Goal: Task Accomplishment & Management: Manage account settings

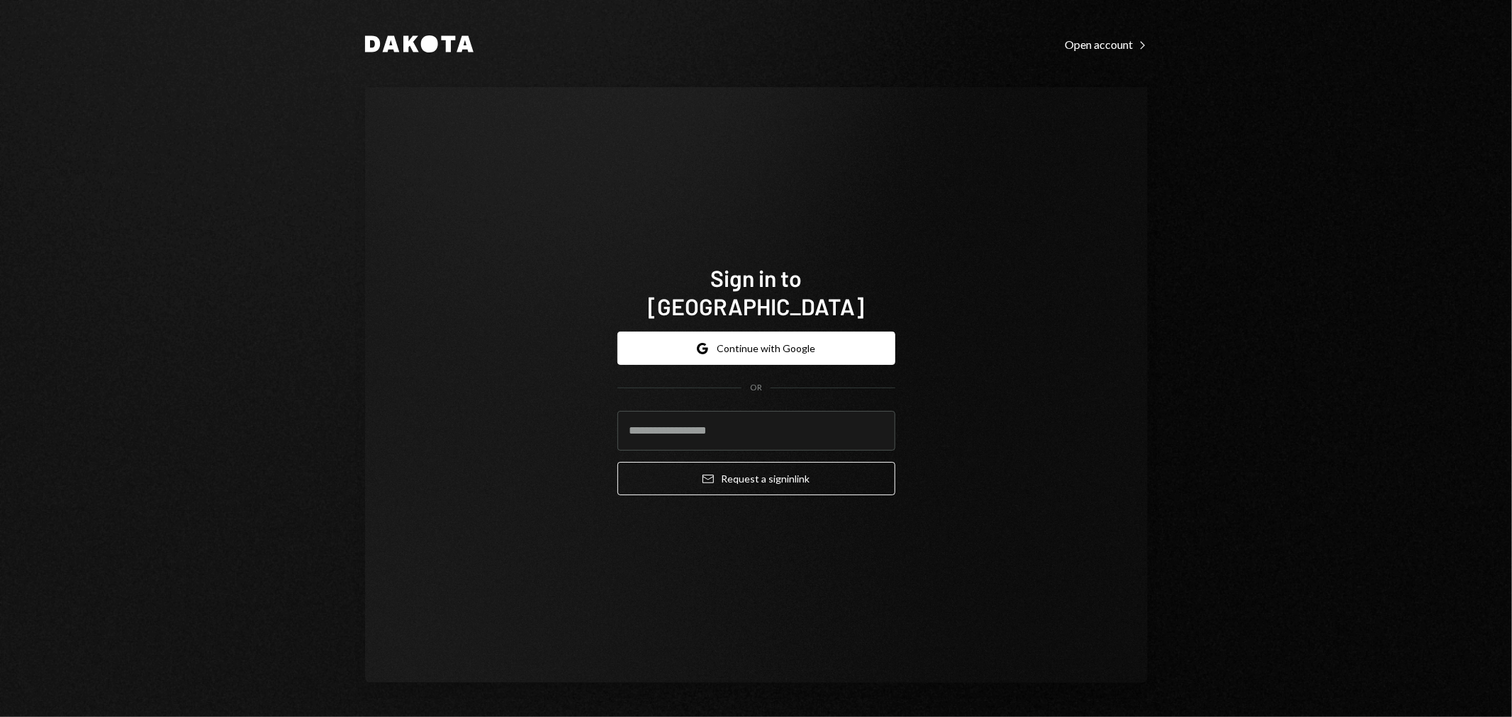
click at [1016, 473] on div "Sign in to Dakota Google Continue with Google OR Email Request a sign in link" at bounding box center [756, 385] width 783 height 596
click at [763, 332] on button "Google Continue with Google" at bounding box center [756, 348] width 278 height 33
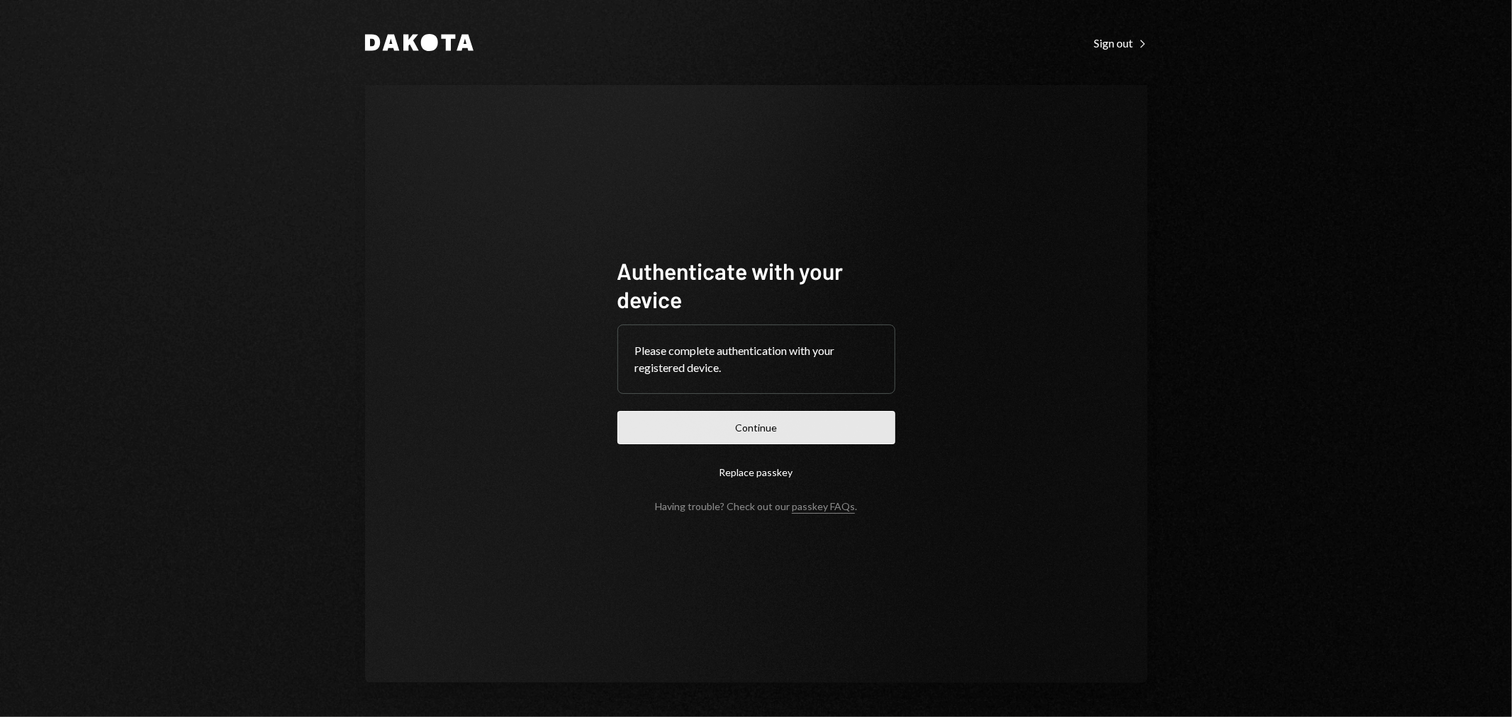
click at [851, 425] on button "Continue" at bounding box center [756, 427] width 278 height 33
drag, startPoint x: 1386, startPoint y: 94, endPoint x: 1365, endPoint y: 111, distance: 27.2
click at [1386, 94] on div "Dakota Sign out Right Caret Authenticate with your device Please complete authe…" at bounding box center [756, 358] width 1512 height 717
click at [799, 427] on button "Continue" at bounding box center [756, 427] width 278 height 33
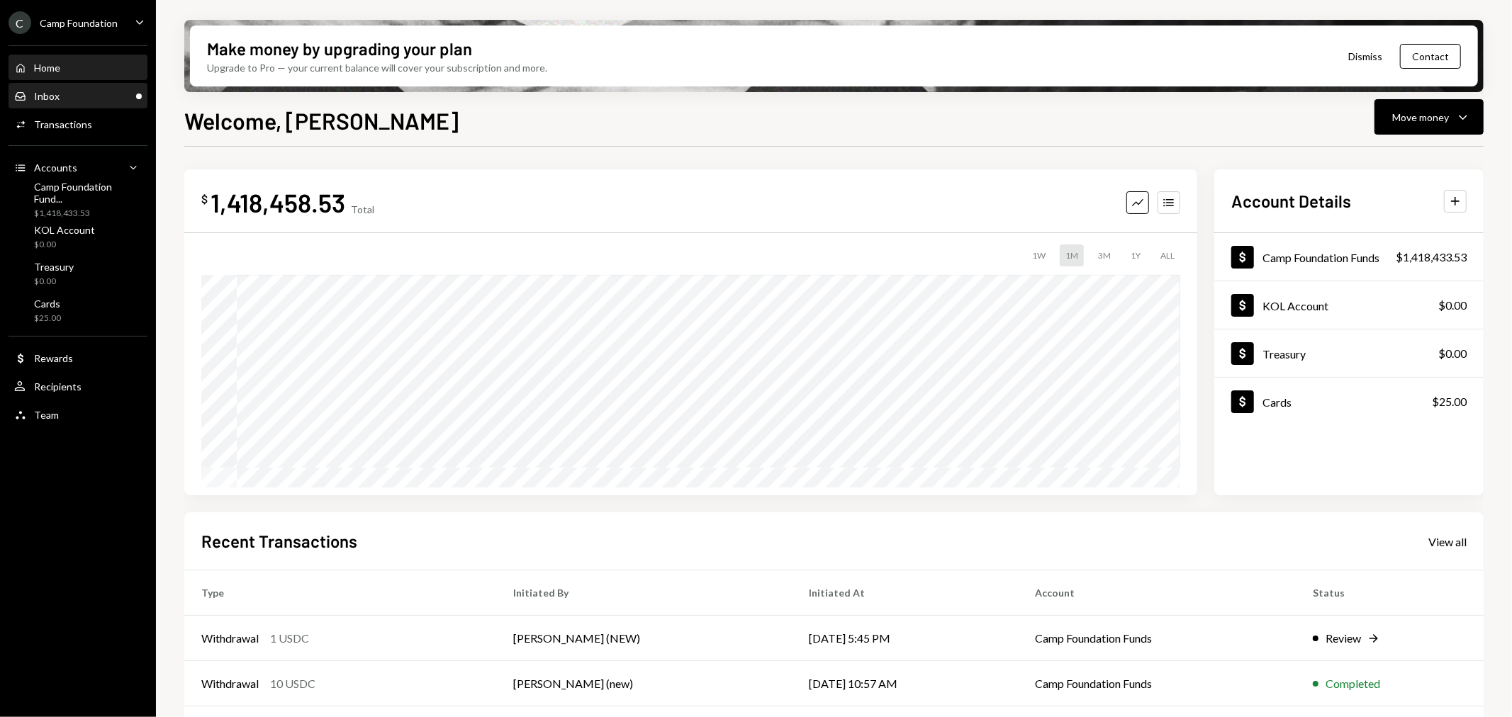
click at [80, 92] on div "Inbox Inbox" at bounding box center [78, 96] width 128 height 13
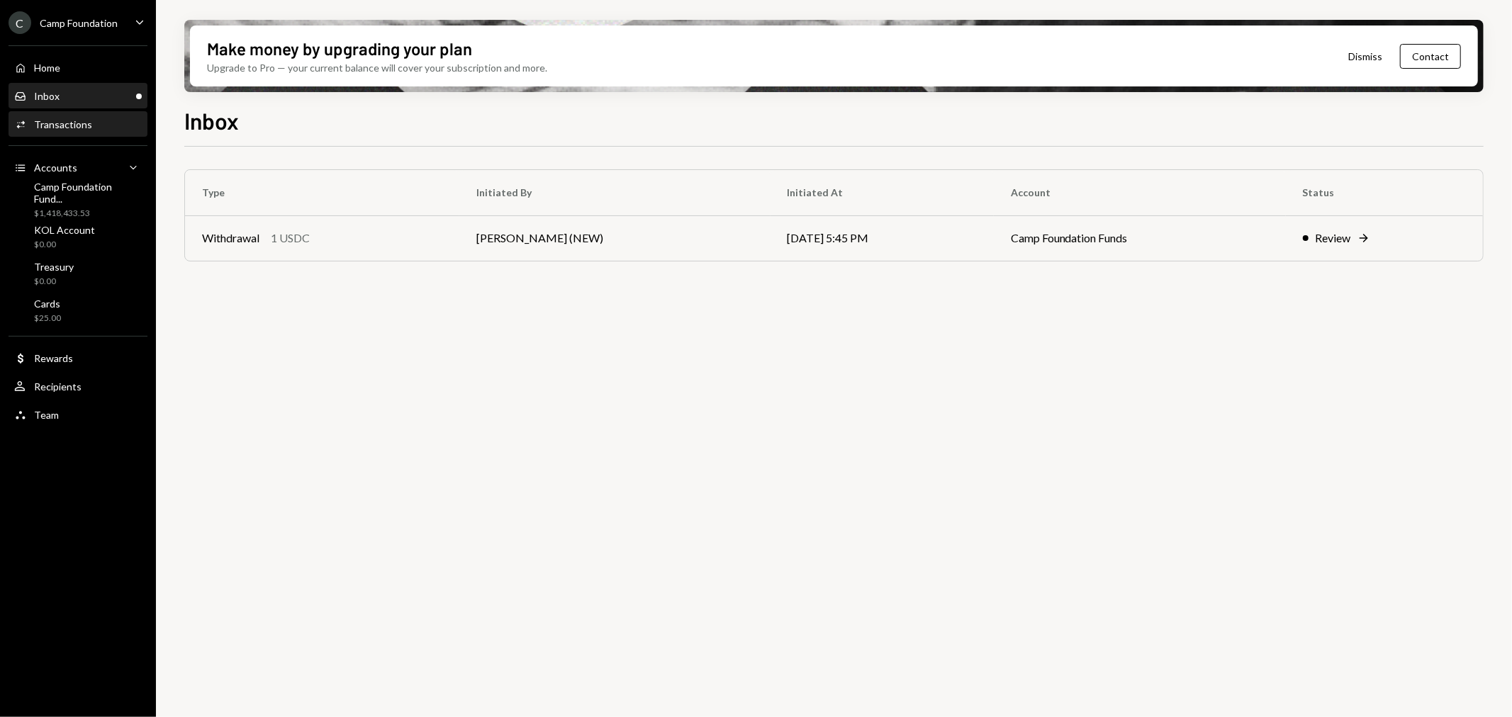
click at [80, 122] on div "Transactions" at bounding box center [63, 124] width 58 height 12
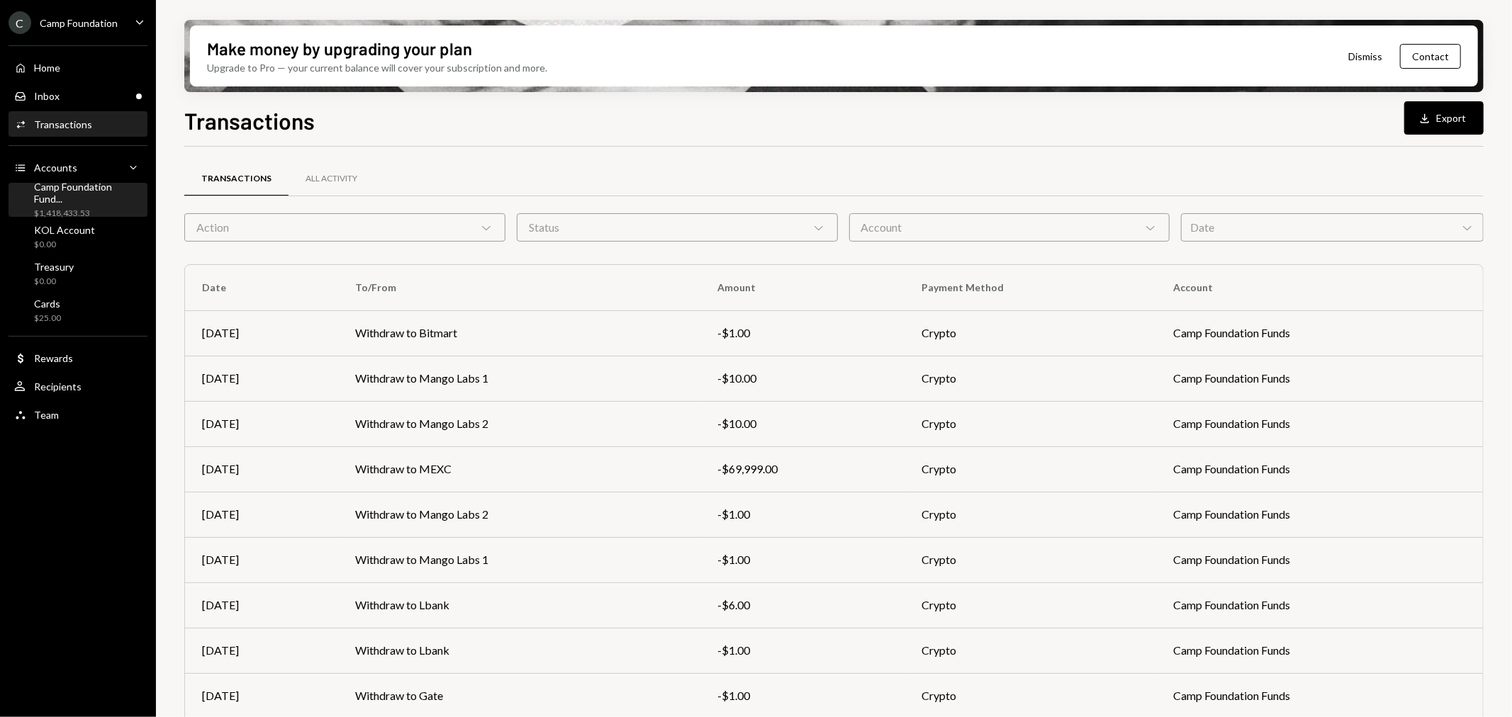
click at [78, 195] on div "Camp Foundation Fund..." at bounding box center [88, 193] width 108 height 24
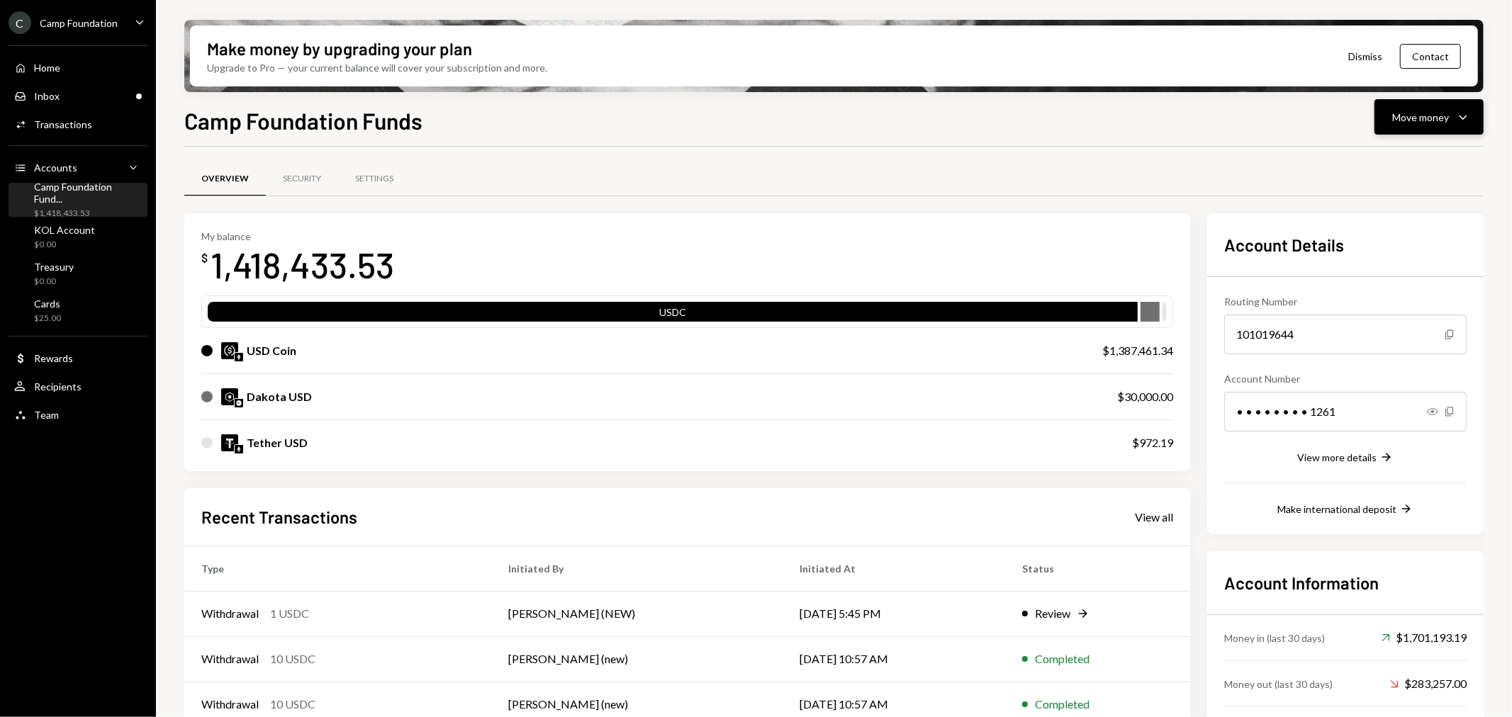
click at [1448, 116] on div "Move money" at bounding box center [1420, 117] width 57 height 15
click at [1399, 162] on div "Send" at bounding box center [1418, 159] width 103 height 15
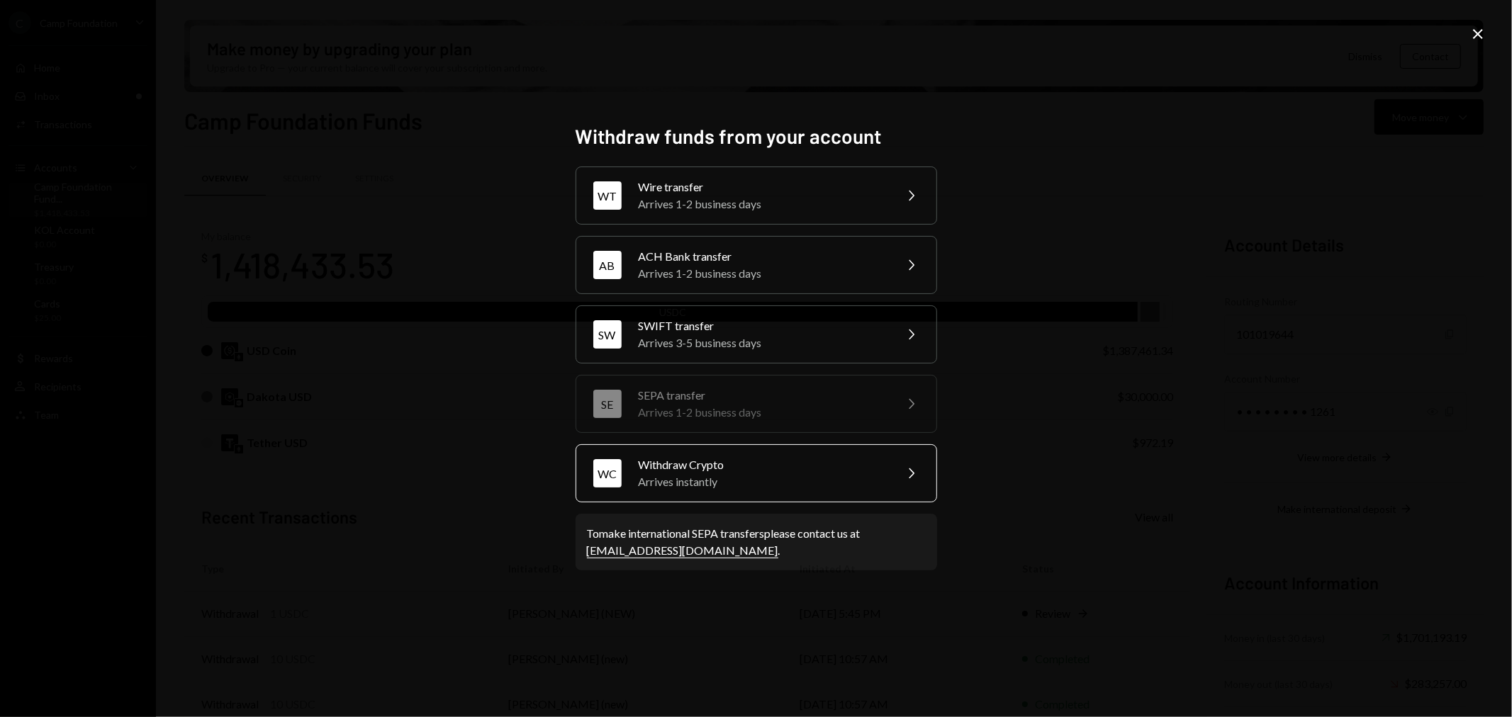
click at [716, 473] on div "Arrives instantly" at bounding box center [762, 481] width 247 height 17
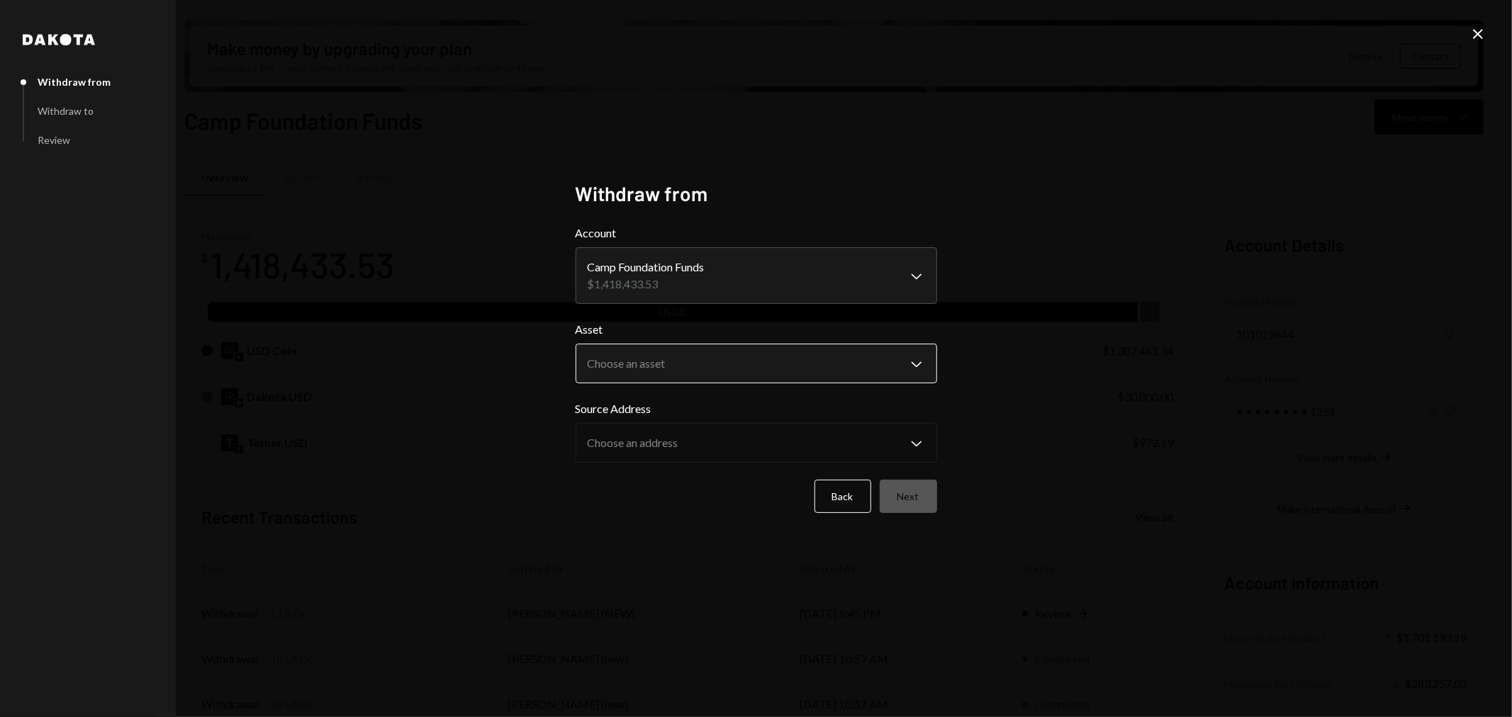
click at [700, 371] on body "C Camp Foundation Caret Down Home Home Inbox Inbox Activities Transactions Acco…" at bounding box center [756, 358] width 1512 height 717
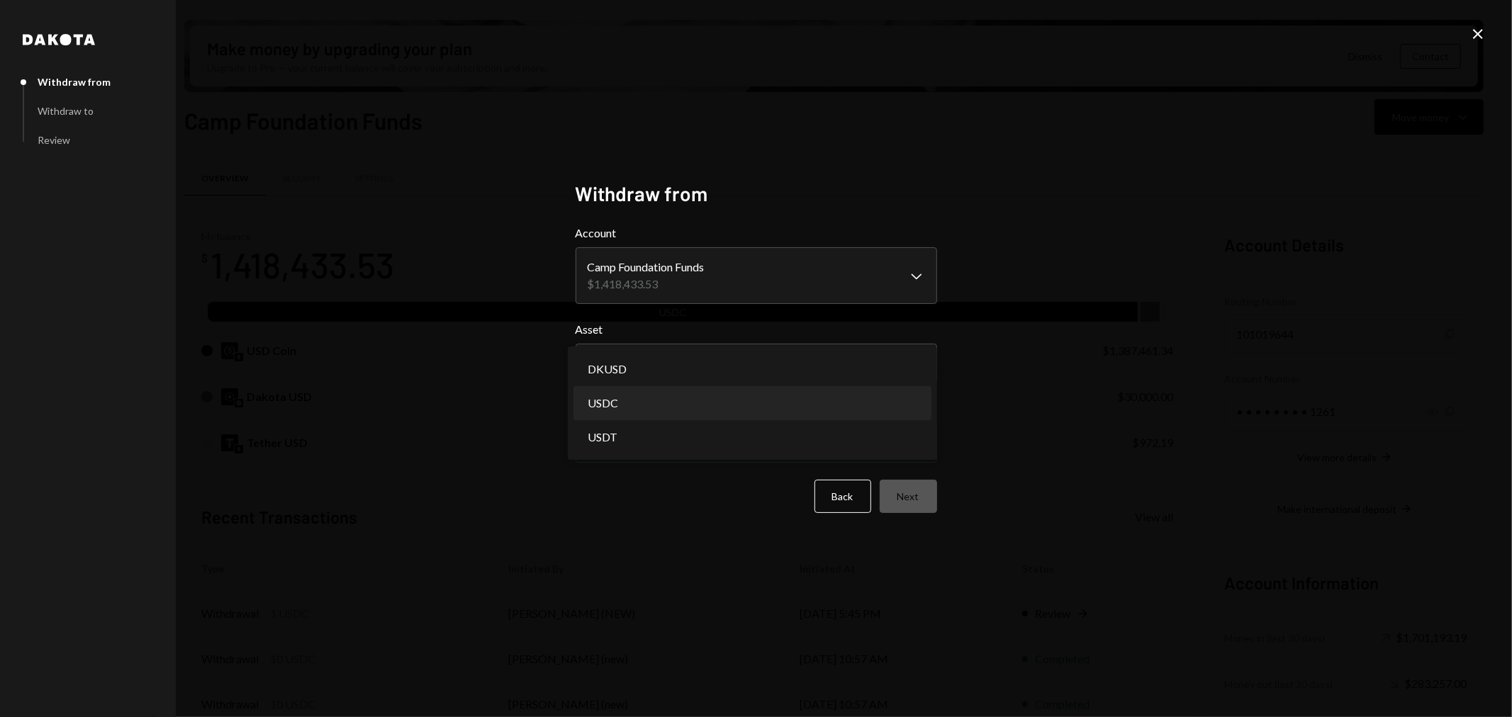
select select "****"
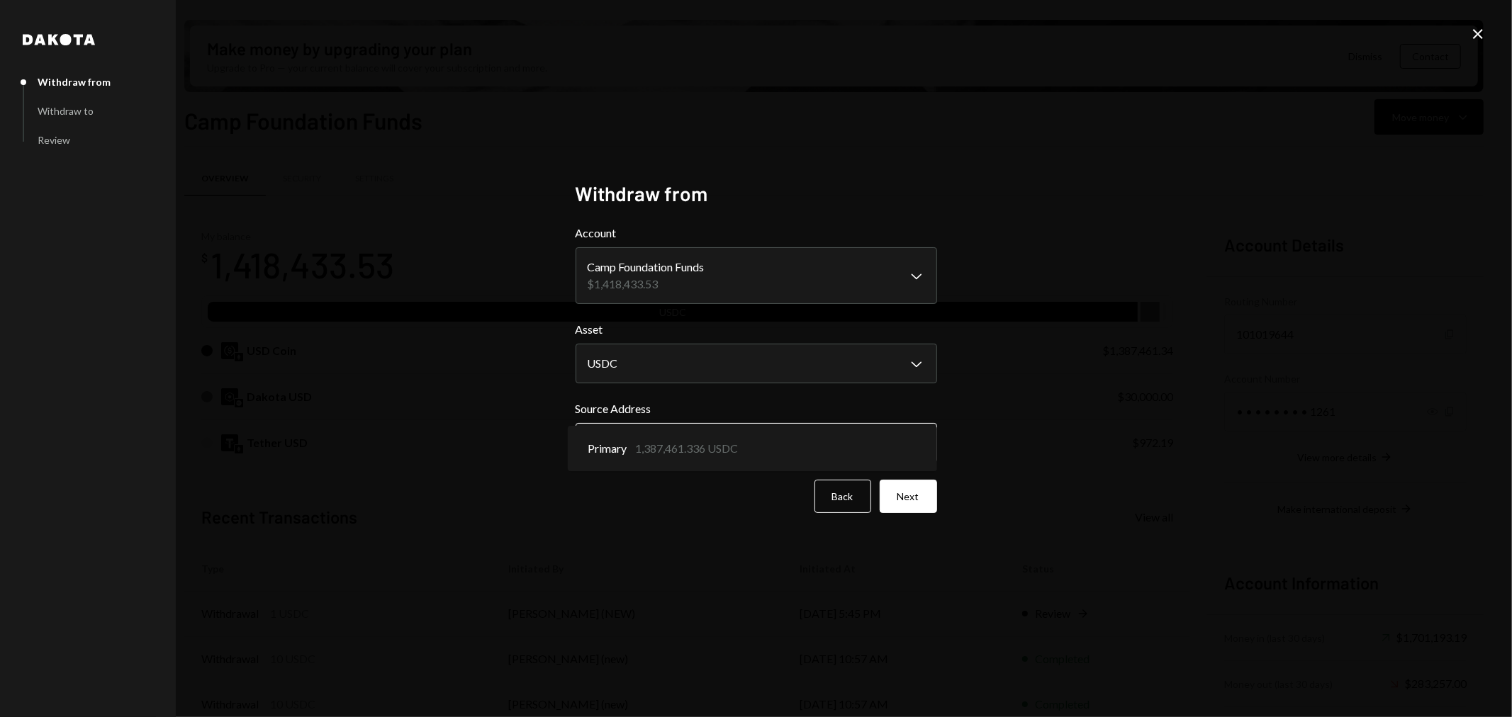
click at [690, 437] on body "C Camp Foundation Caret Down Home Home Inbox Inbox Activities Transactions Acco…" at bounding box center [756, 358] width 1512 height 717
click at [923, 493] on button "Next" at bounding box center [908, 496] width 57 height 33
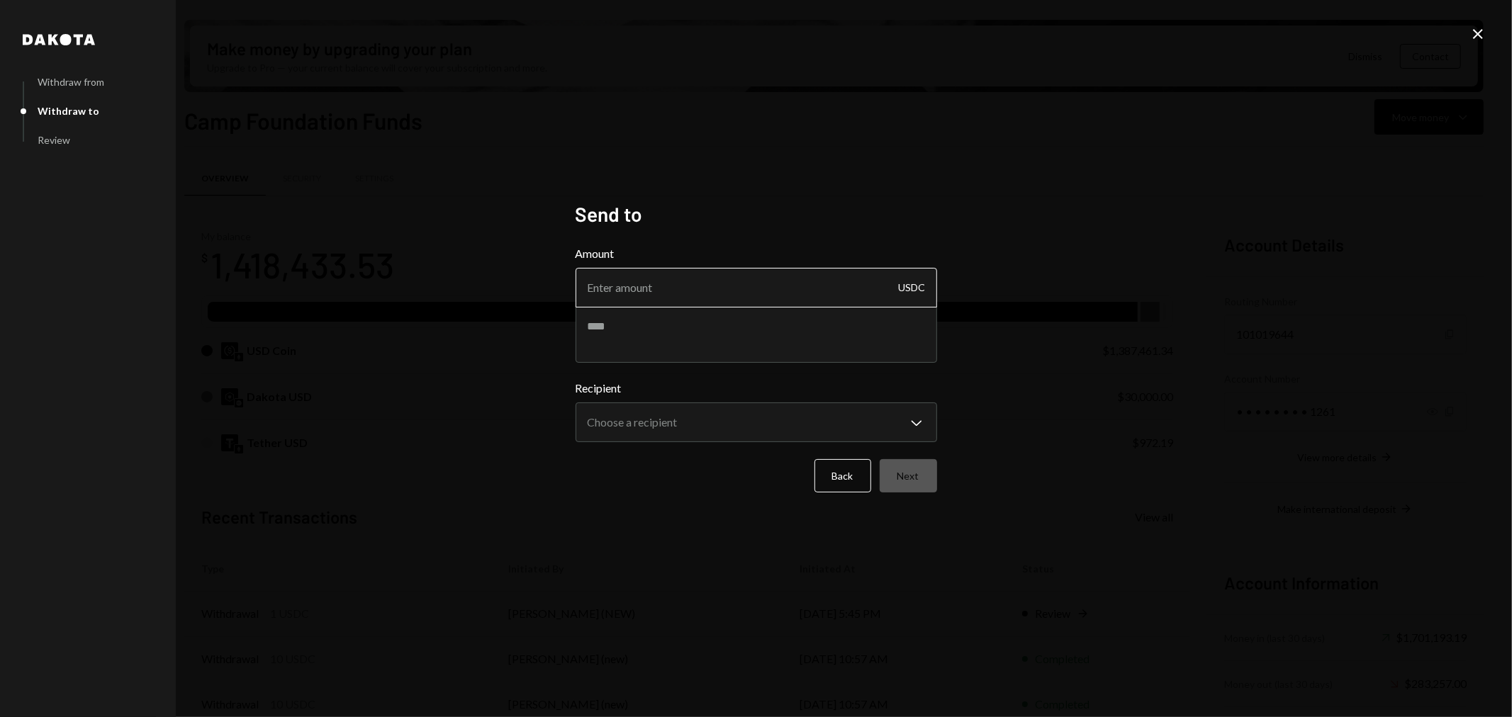
click at [635, 293] on input "Amount" at bounding box center [756, 288] width 361 height 40
type input "99999"
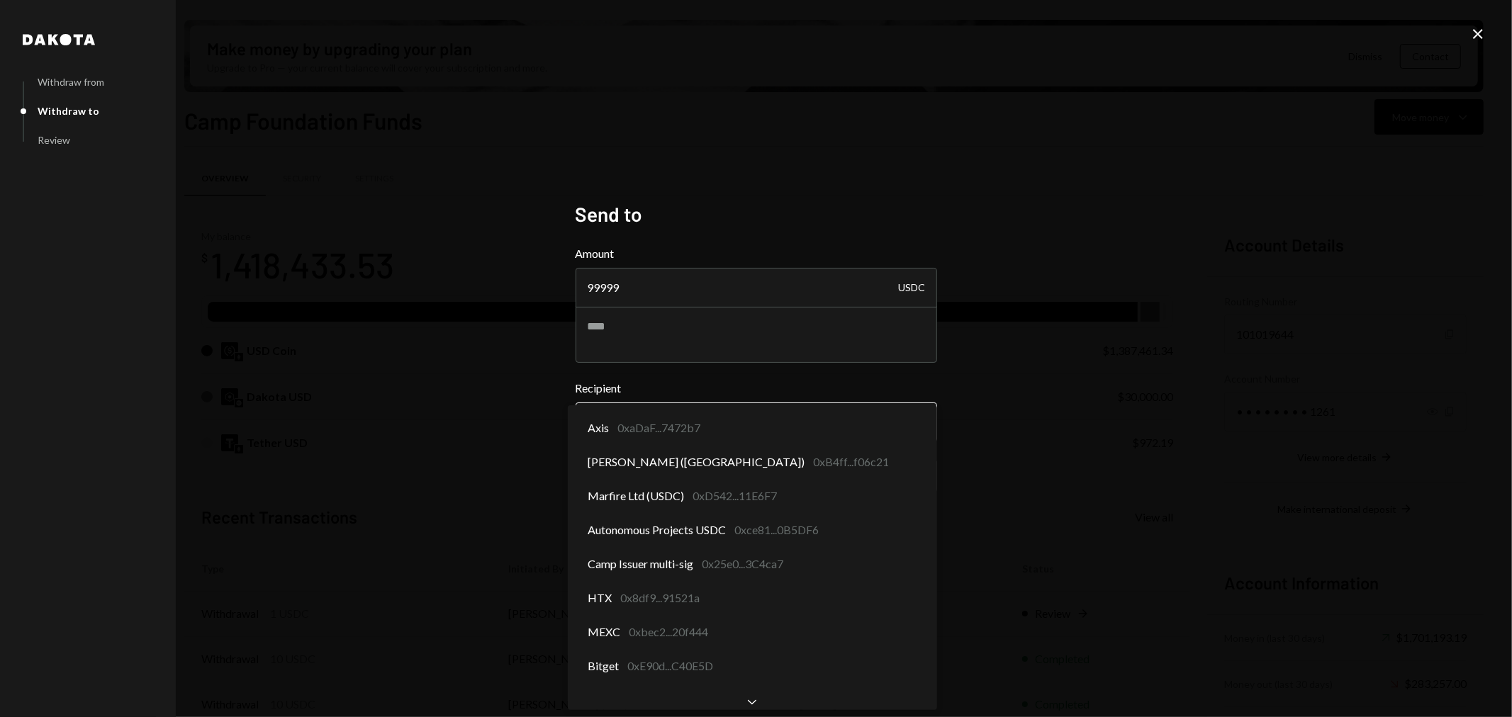
click at [917, 438] on body "C Camp Foundation Caret Down Home Home Inbox Inbox Activities Transactions Acco…" at bounding box center [756, 358] width 1512 height 717
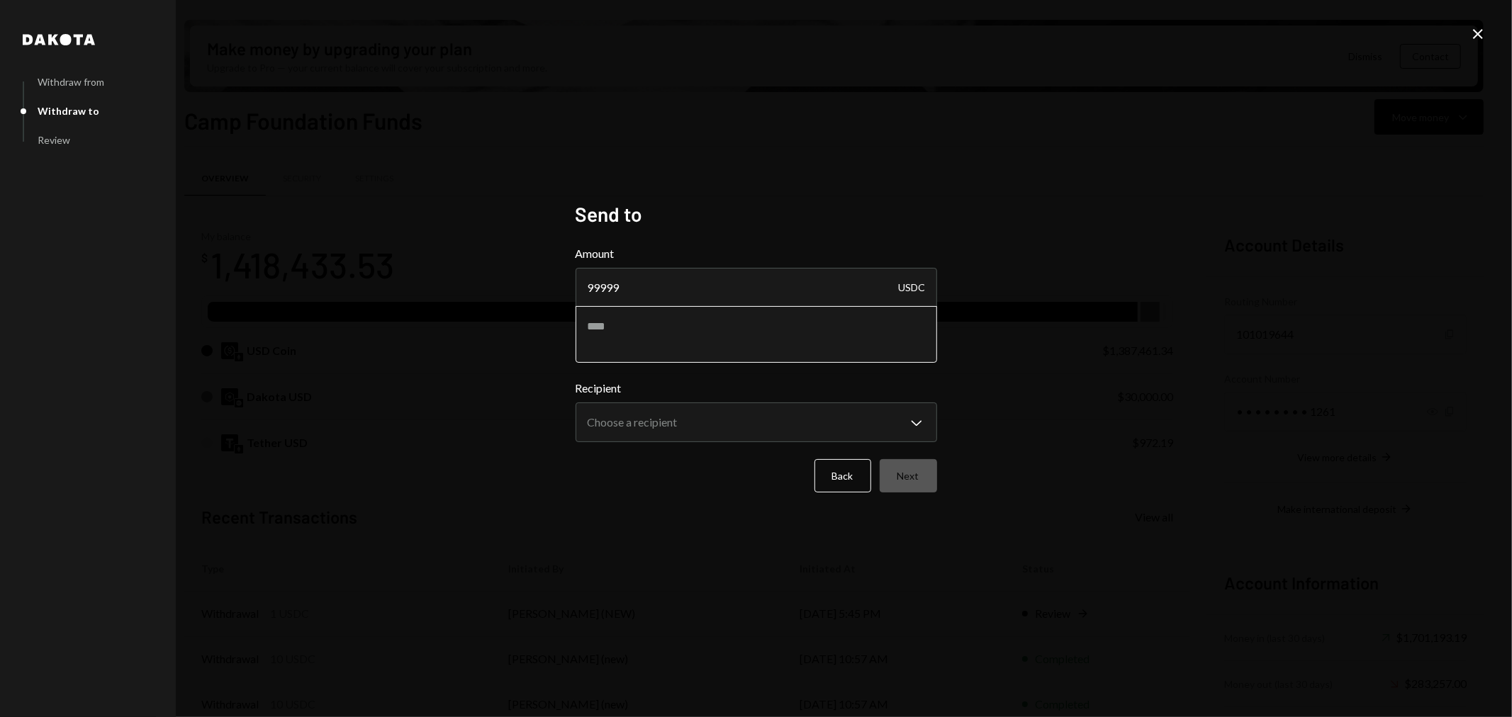
click at [670, 323] on textarea at bounding box center [756, 334] width 361 height 57
type textarea "**********"
click at [695, 408] on body "C Camp Foundation Caret Down Home Home Inbox Inbox Activities Transactions Acco…" at bounding box center [756, 358] width 1512 height 717
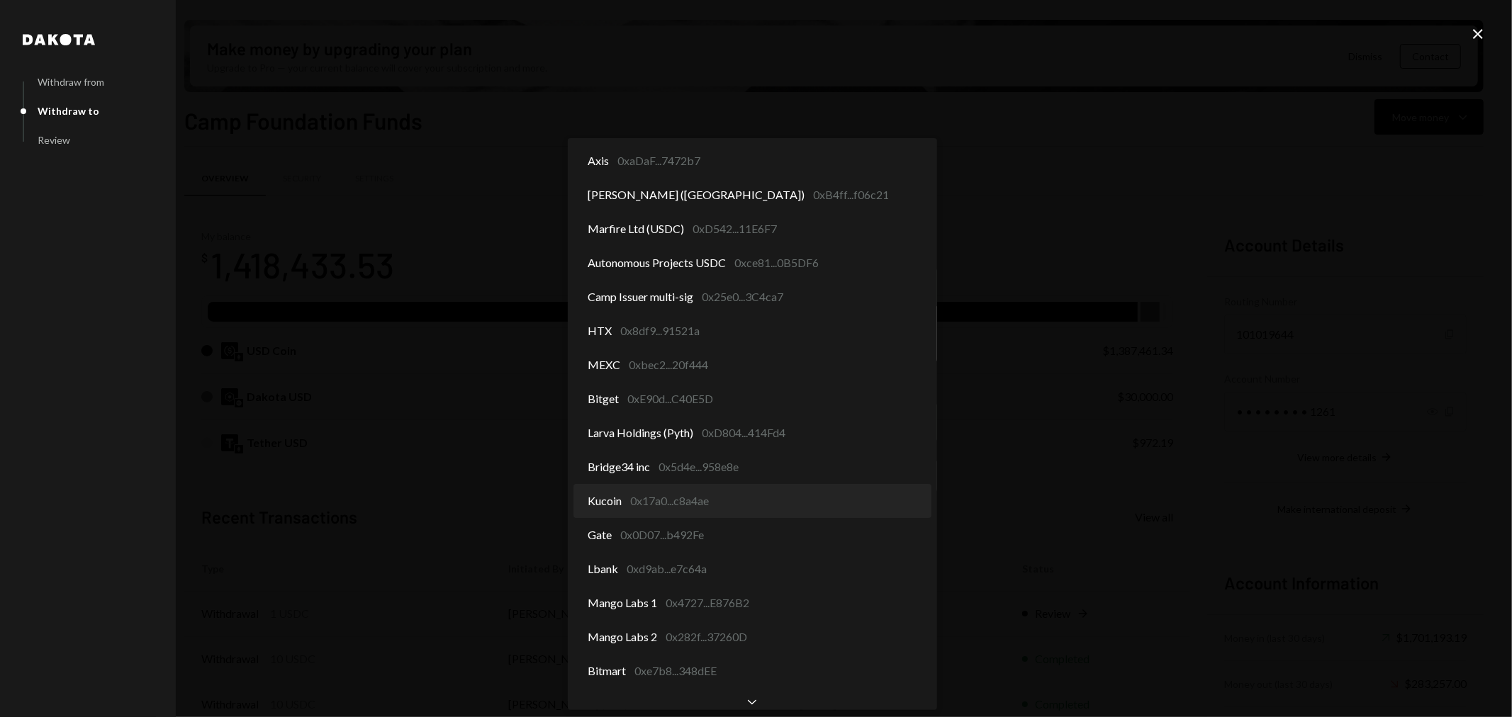
select select "**********"
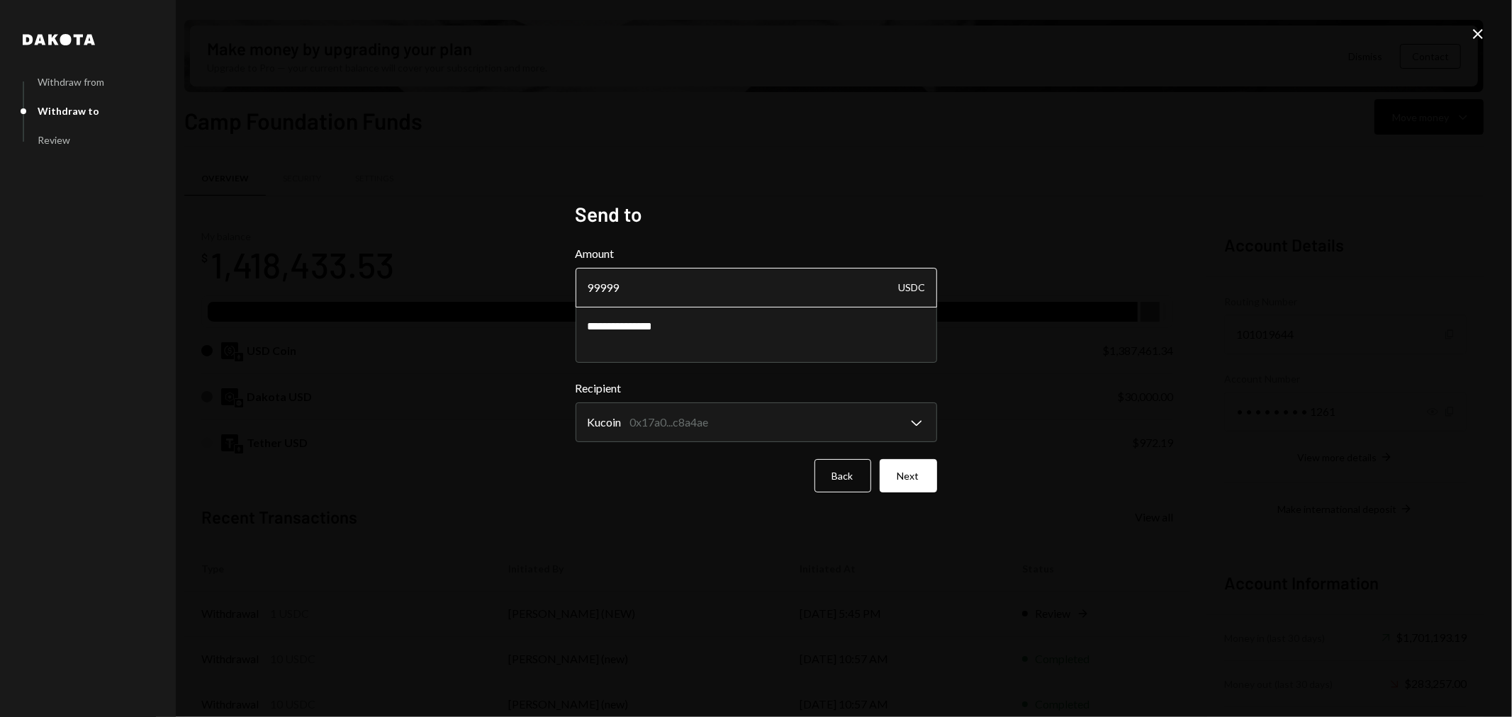
click at [661, 285] on input "99999" at bounding box center [756, 288] width 361 height 40
click at [917, 476] on button "Next" at bounding box center [908, 475] width 57 height 33
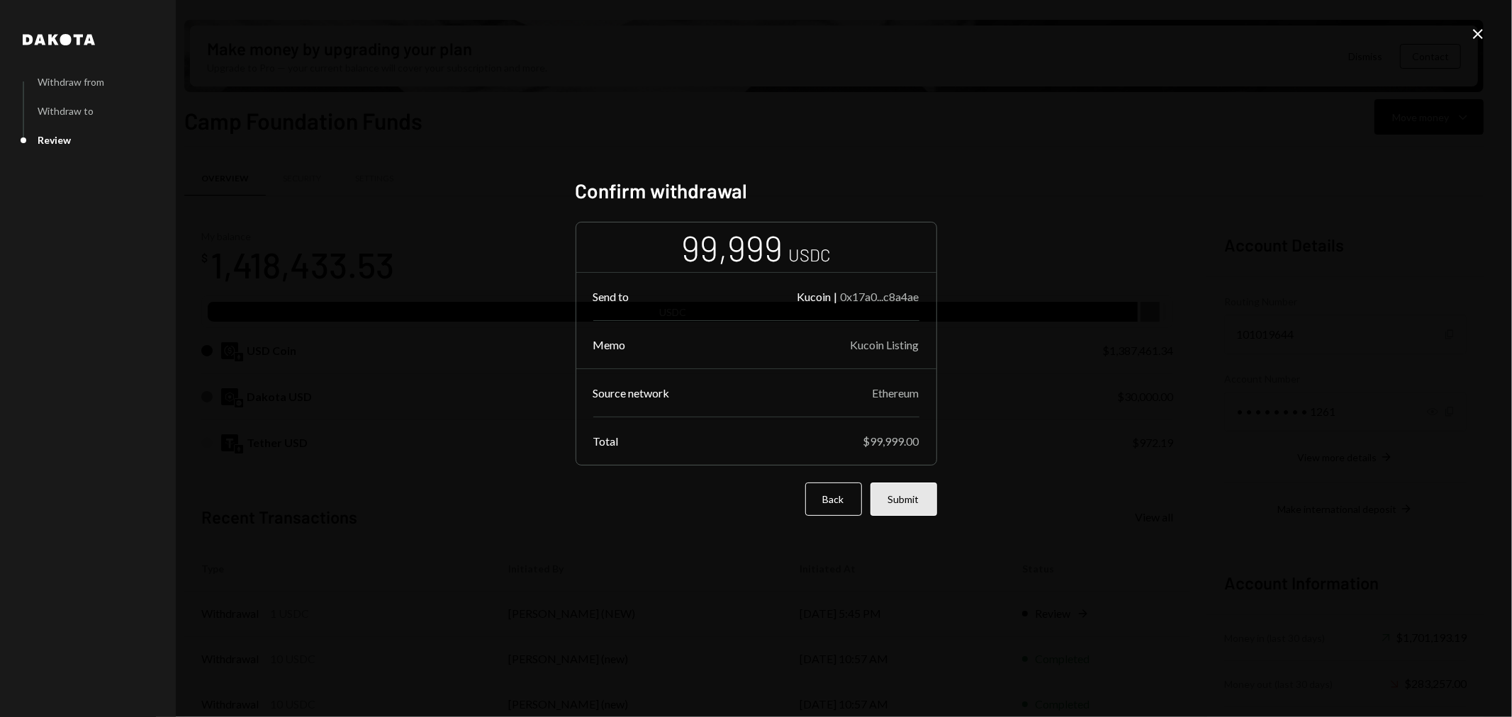
click at [910, 500] on button "Submit" at bounding box center [903, 499] width 67 height 33
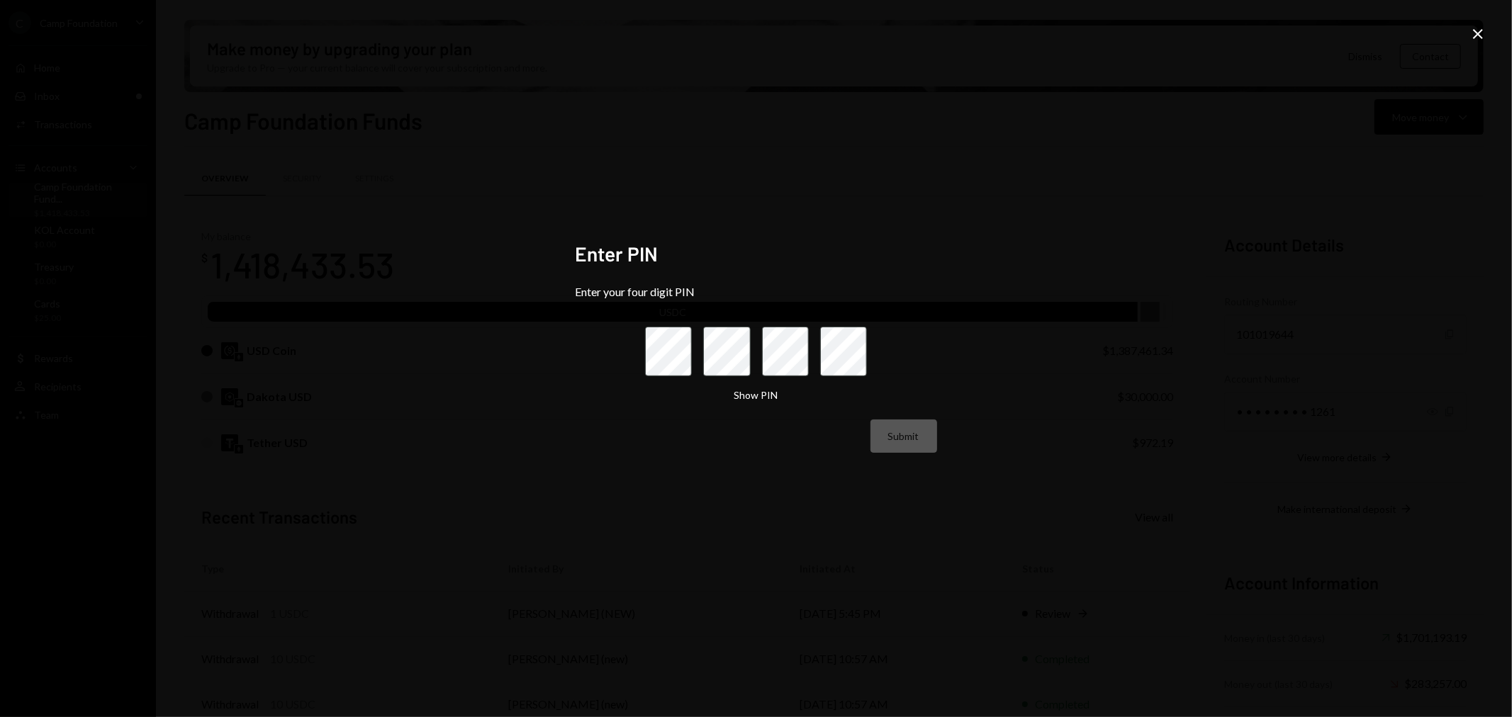
click at [1479, 26] on icon "Close" at bounding box center [1477, 34] width 17 height 17
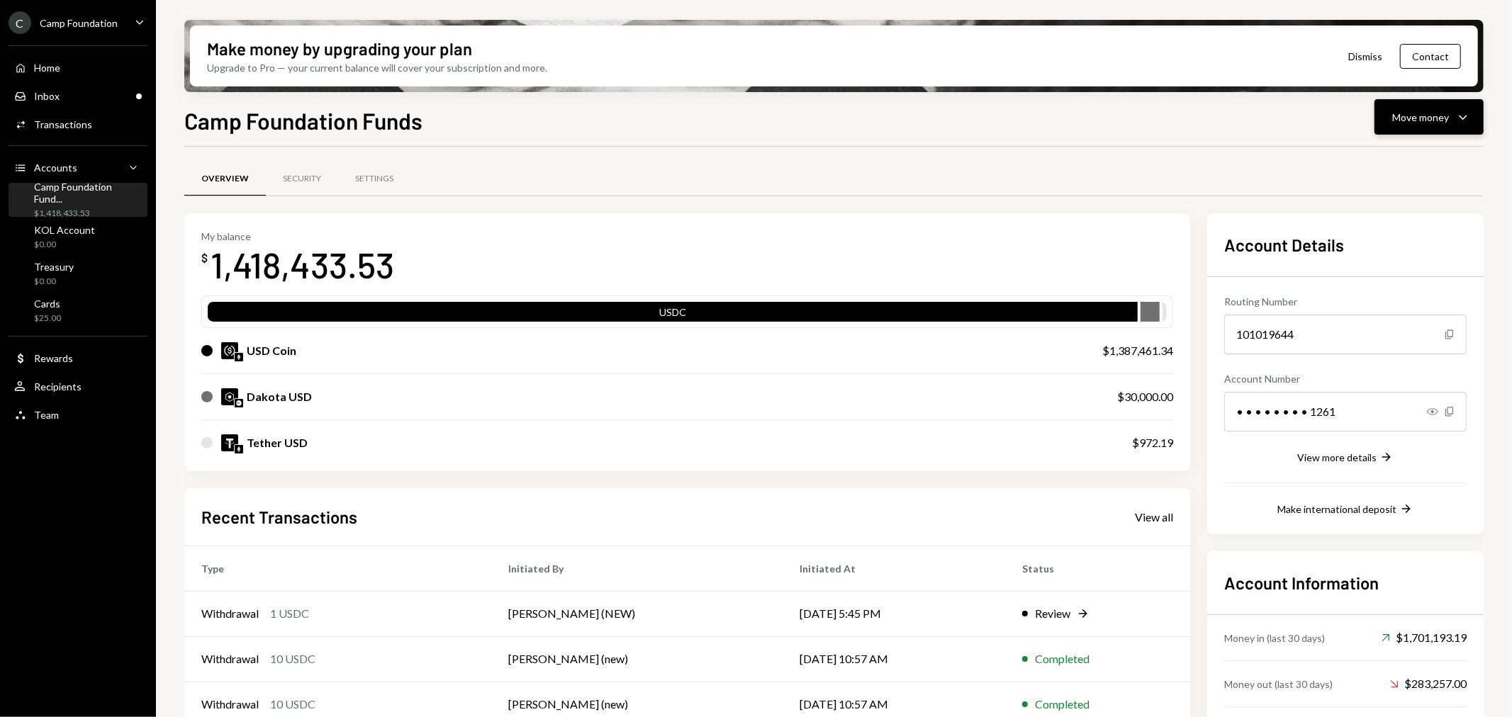
click at [1460, 111] on icon "Caret Down" at bounding box center [1463, 116] width 17 height 17
click at [1362, 152] on div "Withdraw Send" at bounding box center [1407, 159] width 125 height 15
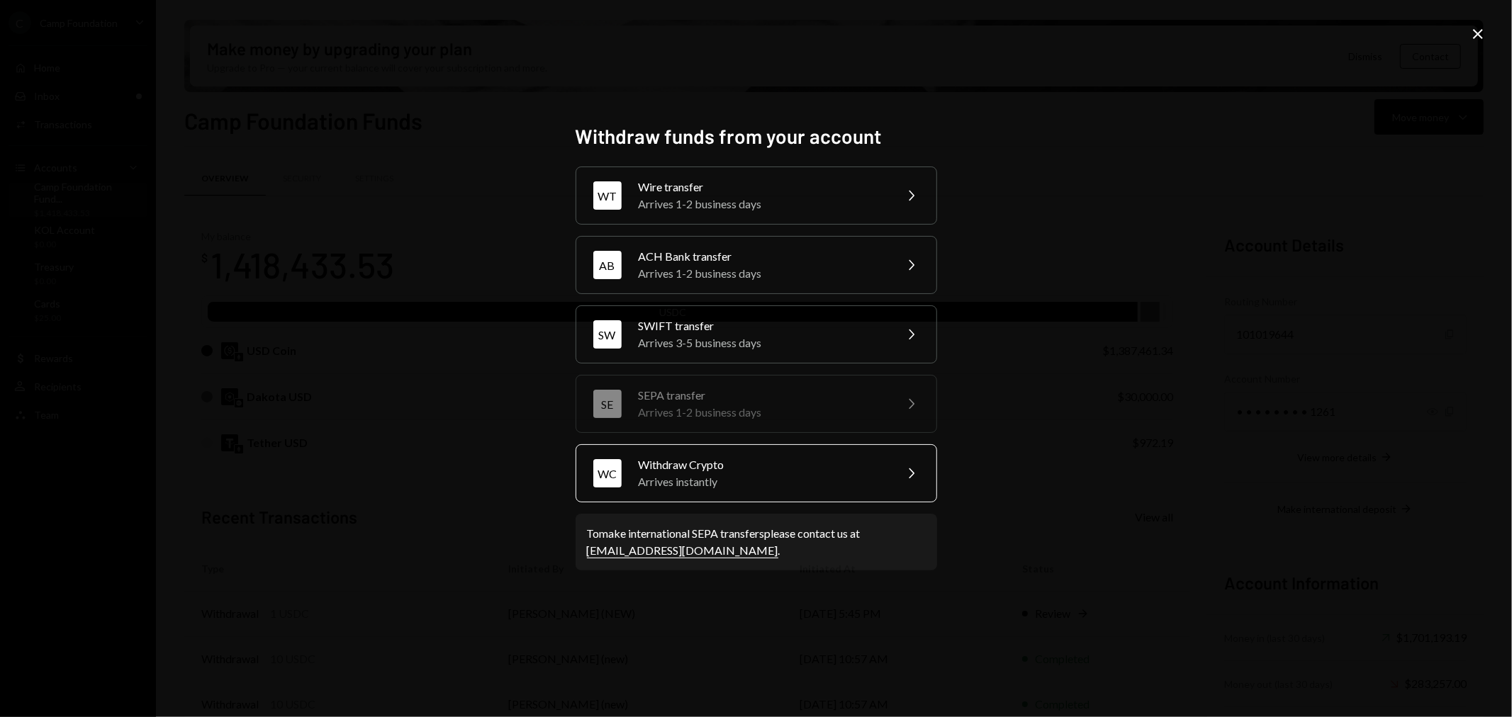
click at [761, 473] on div "Arrives instantly" at bounding box center [762, 481] width 247 height 17
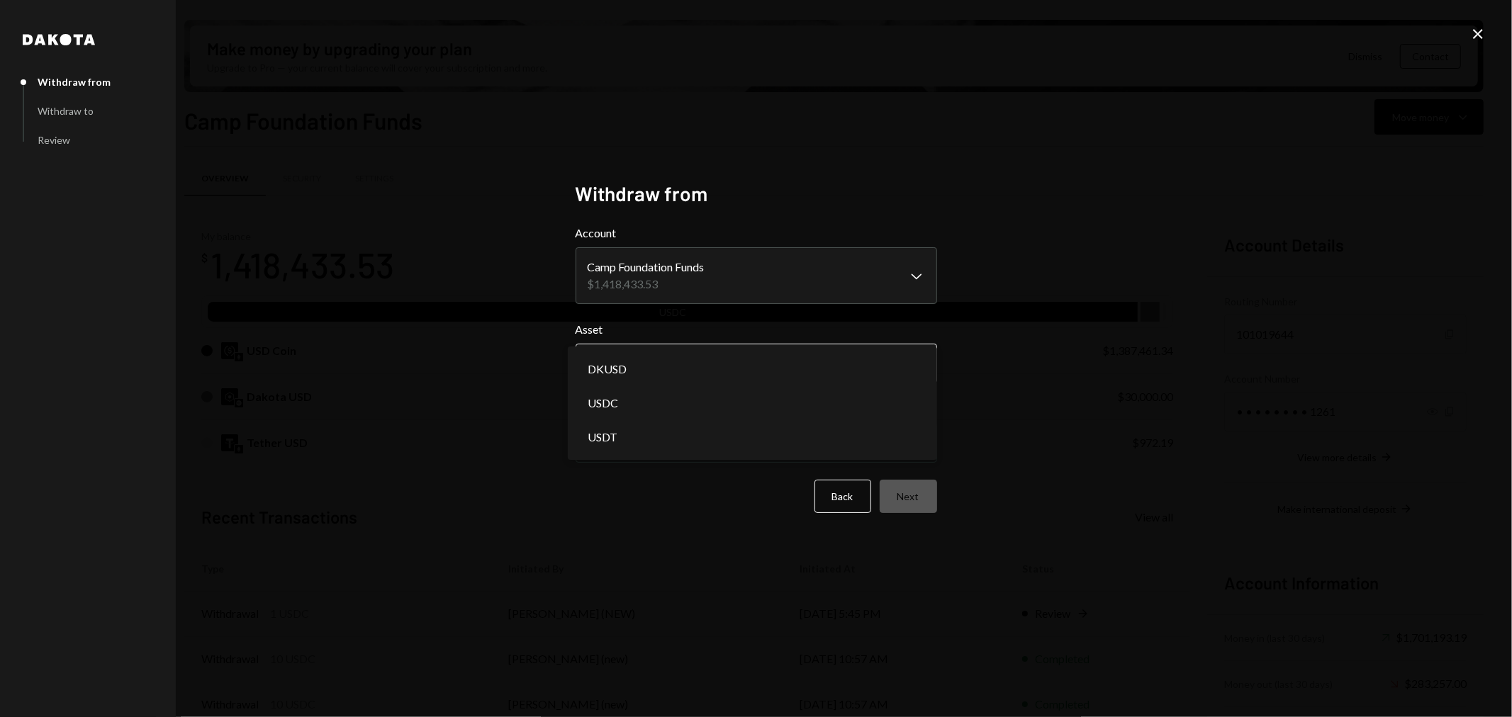
click at [700, 356] on body "C Camp Foundation Caret Down Home Home Inbox Inbox Activities Transactions Acco…" at bounding box center [756, 358] width 1512 height 717
select select "****"
click at [923, 491] on button "Next" at bounding box center [908, 496] width 57 height 33
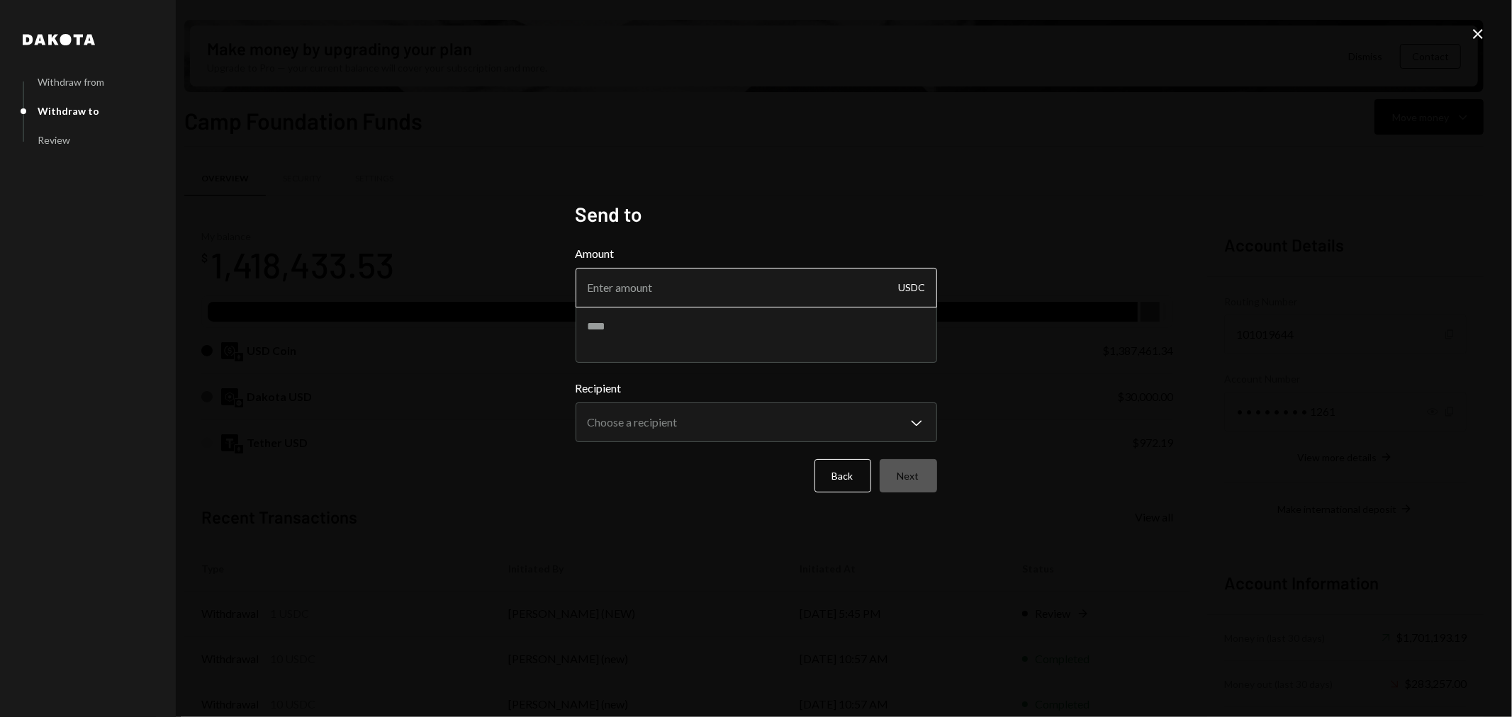
click at [797, 300] on input "Amount" at bounding box center [756, 288] width 361 height 40
type input "99999"
click at [780, 342] on textarea at bounding box center [756, 334] width 361 height 57
type textarea "**********"
click at [780, 436] on body "C Camp Foundation Caret Down Home Home Inbox Inbox Activities Transactions Acco…" at bounding box center [756, 358] width 1512 height 717
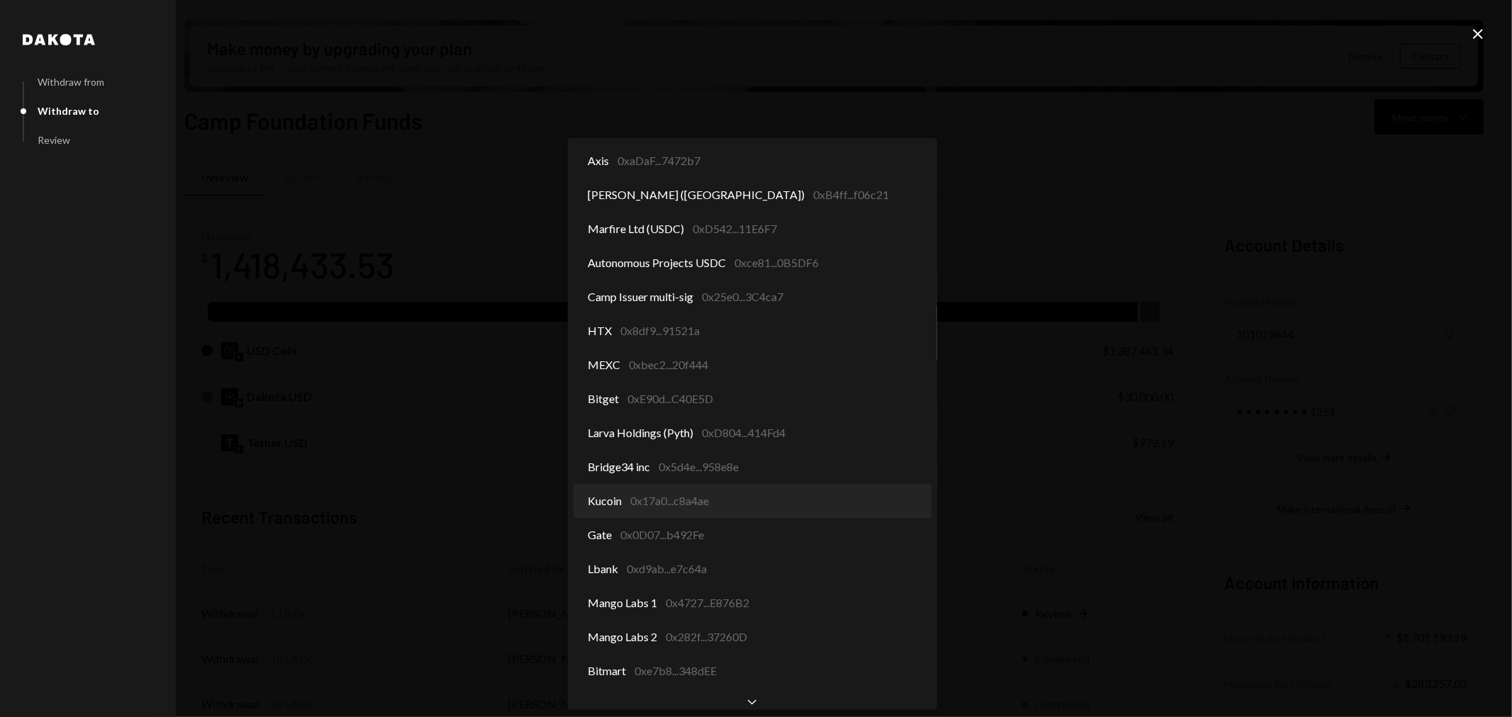
select select "**********"
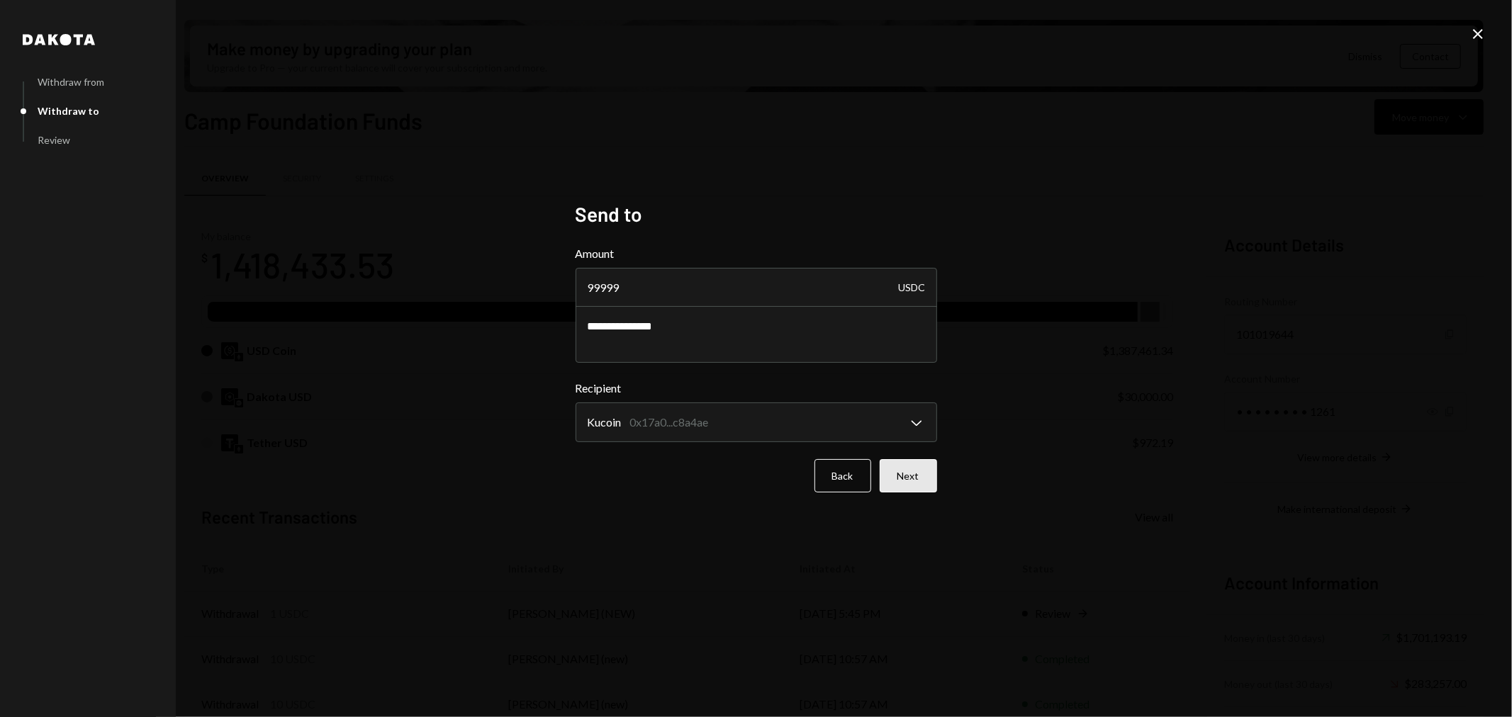
click at [911, 486] on button "Next" at bounding box center [908, 475] width 57 height 33
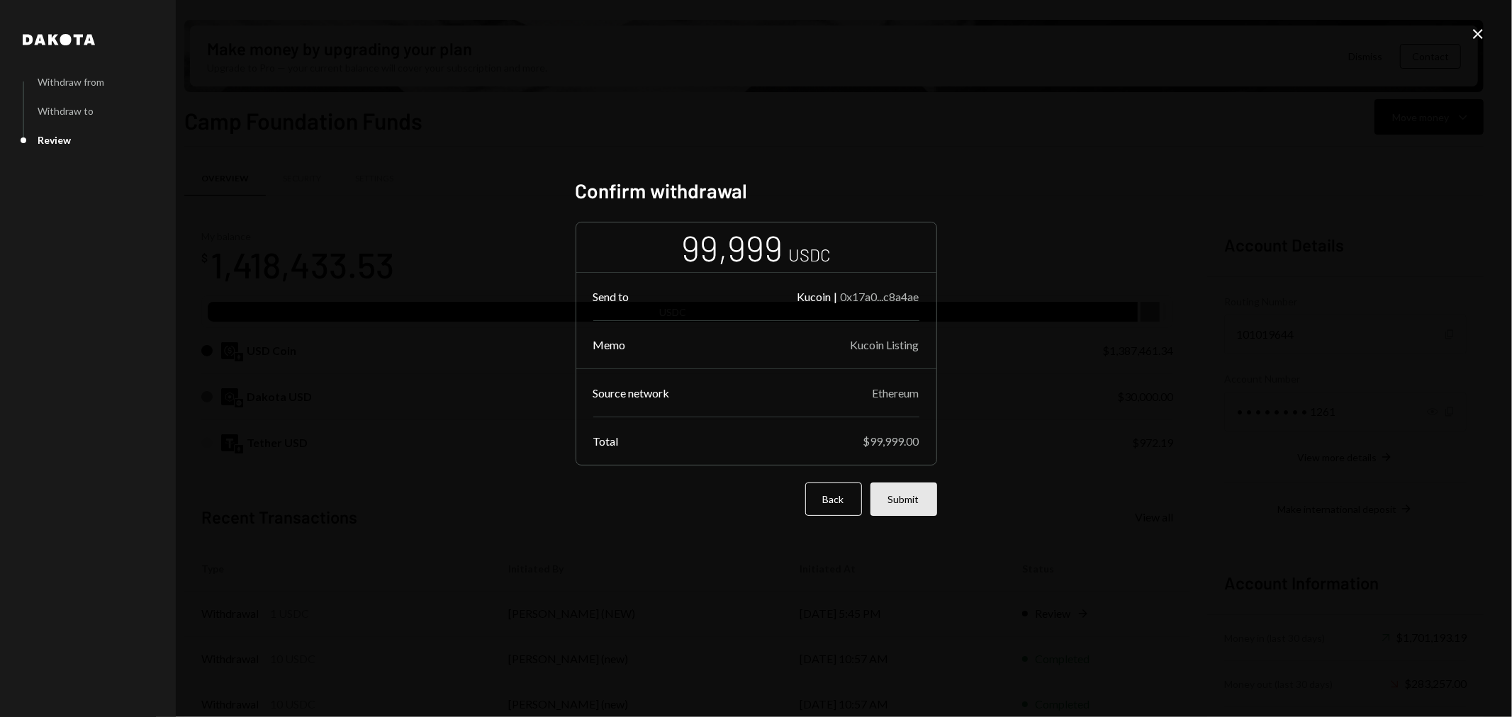
click at [912, 501] on button "Submit" at bounding box center [903, 499] width 67 height 33
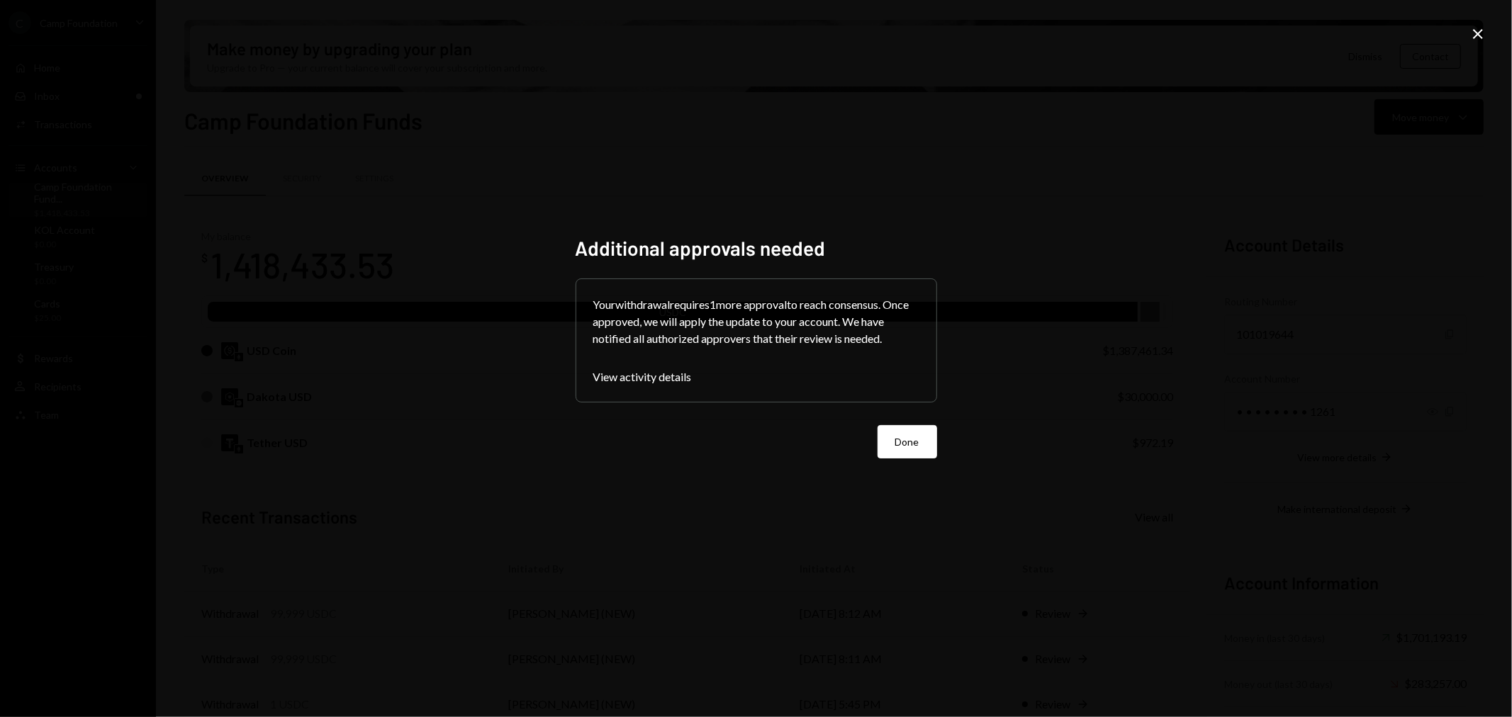
drag, startPoint x: 925, startPoint y: 430, endPoint x: 946, endPoint y: 420, distance: 23.1
click at [925, 431] on button "Done" at bounding box center [908, 441] width 60 height 33
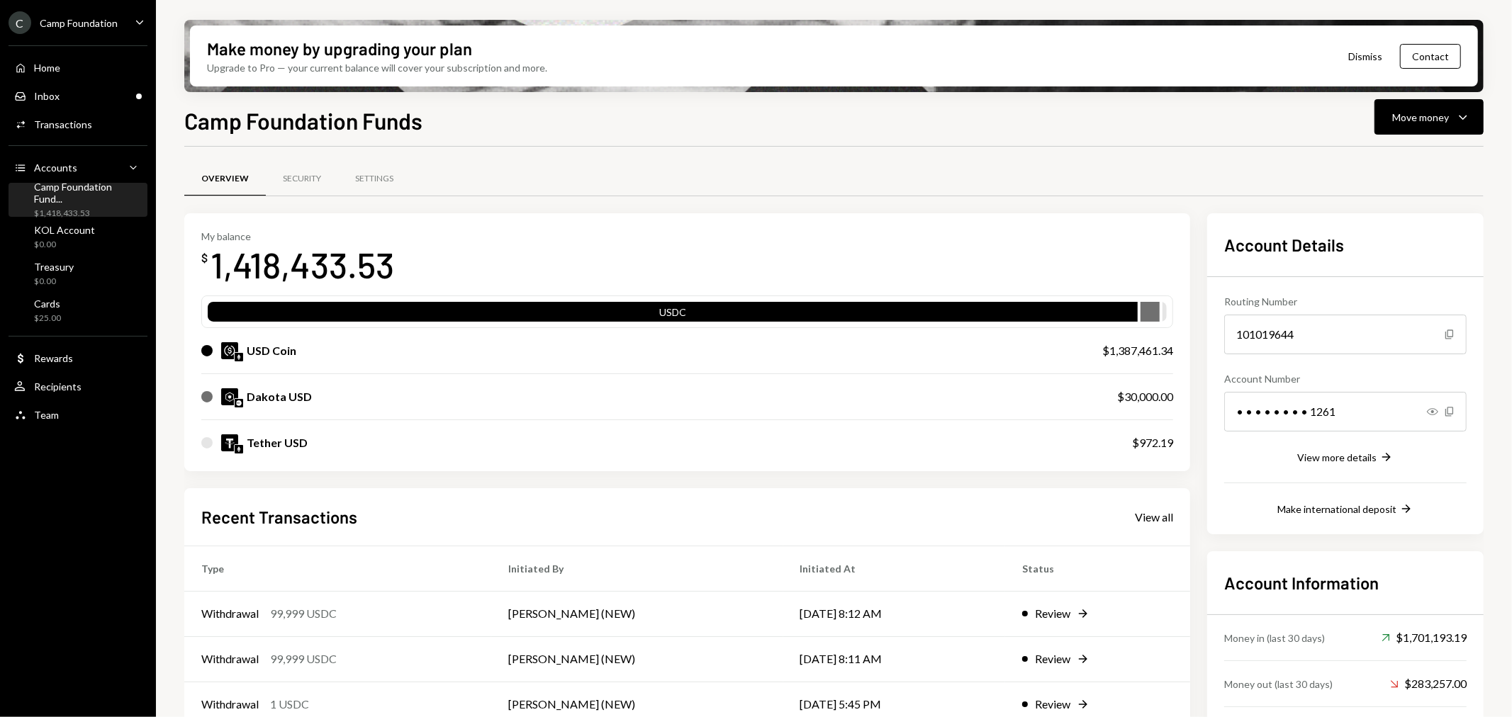
click at [783, 199] on div "Overview Security Settings" at bounding box center [833, 187] width 1299 height 52
click at [1446, 115] on div "Move money" at bounding box center [1420, 117] width 57 height 15
click at [1371, 159] on div "Send" at bounding box center [1418, 159] width 103 height 15
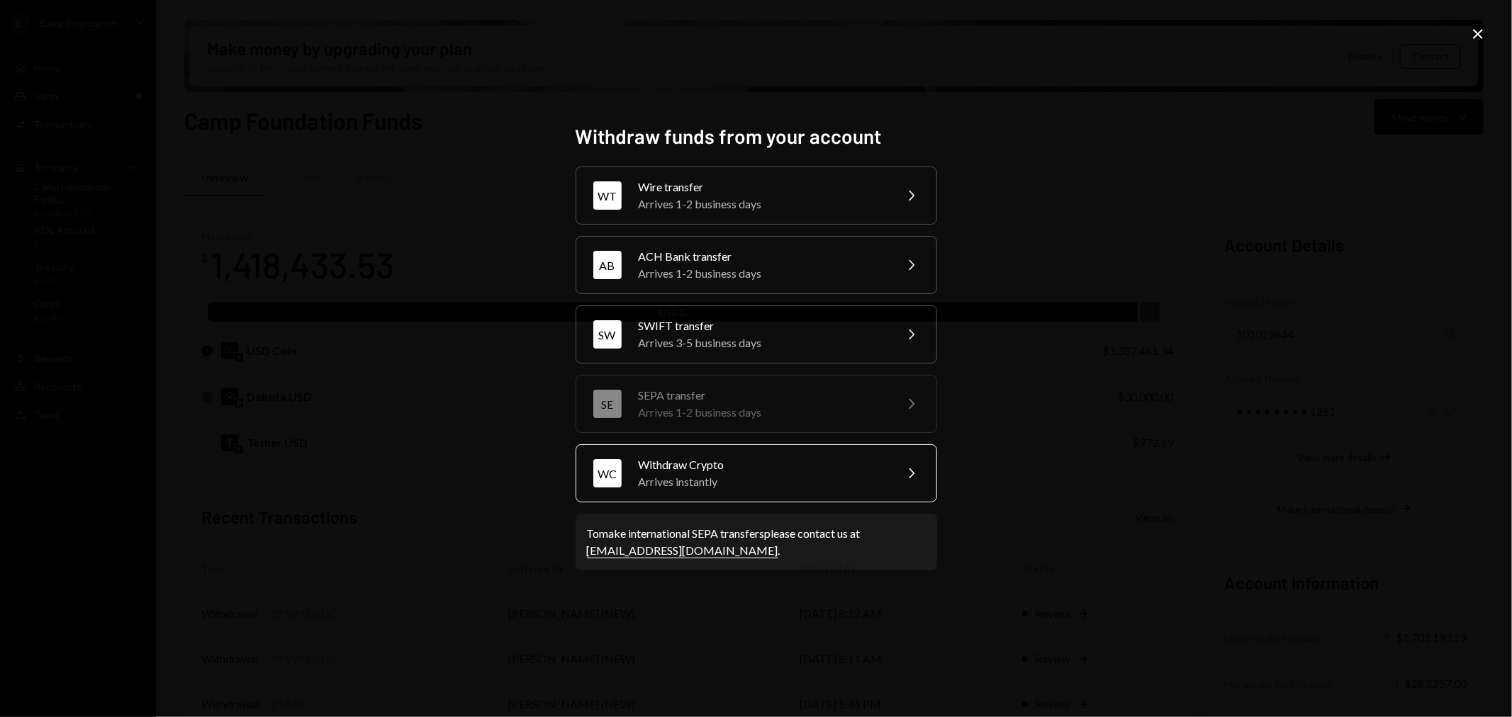
click at [688, 473] on div "Arrives instantly" at bounding box center [762, 481] width 247 height 17
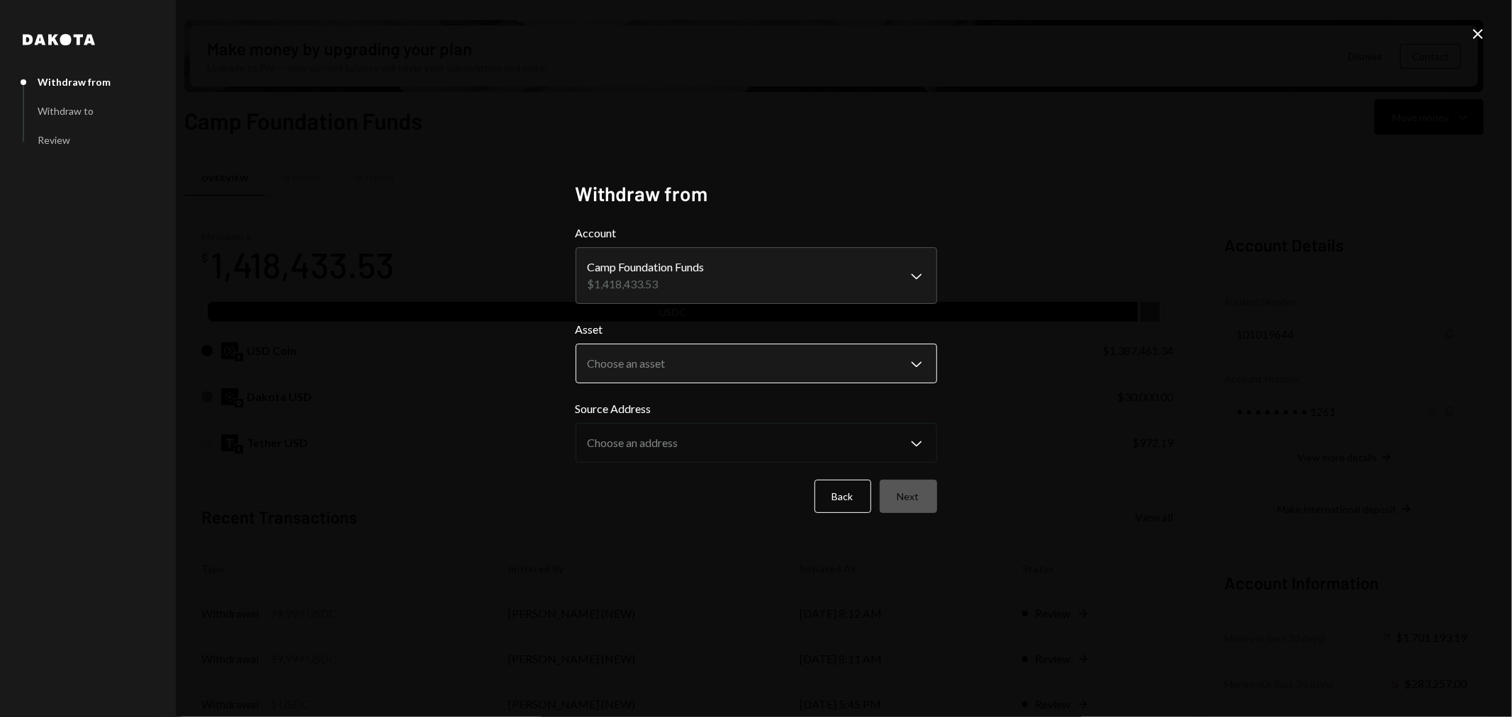
click at [737, 366] on body "C Camp Foundation Caret Down Home Home Inbox Inbox Activities Transactions Acco…" at bounding box center [756, 358] width 1512 height 717
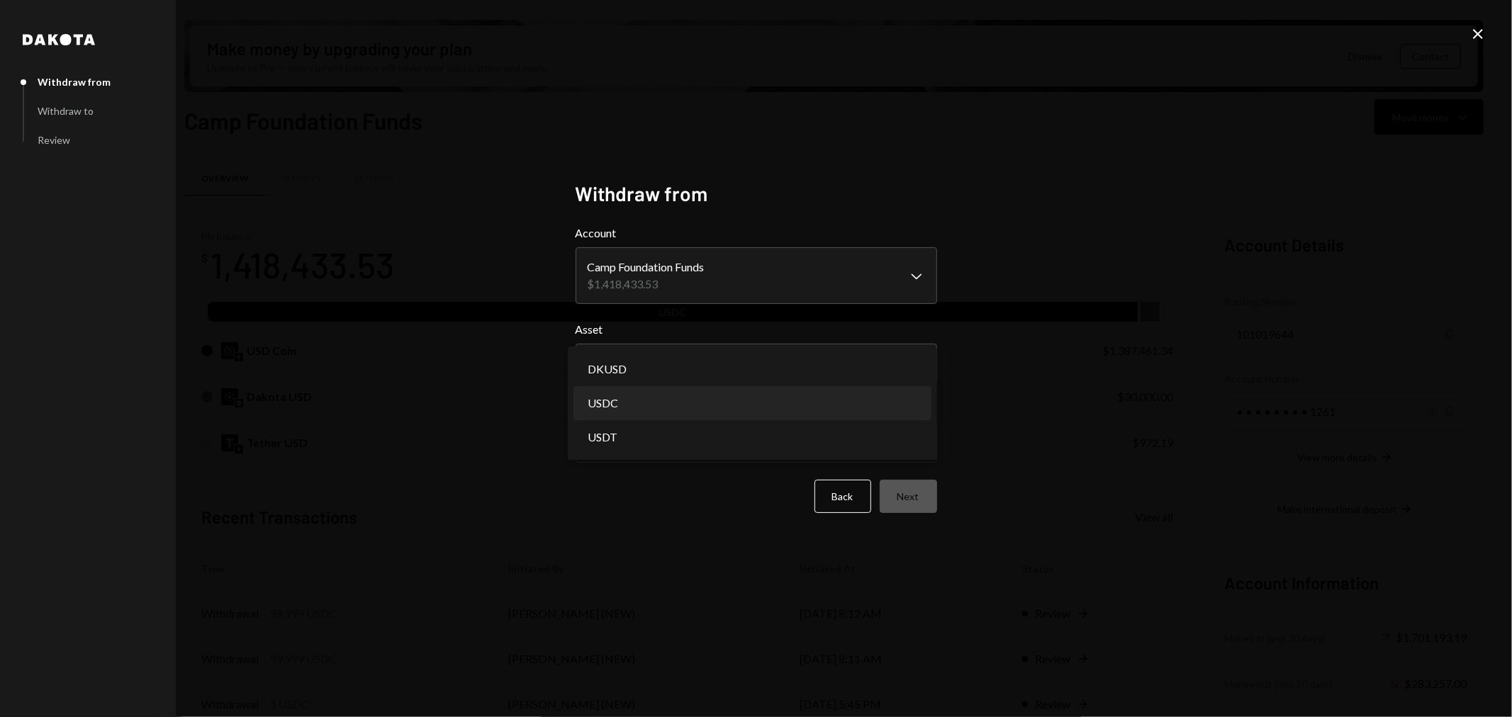
select select "****"
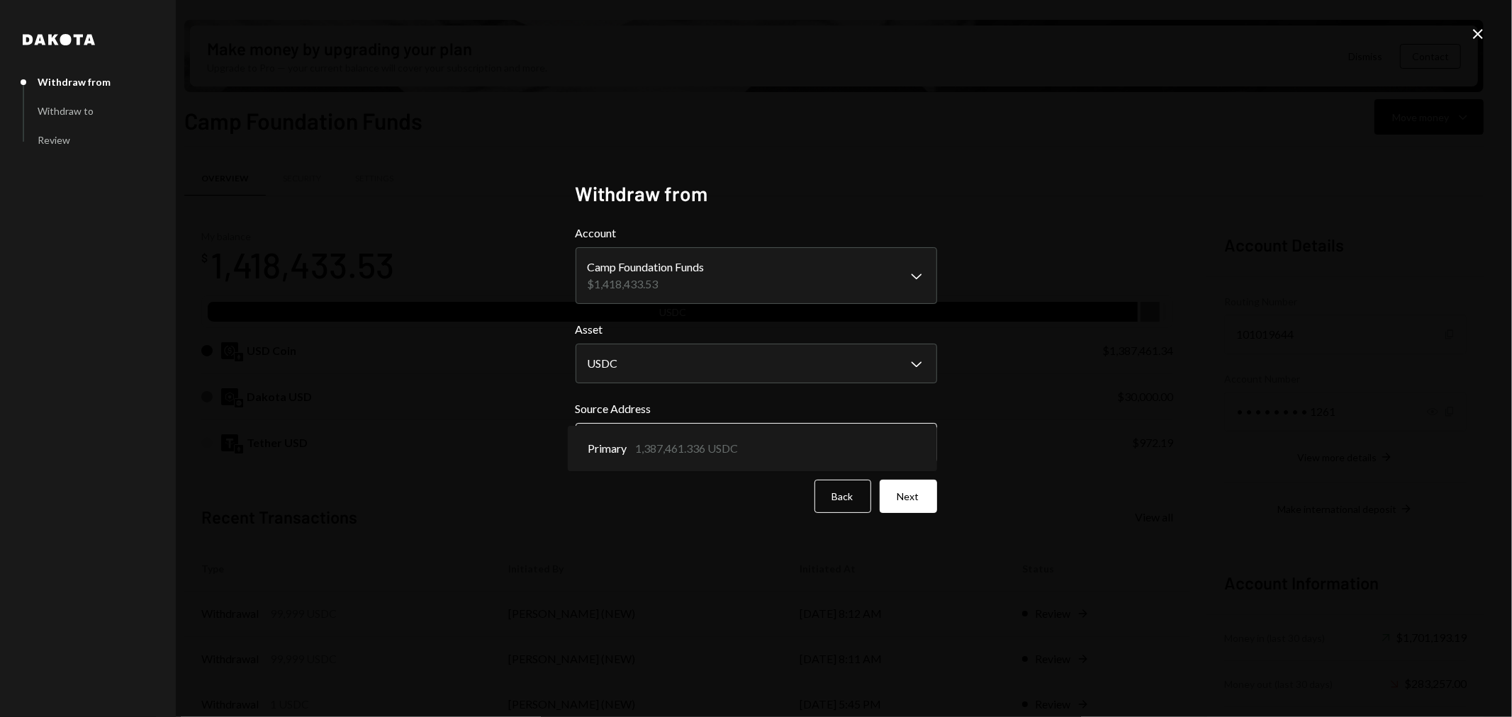
click at [693, 447] on body "C Camp Foundation Caret Down Home Home Inbox Inbox Activities Transactions Acco…" at bounding box center [756, 358] width 1512 height 717
click at [912, 503] on button "Next" at bounding box center [908, 496] width 57 height 33
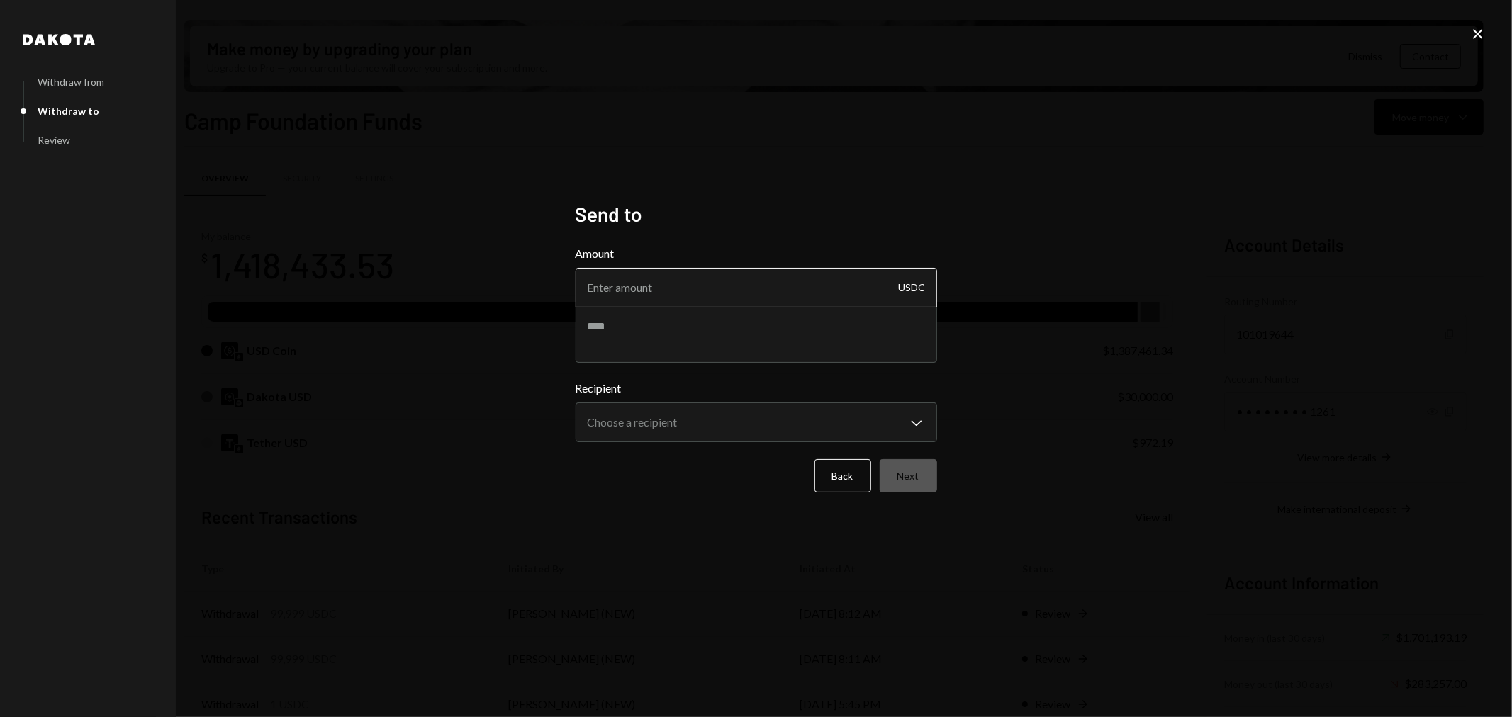
click at [644, 289] on input "Amount" at bounding box center [756, 288] width 361 height 40
type input "19993"
click at [647, 332] on textarea at bounding box center [756, 334] width 361 height 57
type textarea "**********"
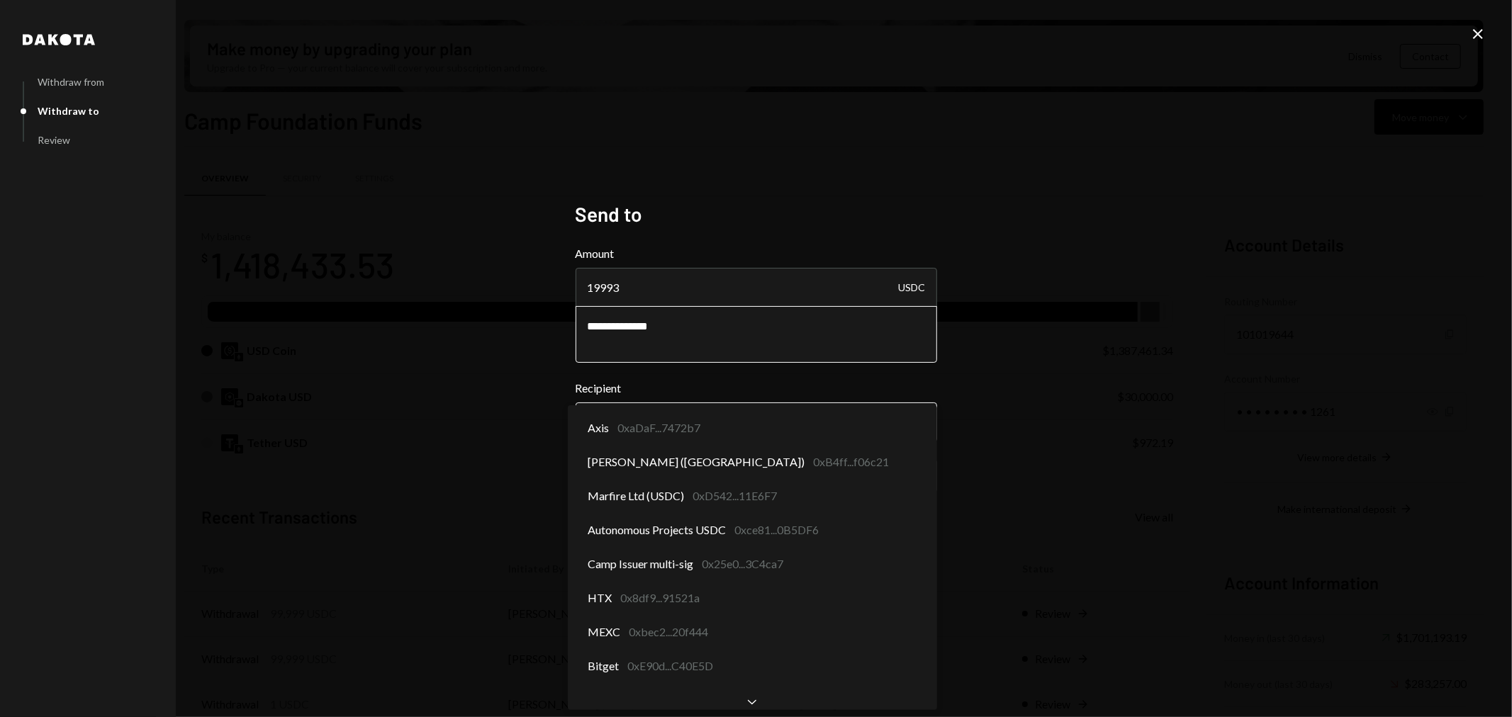
click at [682, 422] on body "C Camp Foundation Caret Down Home Home Inbox Inbox Activities Transactions Acco…" at bounding box center [756, 358] width 1512 height 717
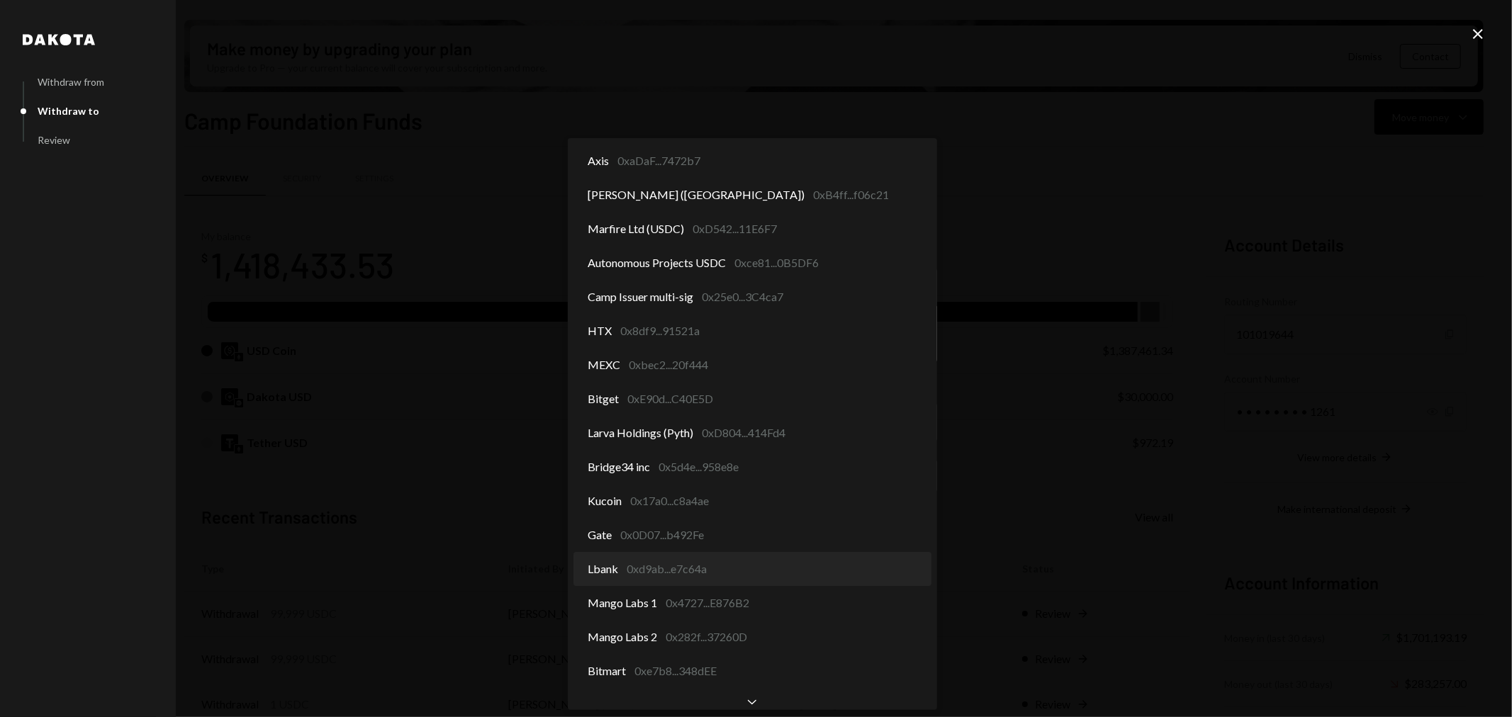
select select "**********"
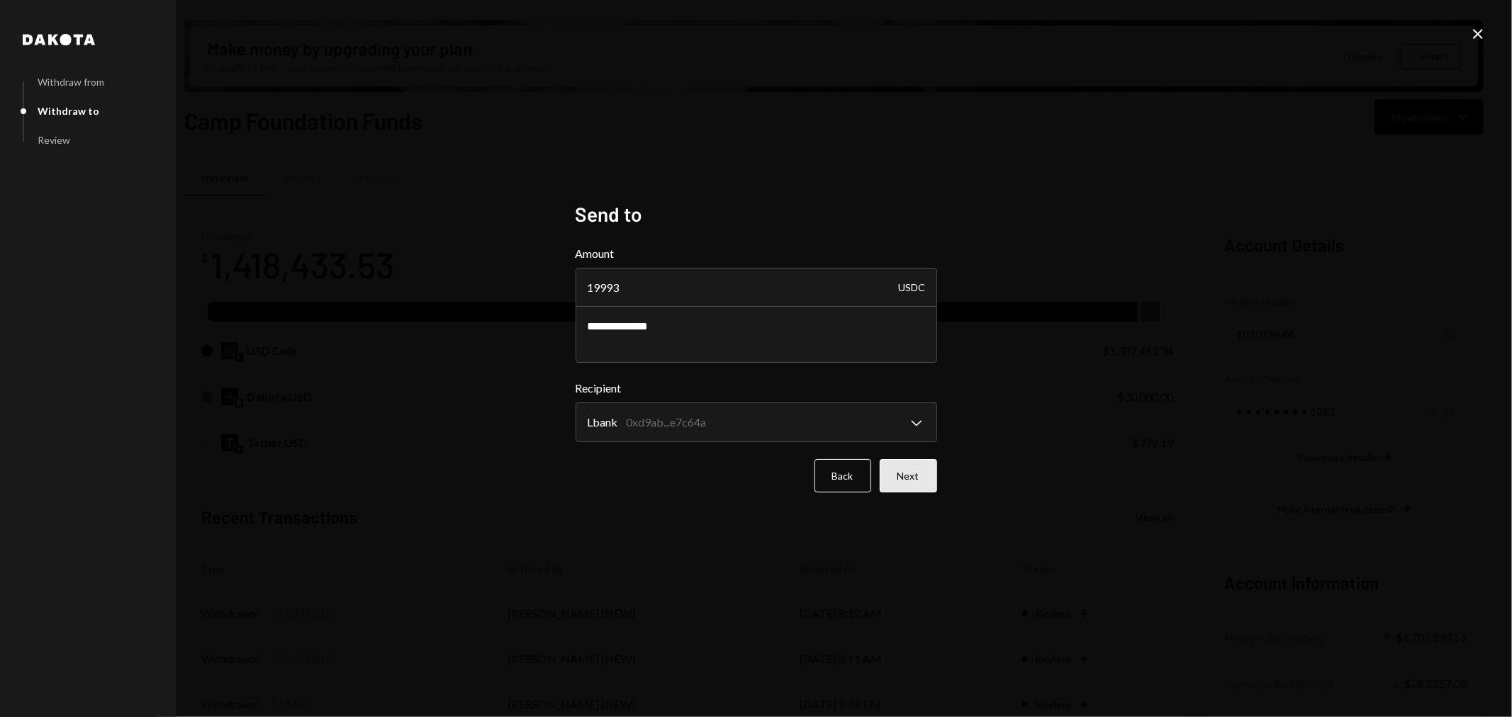
click at [919, 476] on button "Next" at bounding box center [908, 475] width 57 height 33
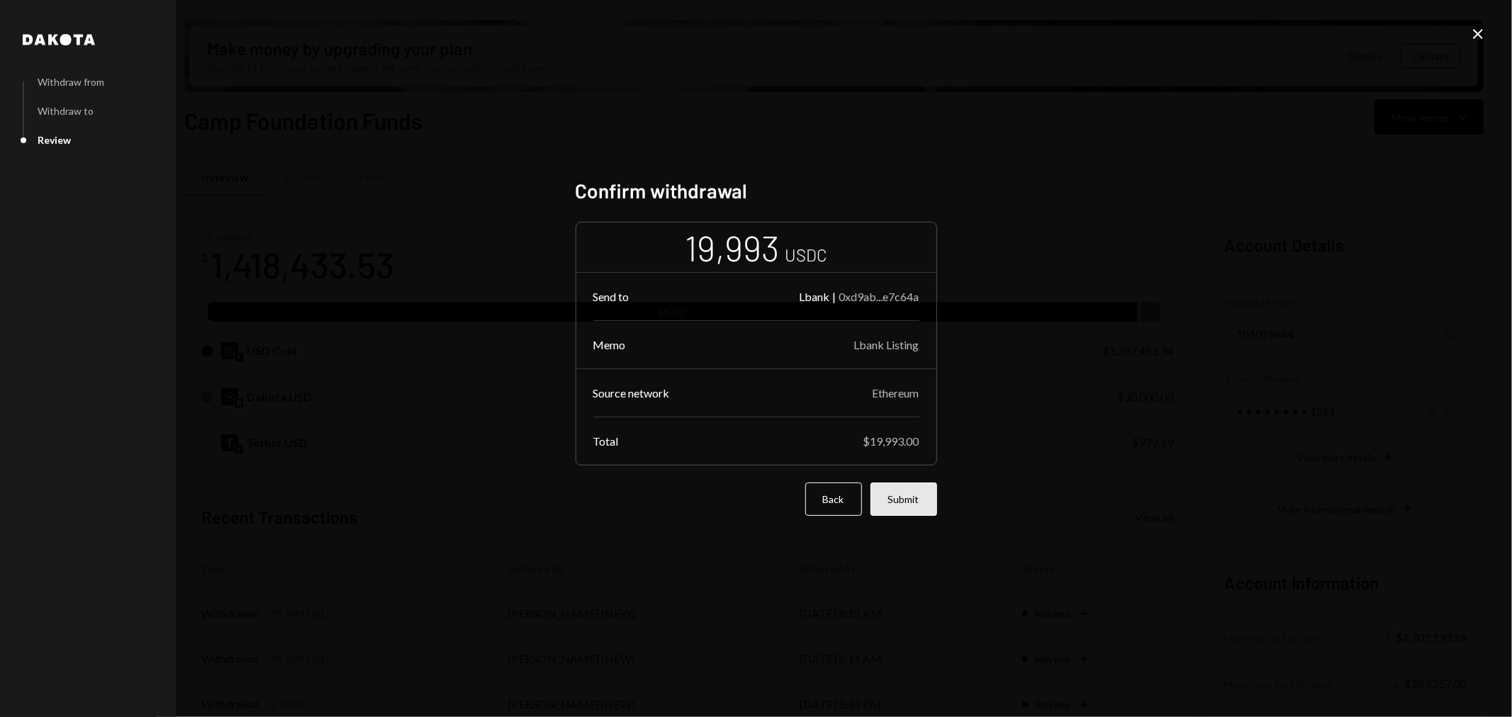
click at [905, 493] on button "Submit" at bounding box center [903, 499] width 67 height 33
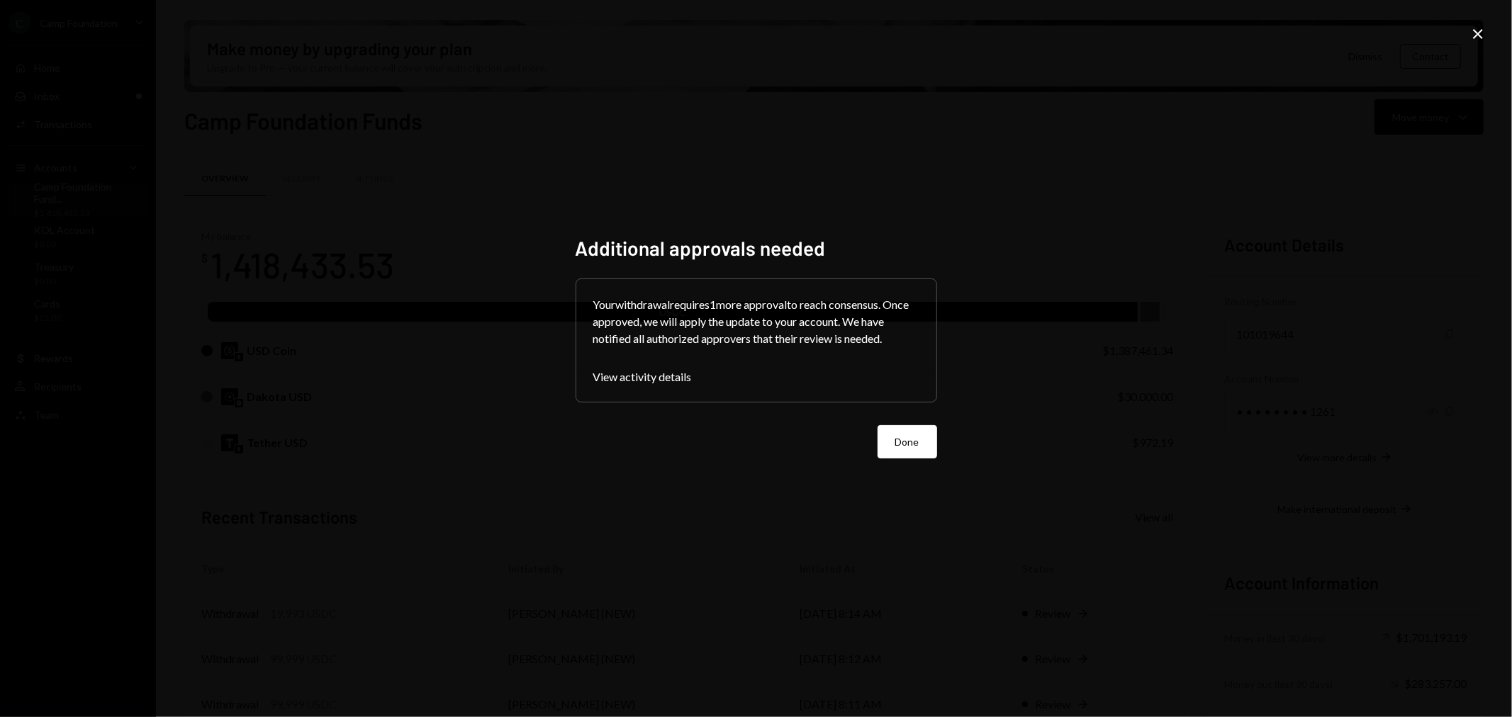
click at [1377, 416] on div "Additional approvals needed Your withdrawal requires 1 more approval to reach c…" at bounding box center [756, 358] width 1512 height 717
click at [912, 444] on button "Done" at bounding box center [908, 441] width 60 height 33
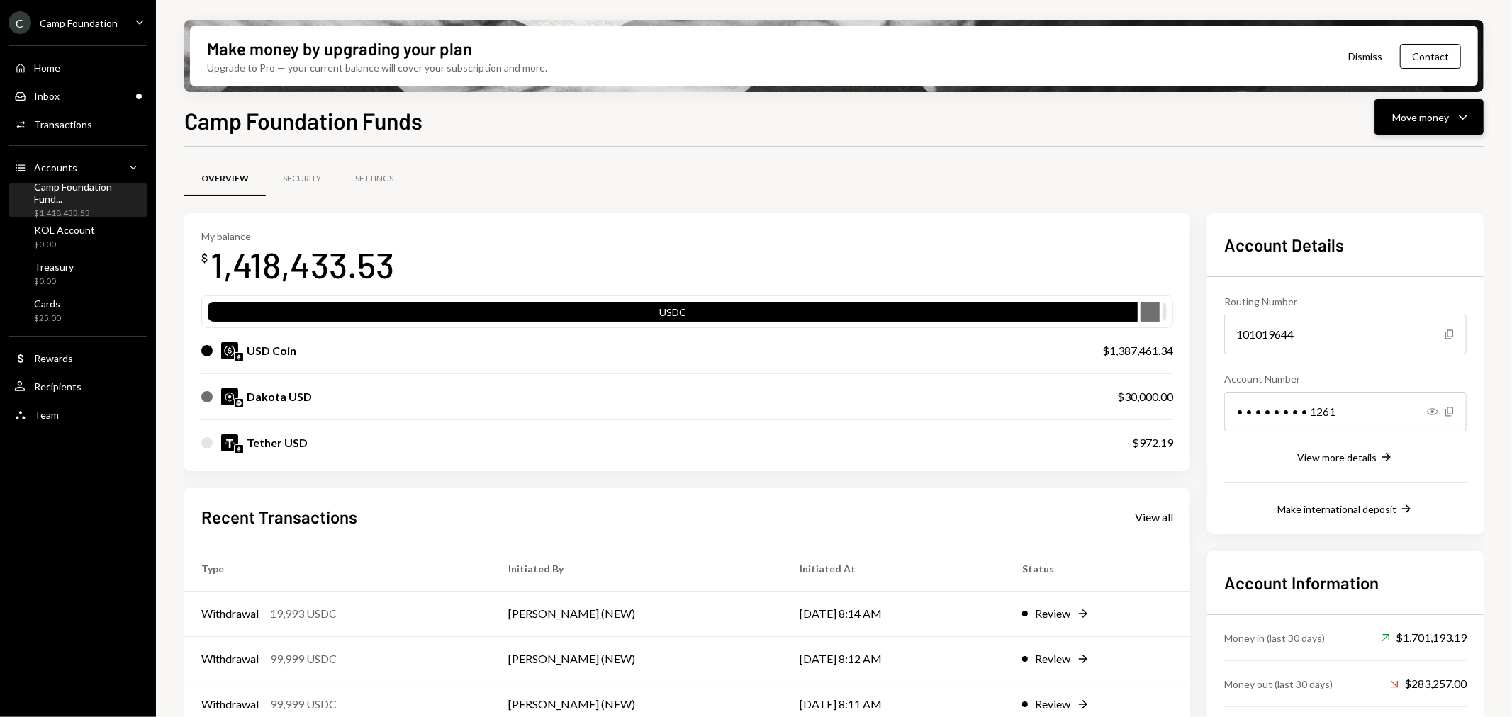
click at [1449, 126] on button "Move money Caret Down" at bounding box center [1428, 116] width 109 height 35
click at [1413, 161] on div "Send" at bounding box center [1418, 159] width 103 height 15
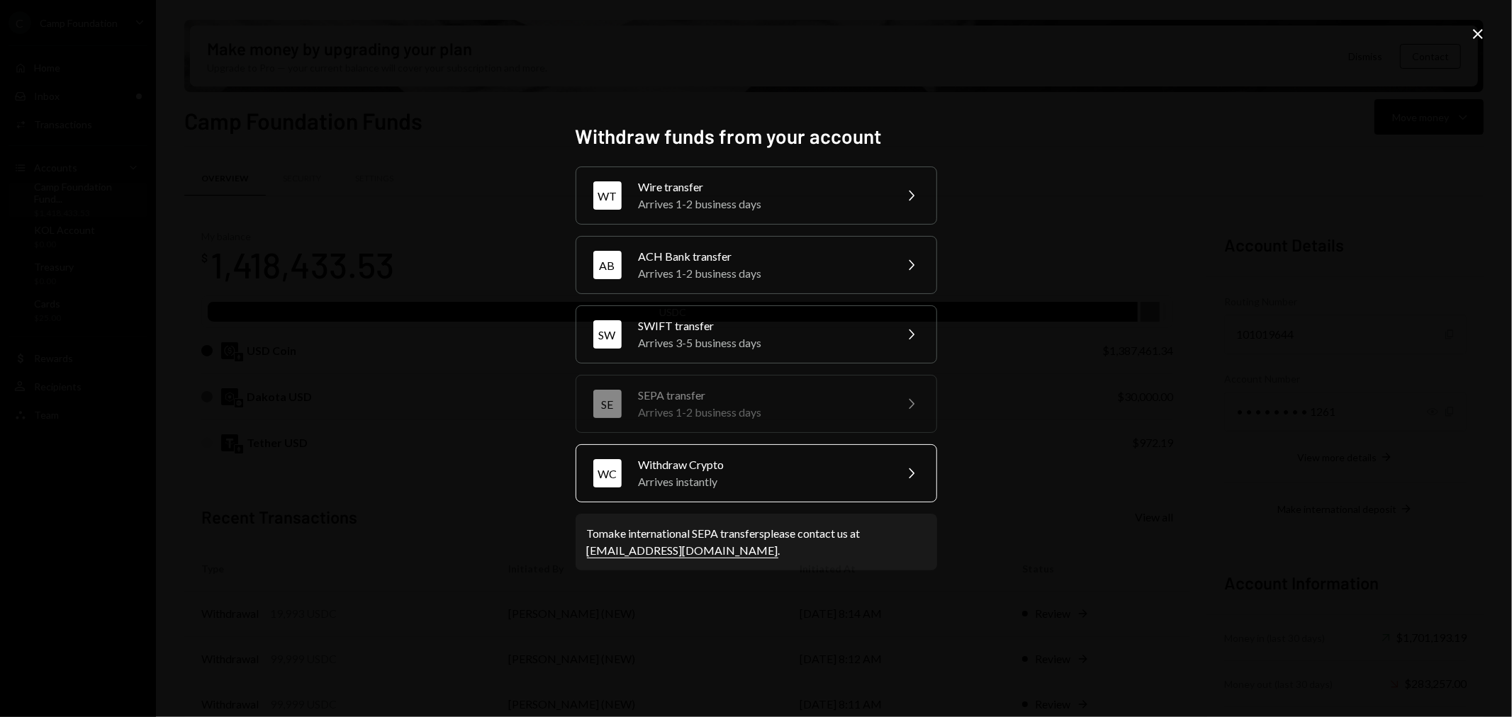
click at [770, 466] on div "Withdraw Crypto" at bounding box center [762, 464] width 247 height 17
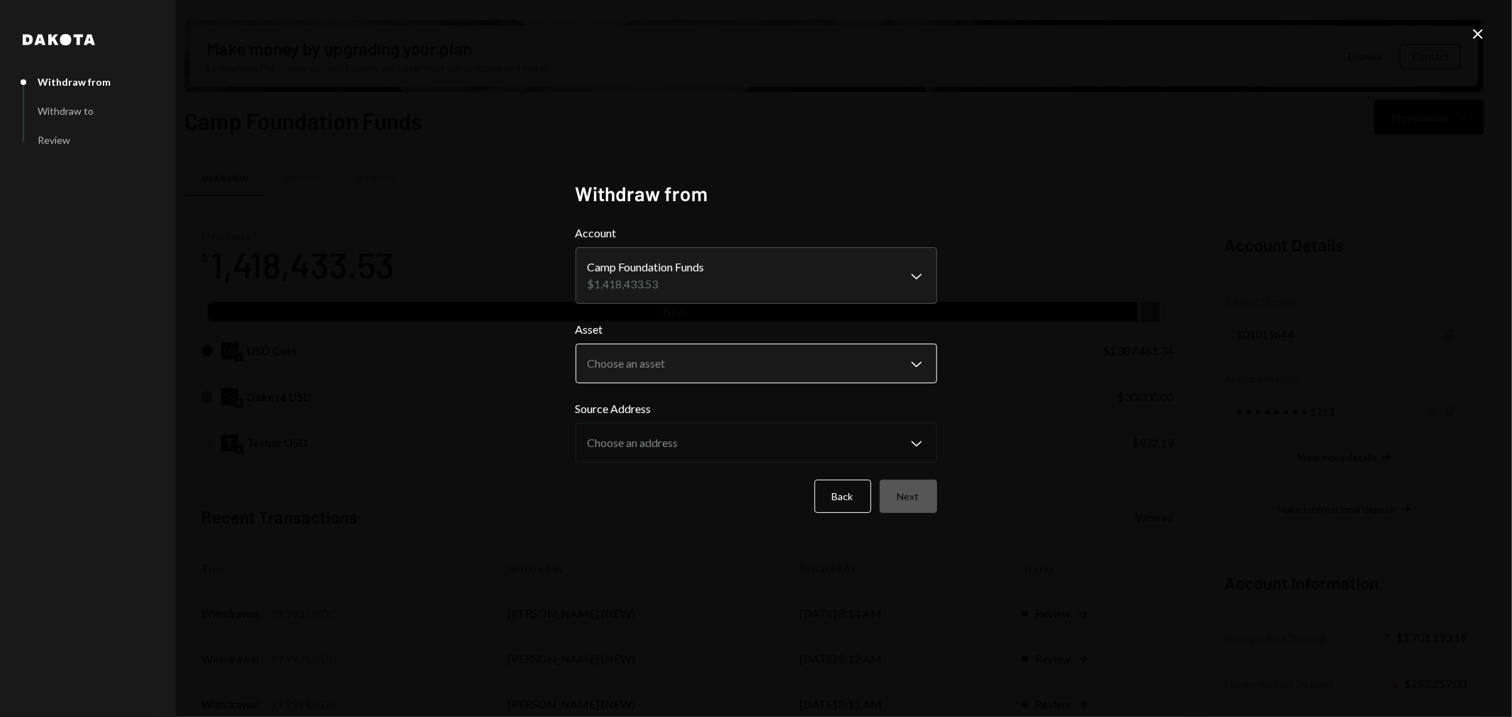
click at [716, 369] on body "C Camp Foundation Caret Down Home Home Inbox Inbox Activities Transactions Acco…" at bounding box center [756, 358] width 1512 height 717
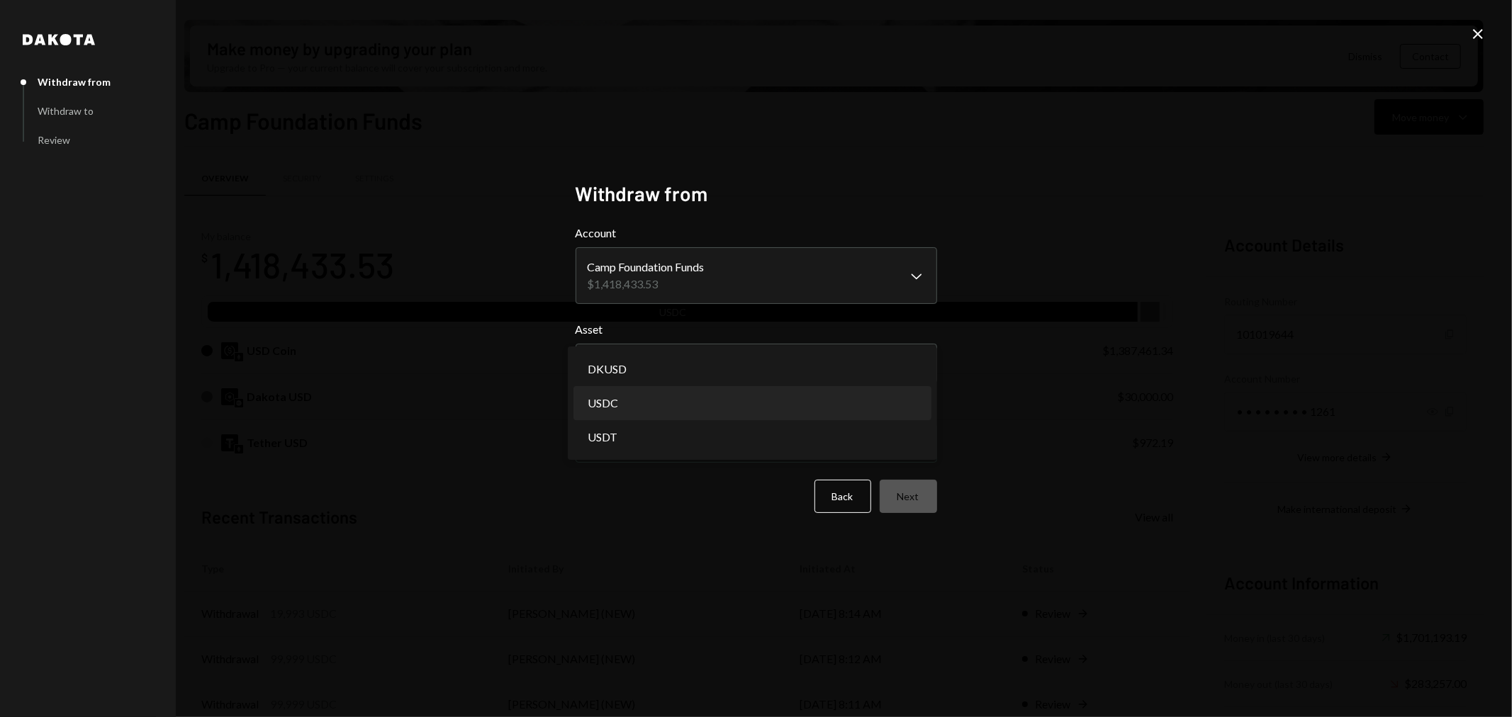
select select "****"
click at [912, 498] on button "Next" at bounding box center [908, 496] width 57 height 33
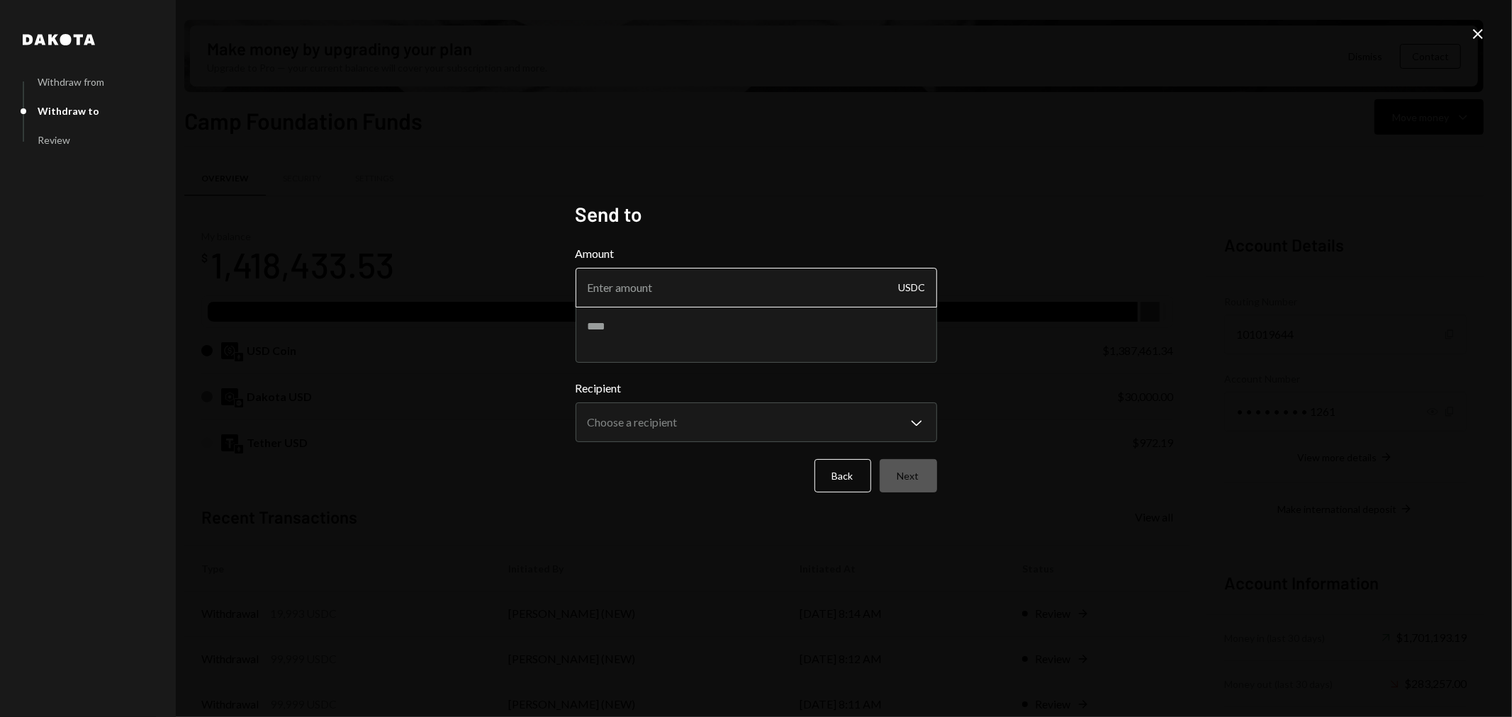
click at [741, 289] on input "Amount" at bounding box center [756, 288] width 361 height 40
type input "90990"
click at [661, 327] on textarea at bounding box center [756, 334] width 361 height 57
click at [702, 327] on textarea "**********" at bounding box center [756, 334] width 361 height 57
click at [671, 329] on textarea "**********" at bounding box center [756, 334] width 361 height 57
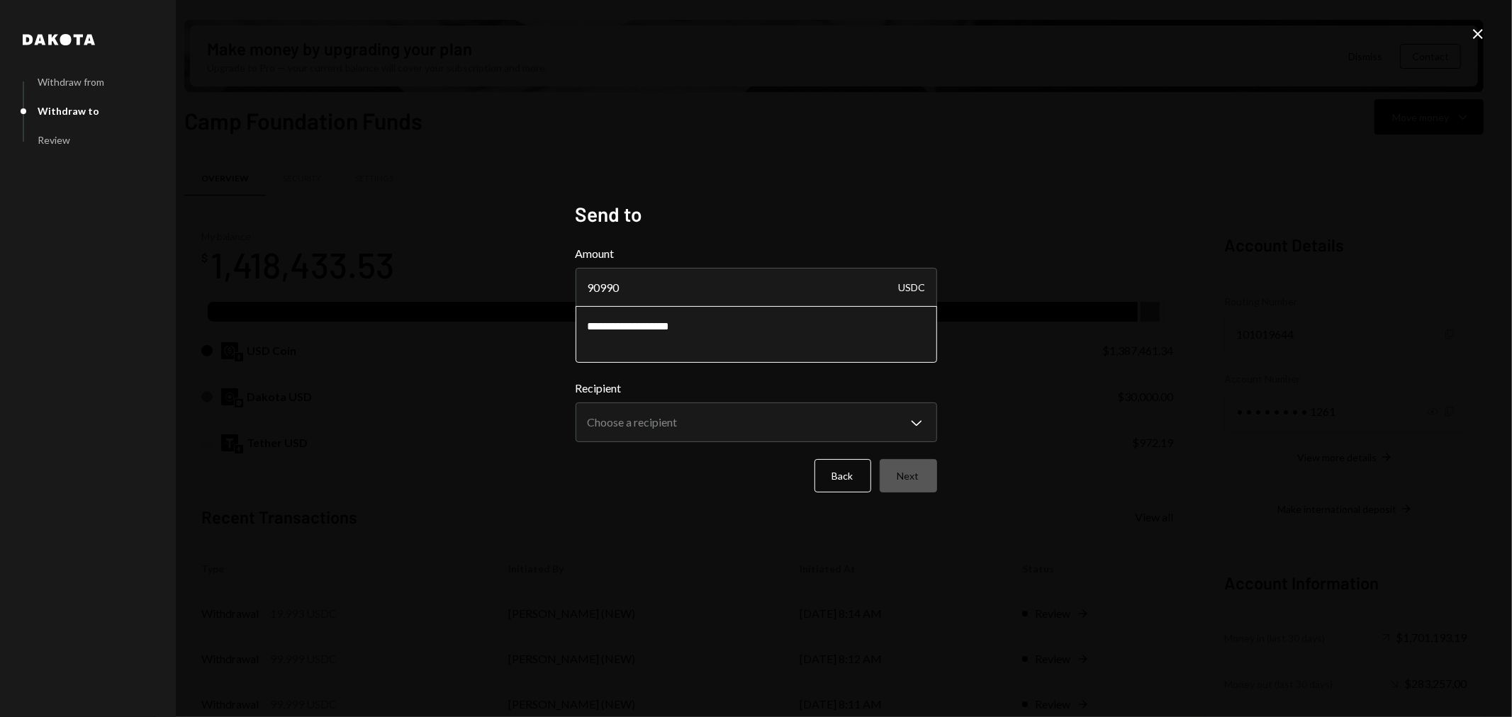
click at [671, 329] on textarea "**********" at bounding box center [756, 334] width 361 height 57
paste textarea "*****"
type textarea "**********"
click at [666, 429] on body "C Camp Foundation Caret Down Home Home Inbox Inbox Activities Transactions Acco…" at bounding box center [756, 358] width 1512 height 717
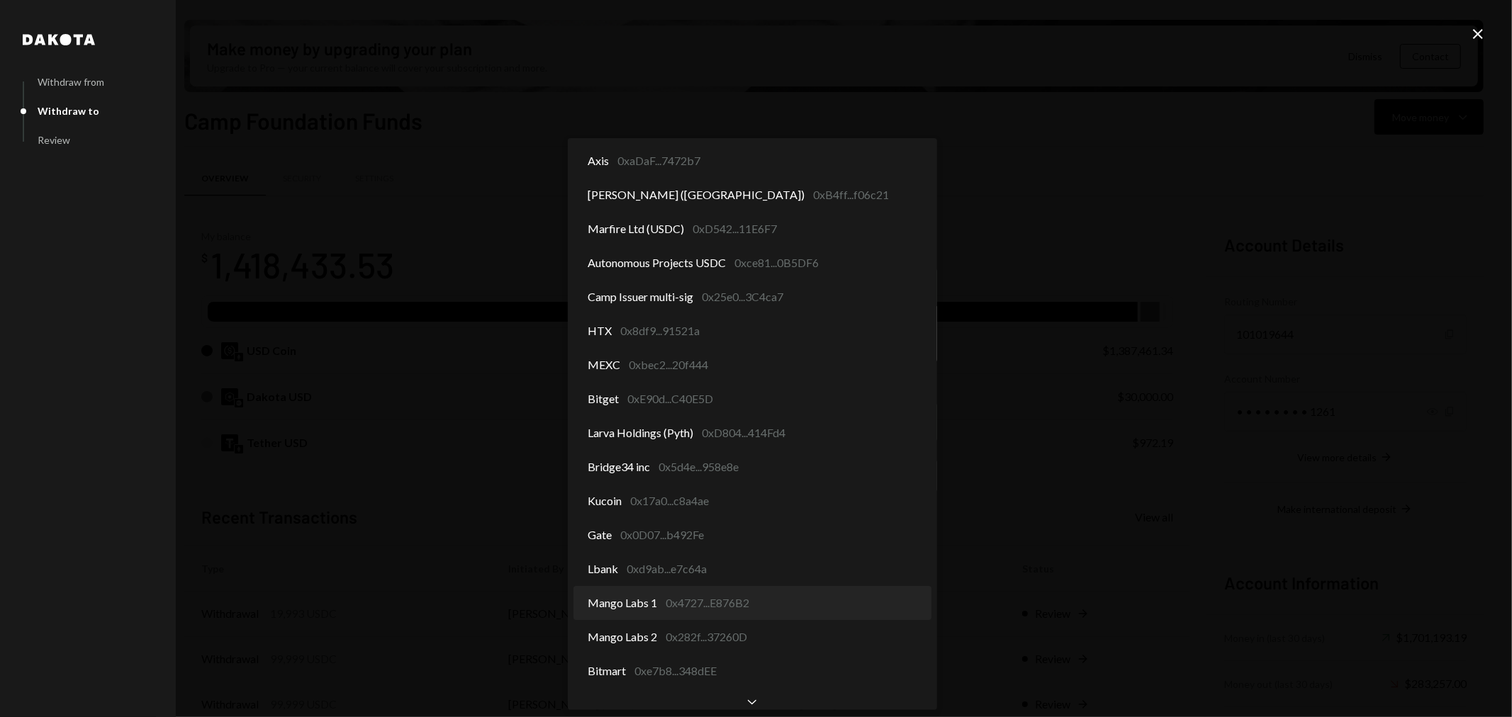
select select "**********"
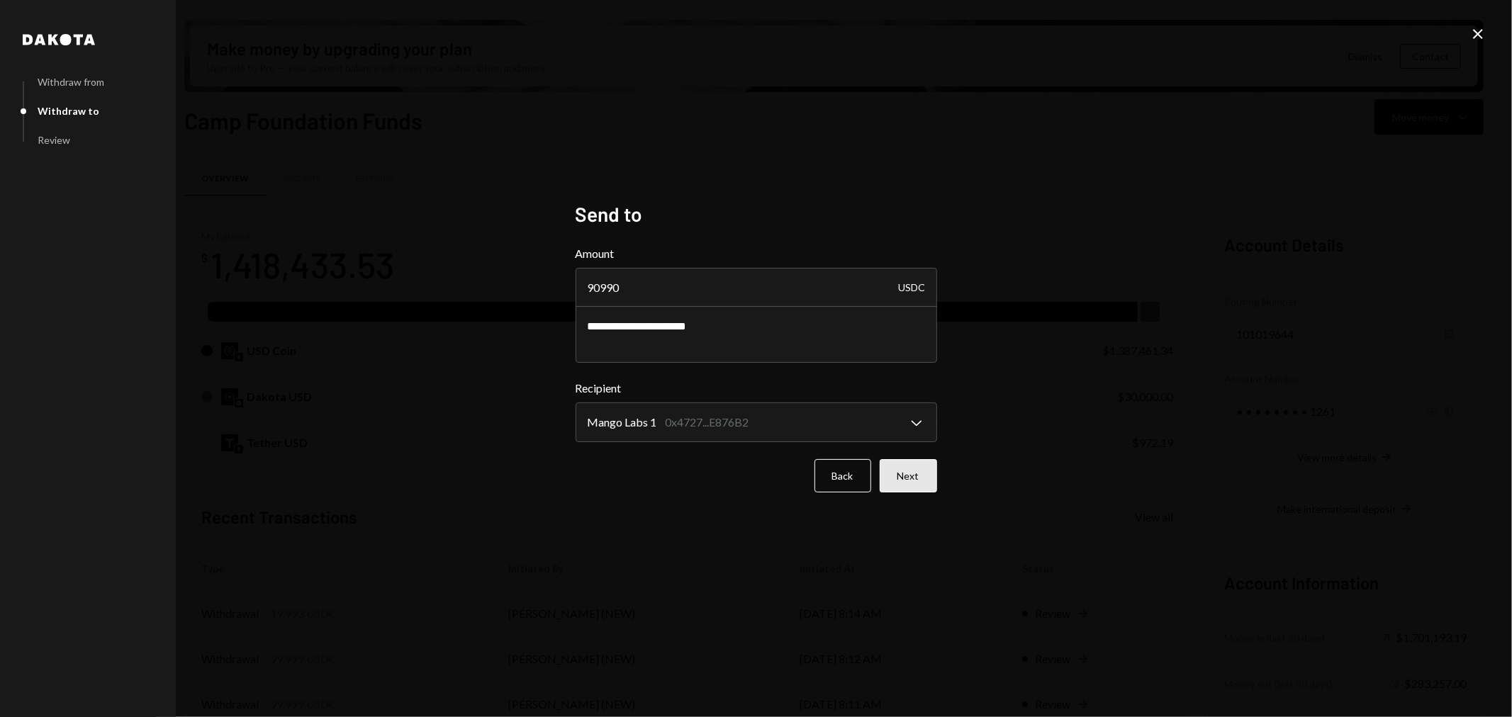
click at [909, 472] on button "Next" at bounding box center [908, 475] width 57 height 33
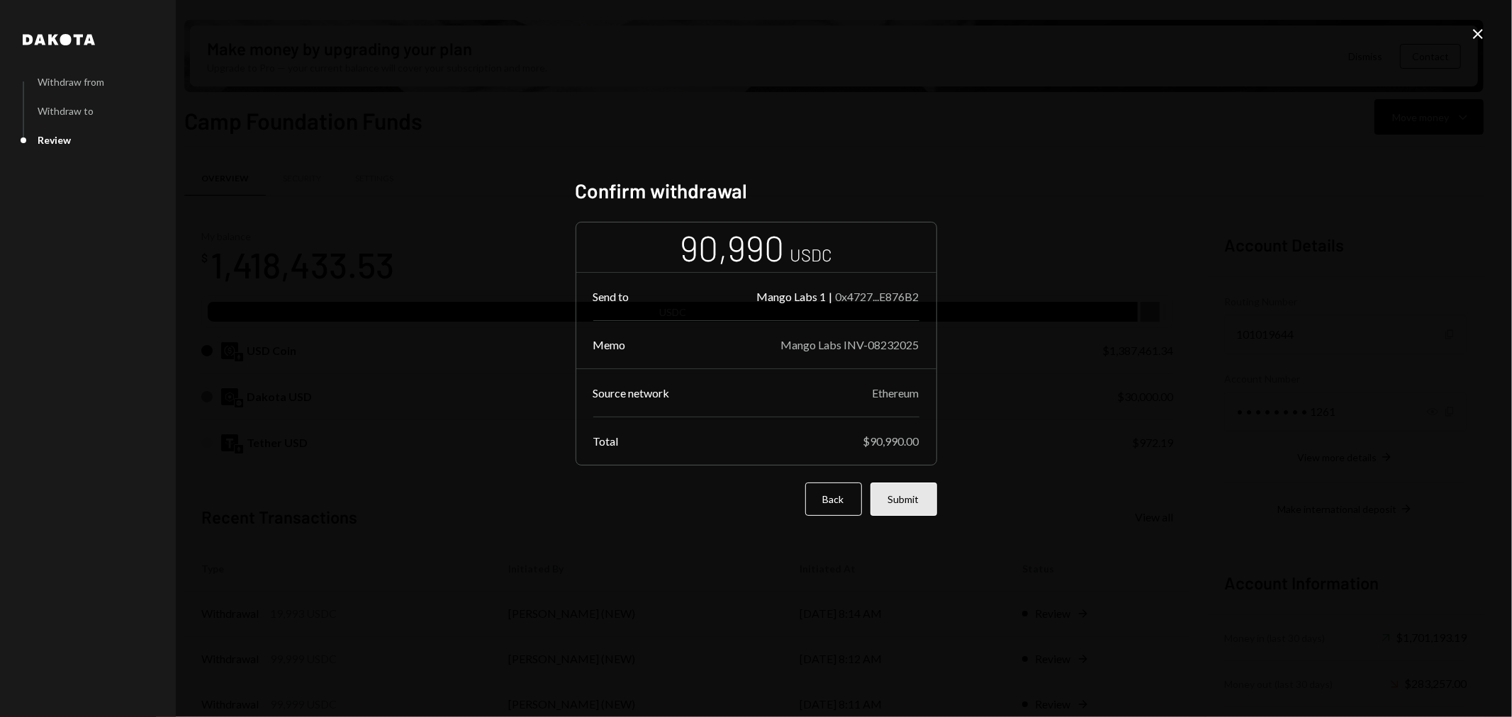
click at [912, 498] on button "Submit" at bounding box center [903, 499] width 67 height 33
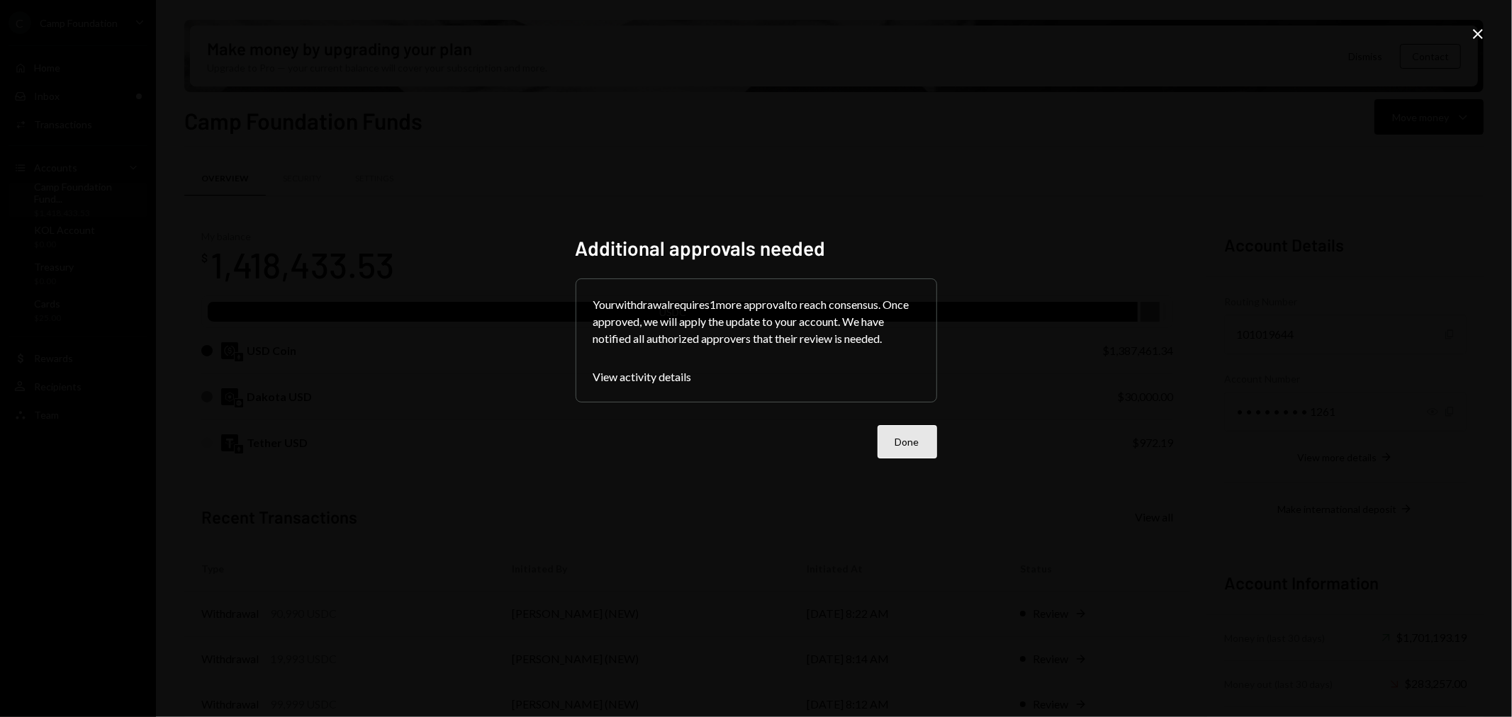
click at [904, 444] on button "Done" at bounding box center [908, 441] width 60 height 33
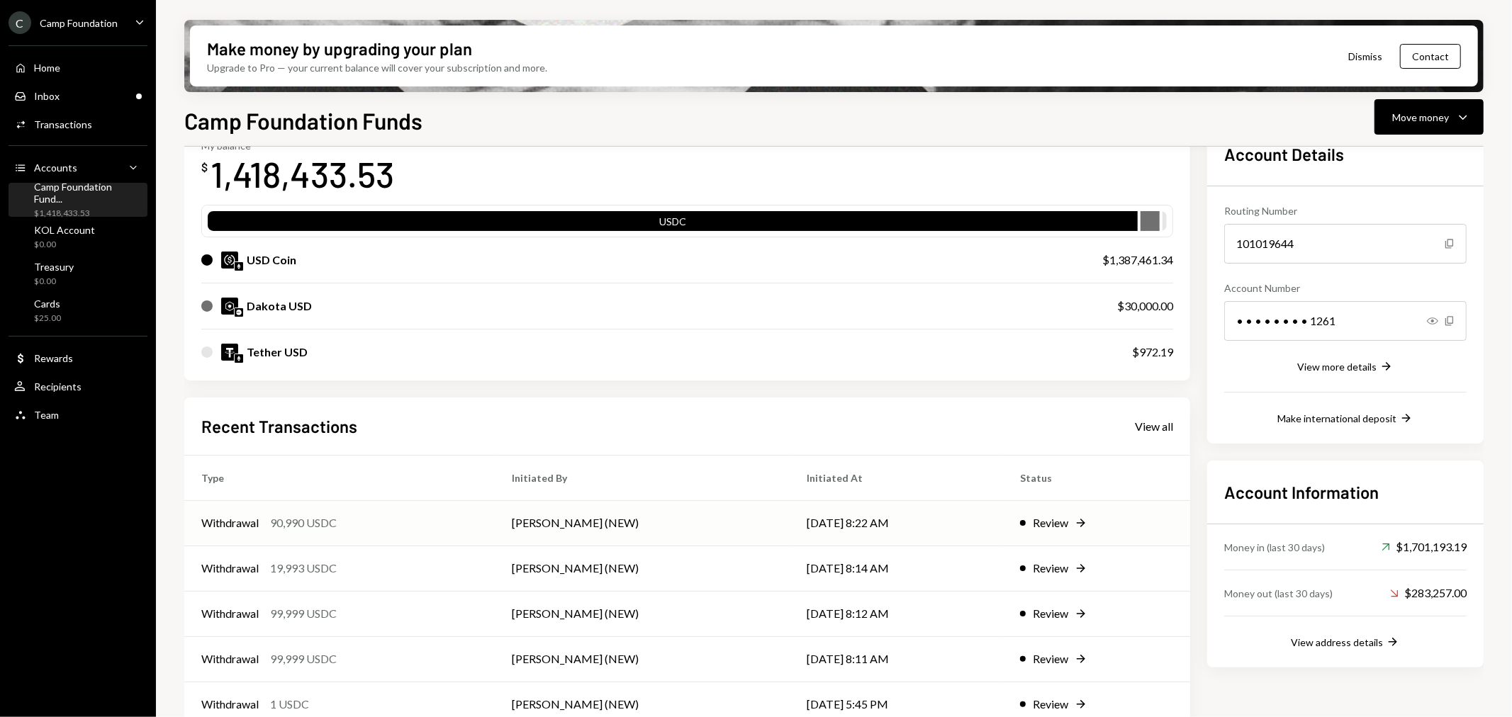
scroll to position [111, 0]
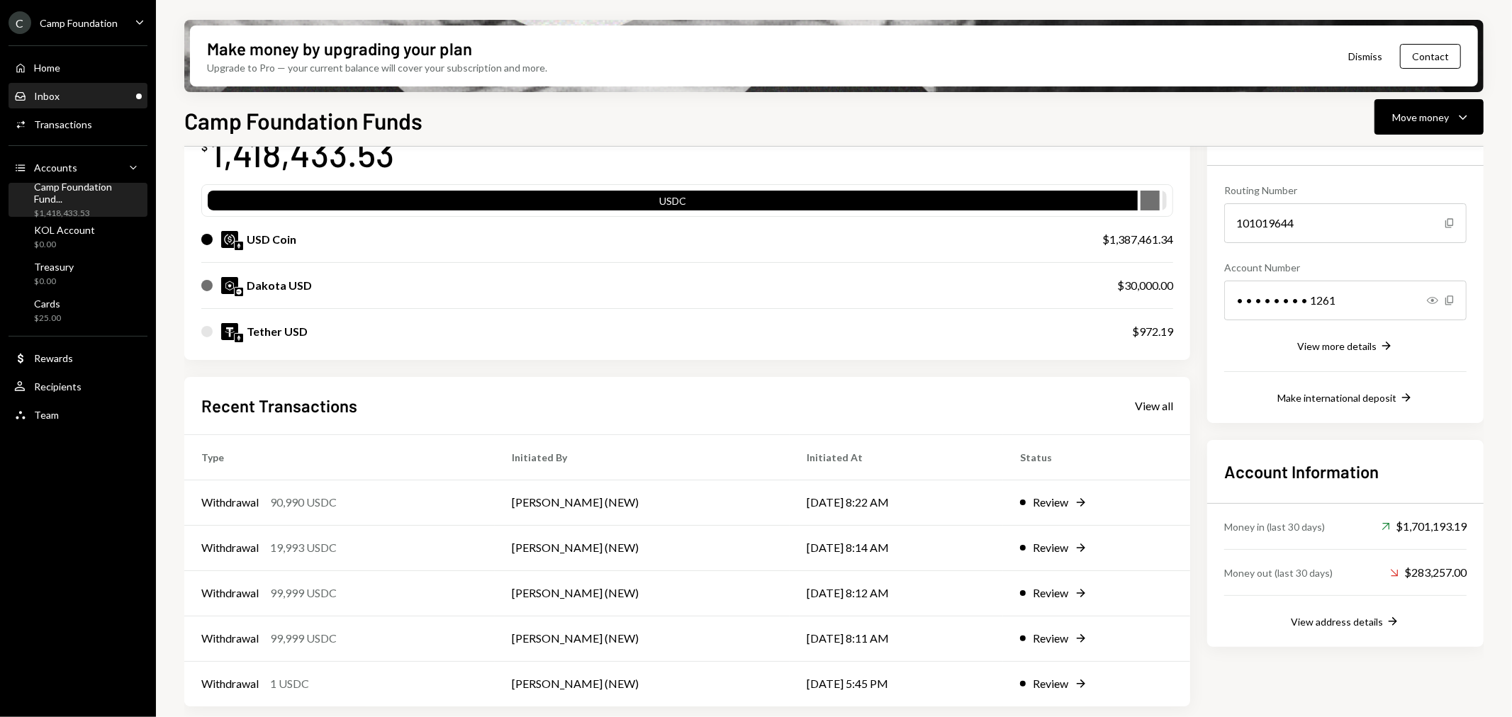
click at [84, 93] on div "Inbox Inbox" at bounding box center [78, 96] width 128 height 13
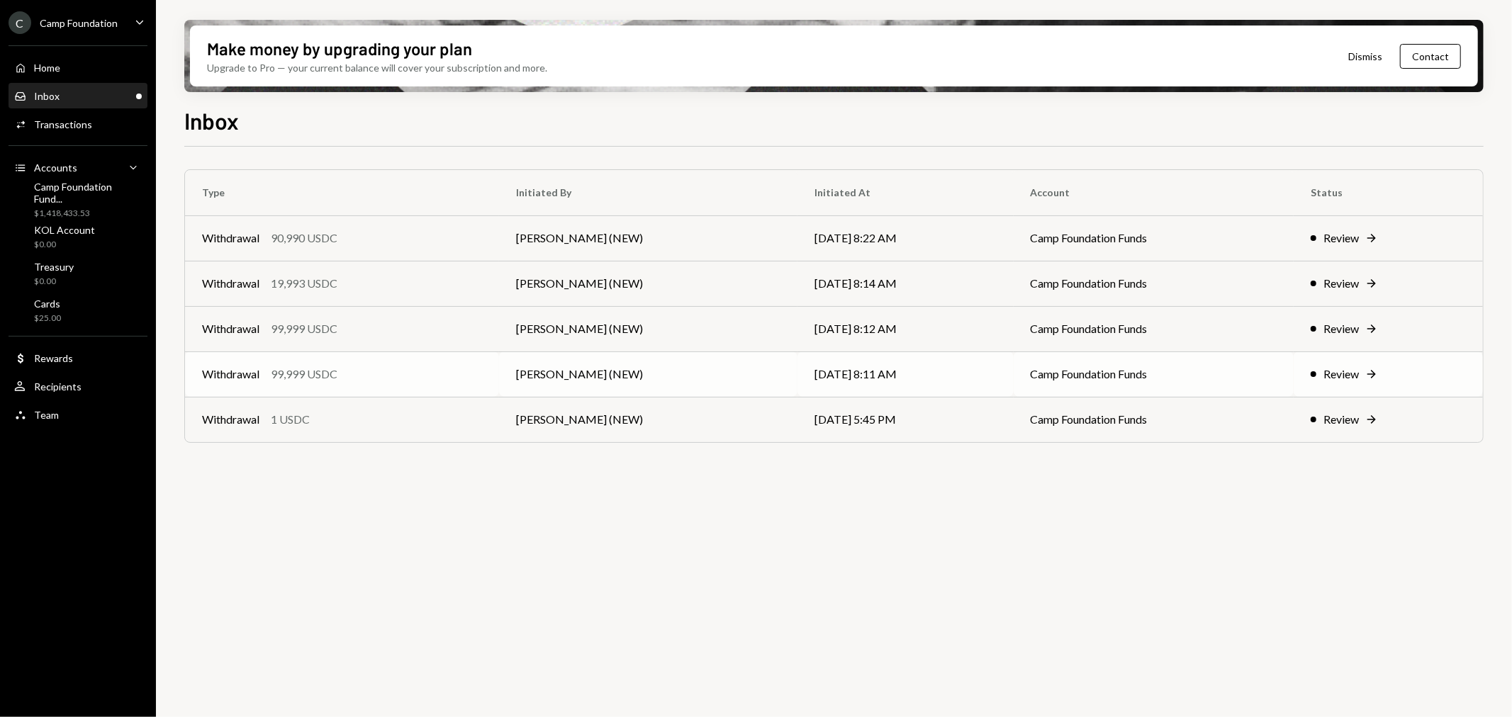
click at [1324, 374] on div "Review" at bounding box center [1340, 374] width 35 height 17
click at [88, 116] on div "Activities Transactions" at bounding box center [78, 125] width 128 height 24
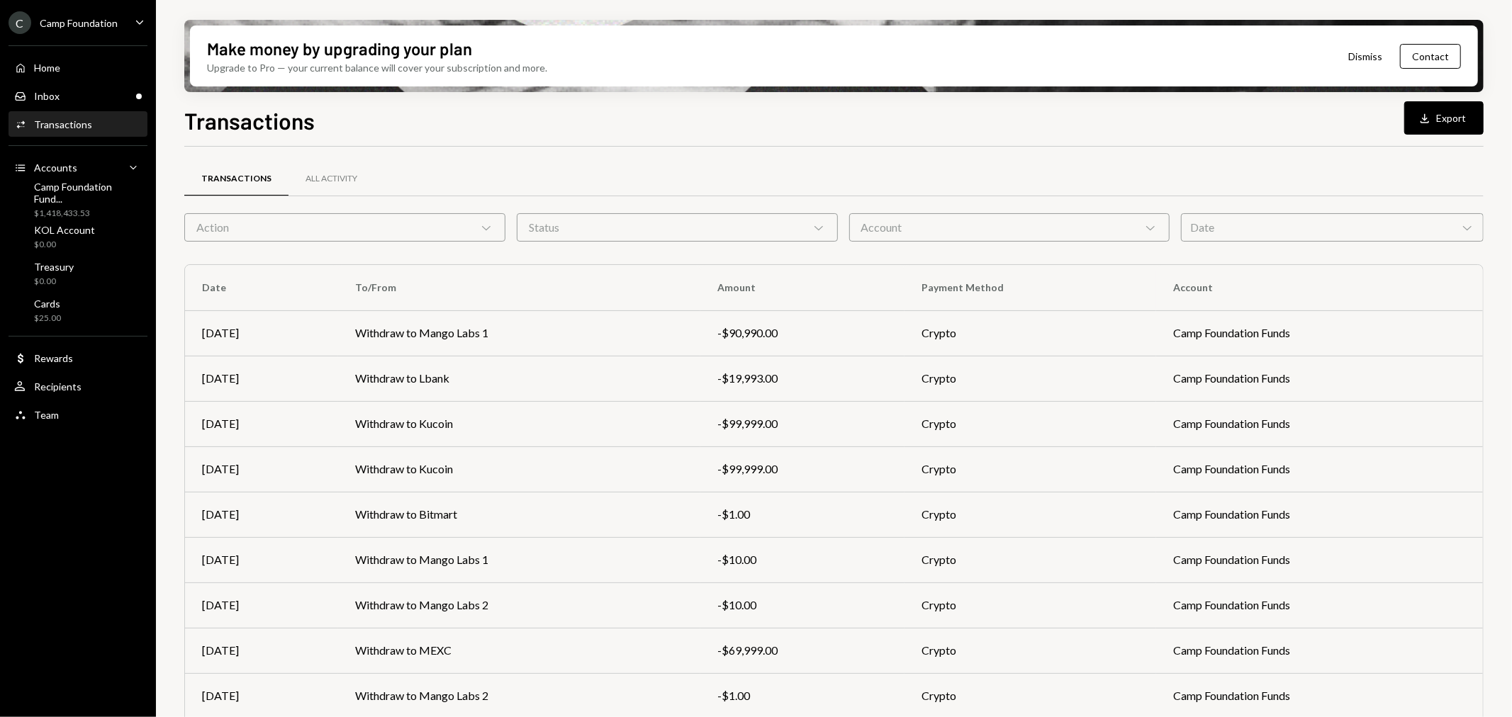
click at [461, 225] on div "Action Chevron Down" at bounding box center [344, 227] width 321 height 28
click at [680, 224] on div "Status Chevron Down" at bounding box center [677, 227] width 321 height 28
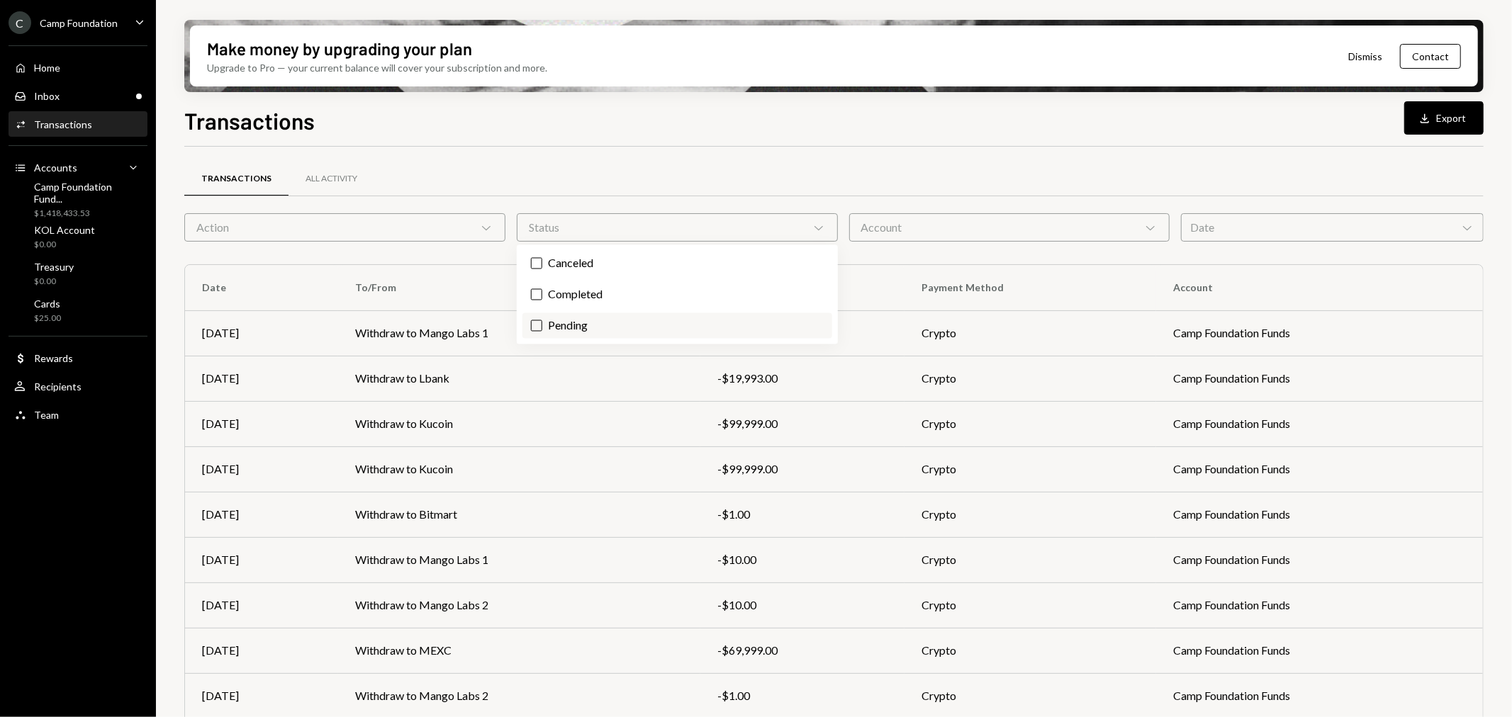
click at [637, 331] on label "Pending" at bounding box center [677, 326] width 310 height 26
click at [542, 331] on button "Pending" at bounding box center [536, 325] width 11 height 11
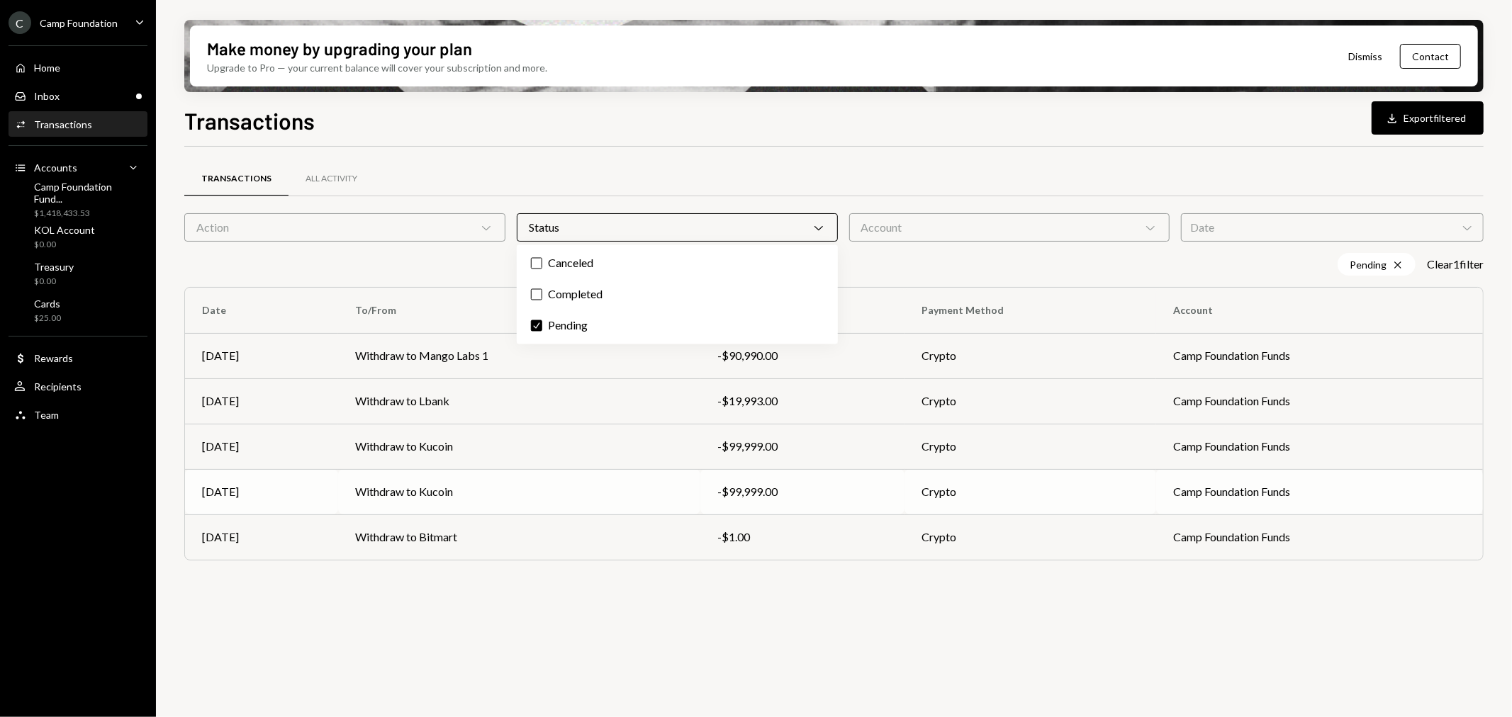
click at [398, 488] on td "Withdraw to Kucoin" at bounding box center [519, 491] width 362 height 45
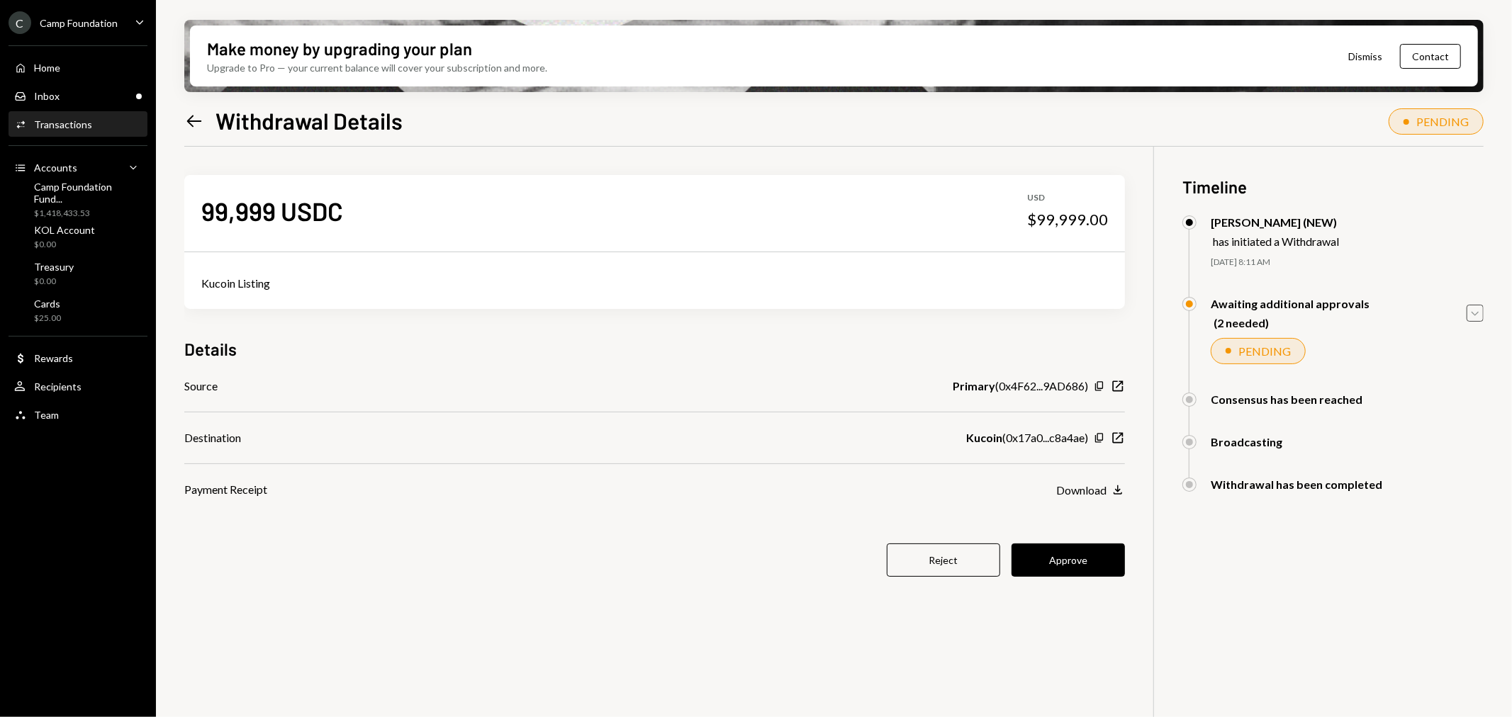
click at [1472, 320] on div "Caret Down" at bounding box center [1475, 313] width 17 height 17
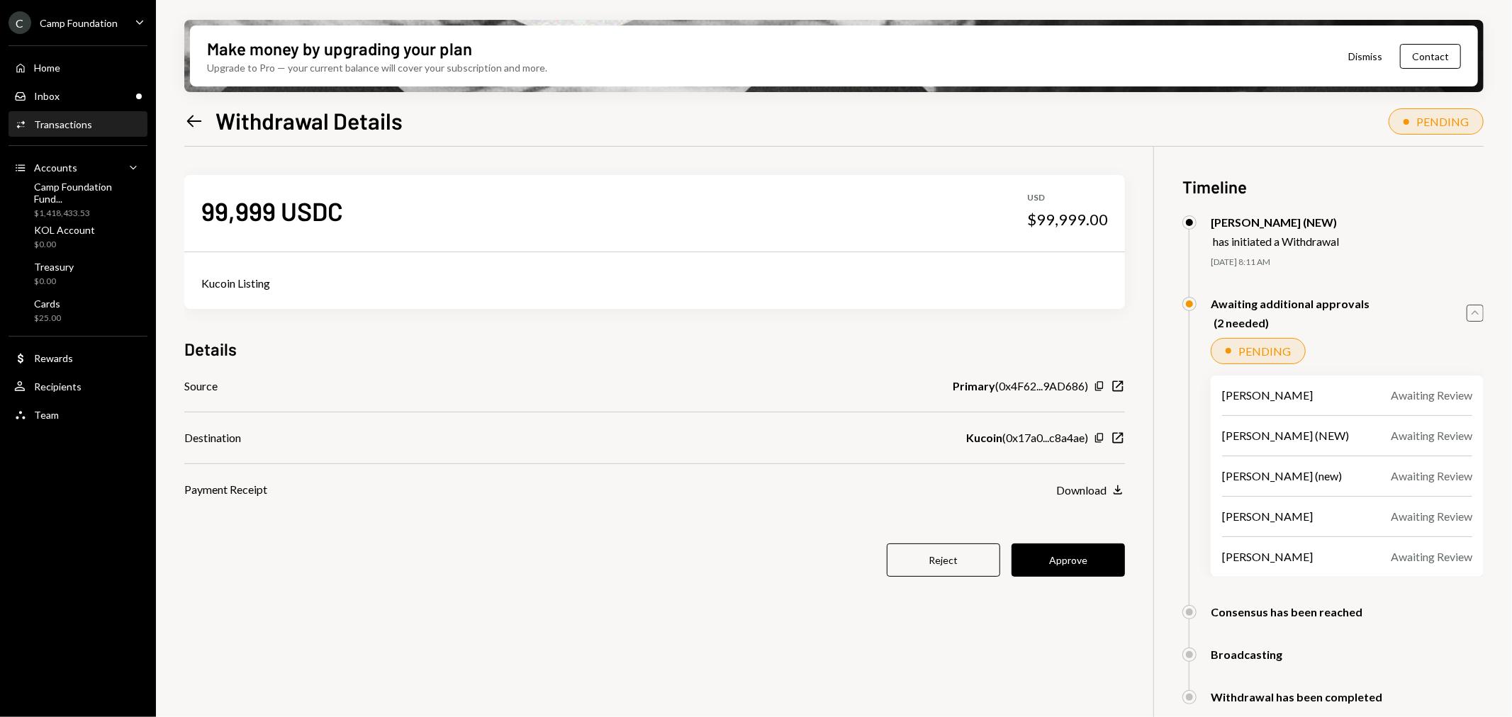
click at [1472, 313] on icon "Caret Up" at bounding box center [1475, 314] width 16 height 16
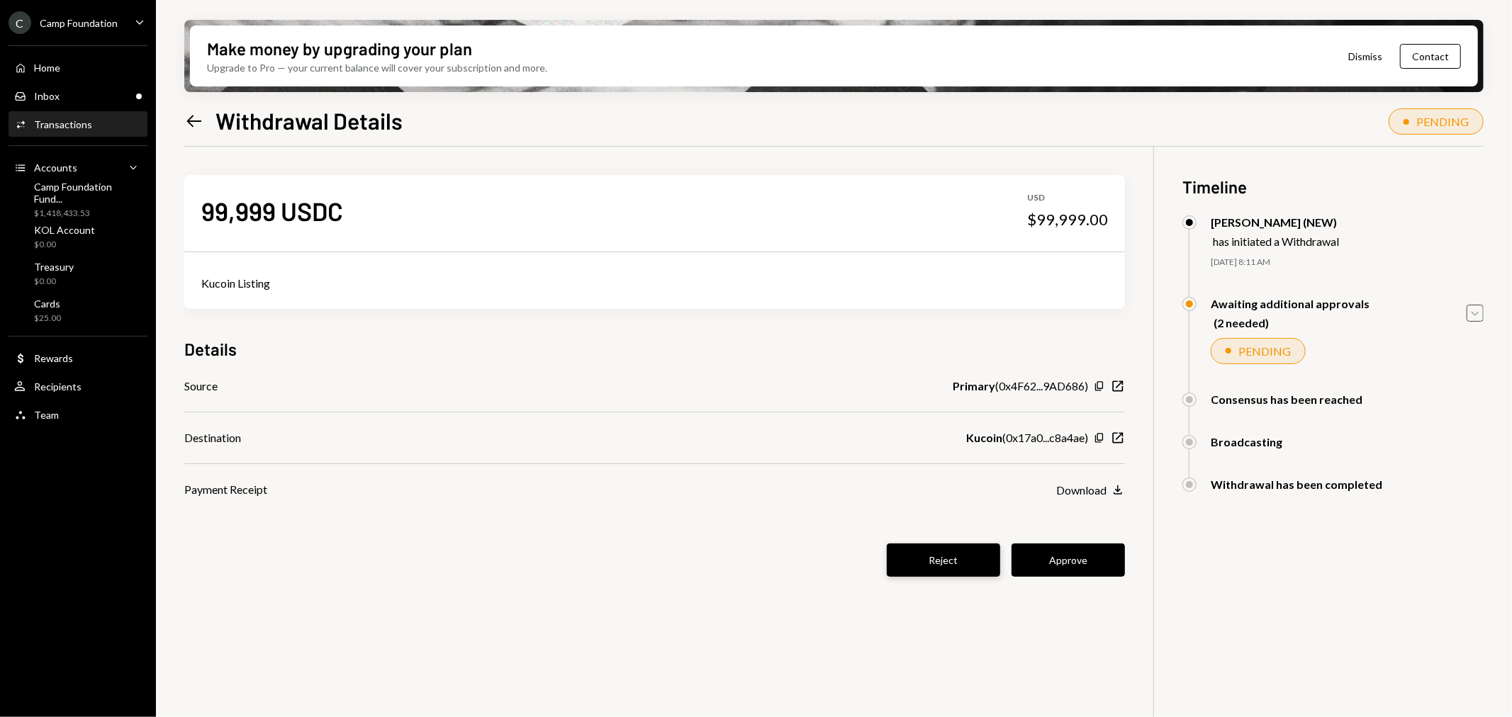
click at [937, 571] on button "Reject" at bounding box center [943, 560] width 113 height 33
click at [962, 563] on button "Reject" at bounding box center [943, 560] width 113 height 33
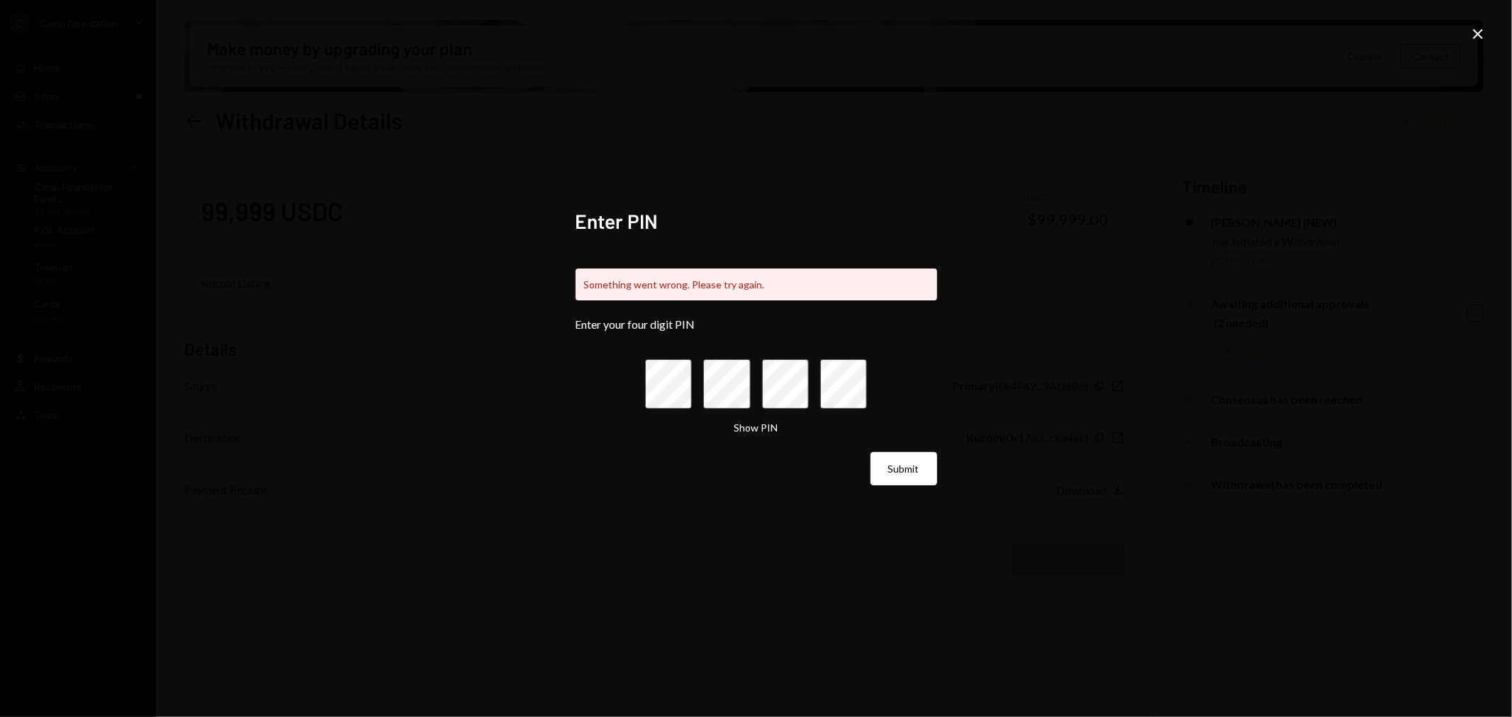
drag, startPoint x: 1255, startPoint y: 366, endPoint x: 1231, endPoint y: 359, distance: 25.1
click at [1255, 366] on div "Enter PIN Something went wrong. Please try again. Enter your four digit PIN Sho…" at bounding box center [756, 358] width 1512 height 717
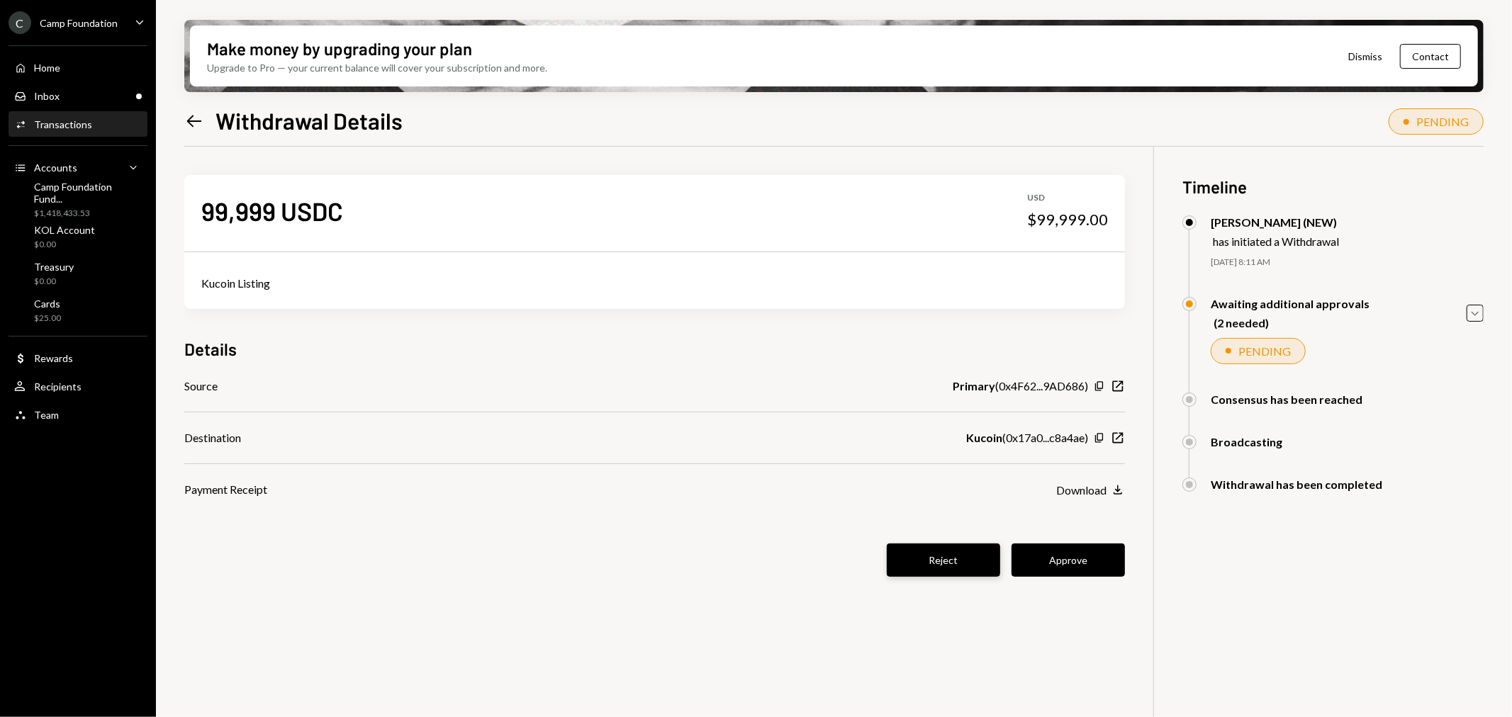
click at [953, 560] on button "Reject" at bounding box center [943, 560] width 113 height 33
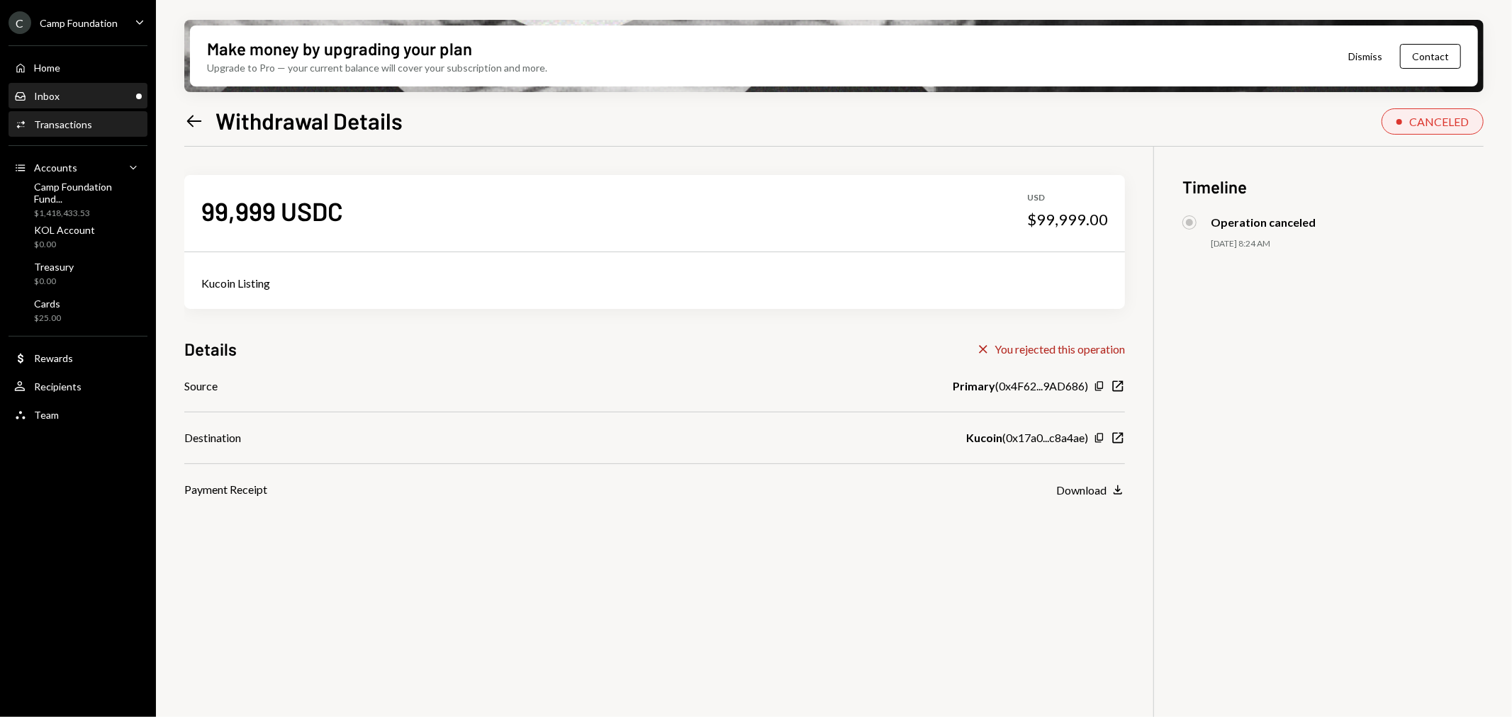
click at [65, 86] on div "Inbox Inbox" at bounding box center [78, 96] width 128 height 24
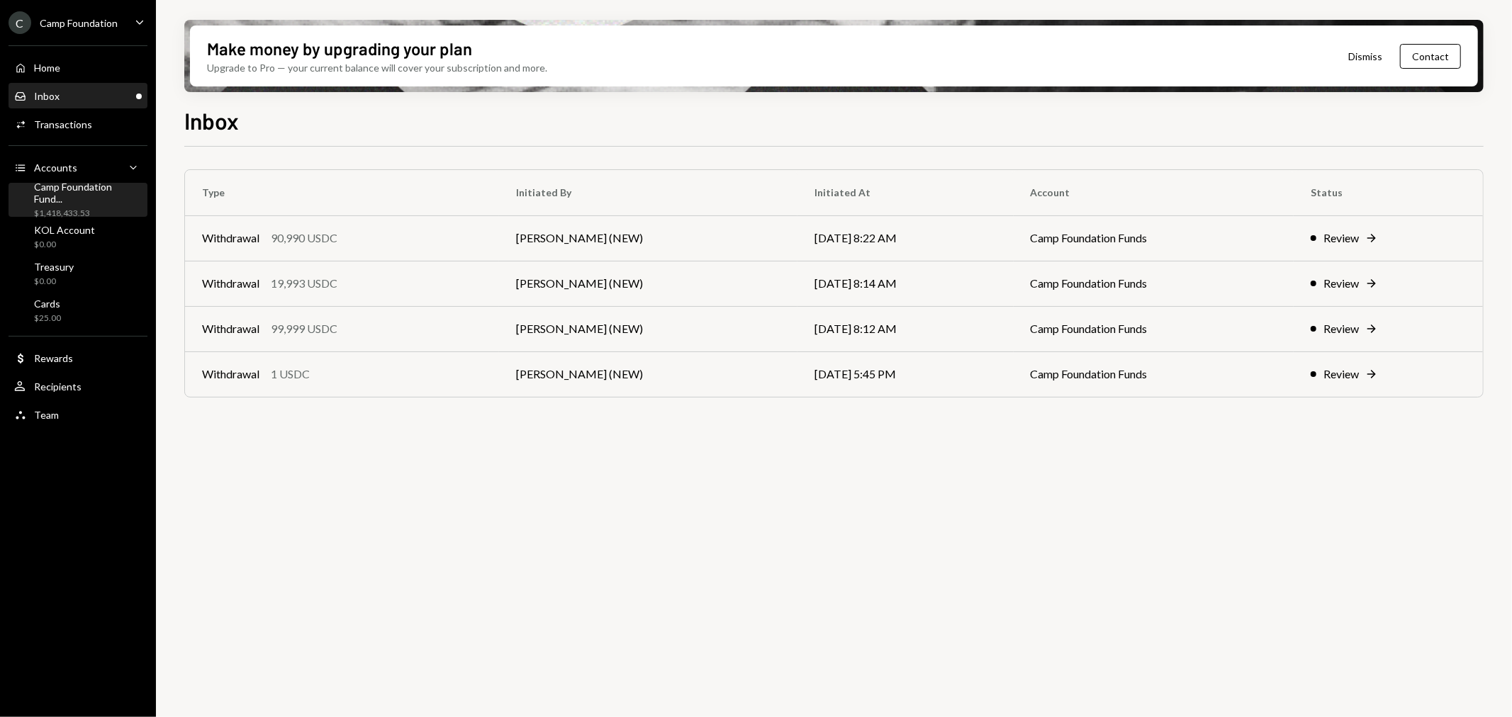
click at [73, 208] on div "$1,418,433.53" at bounding box center [88, 214] width 108 height 12
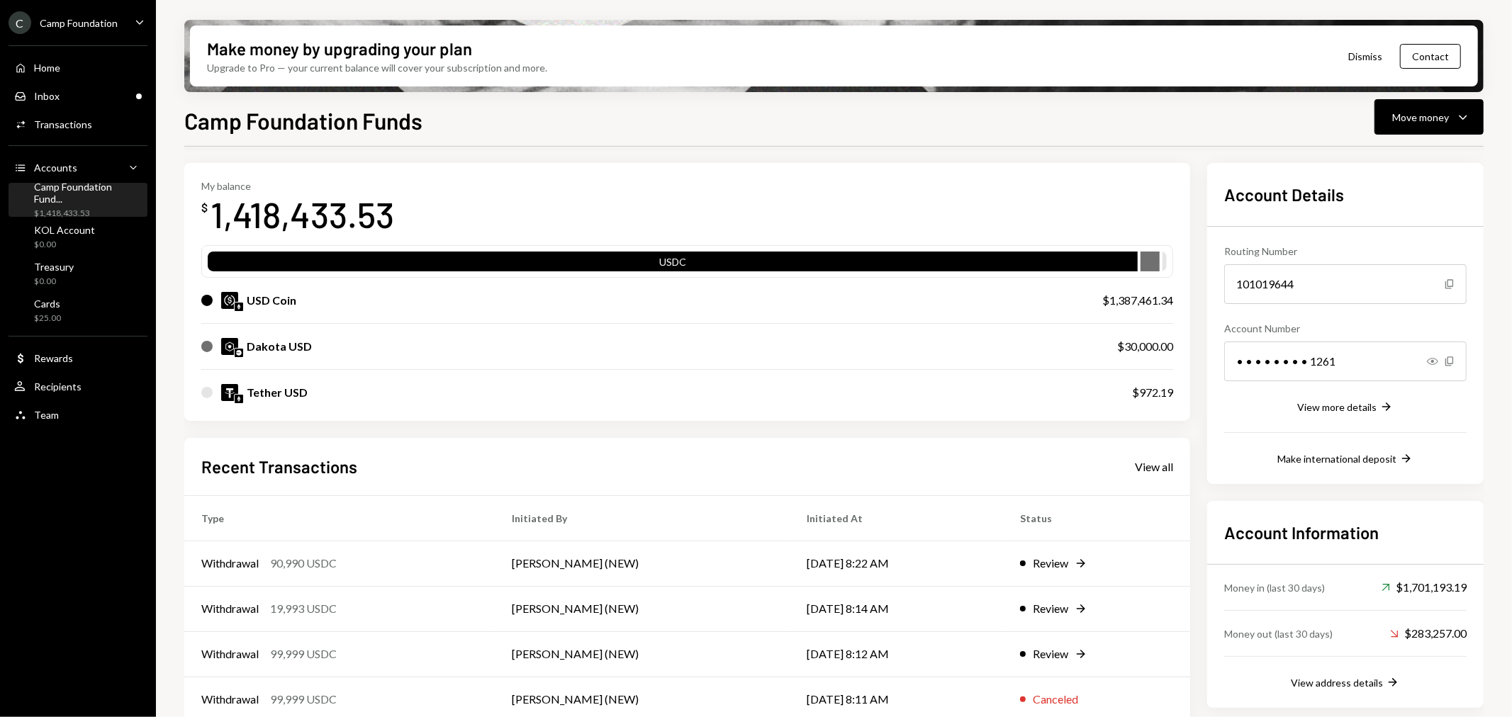
scroll to position [111, 0]
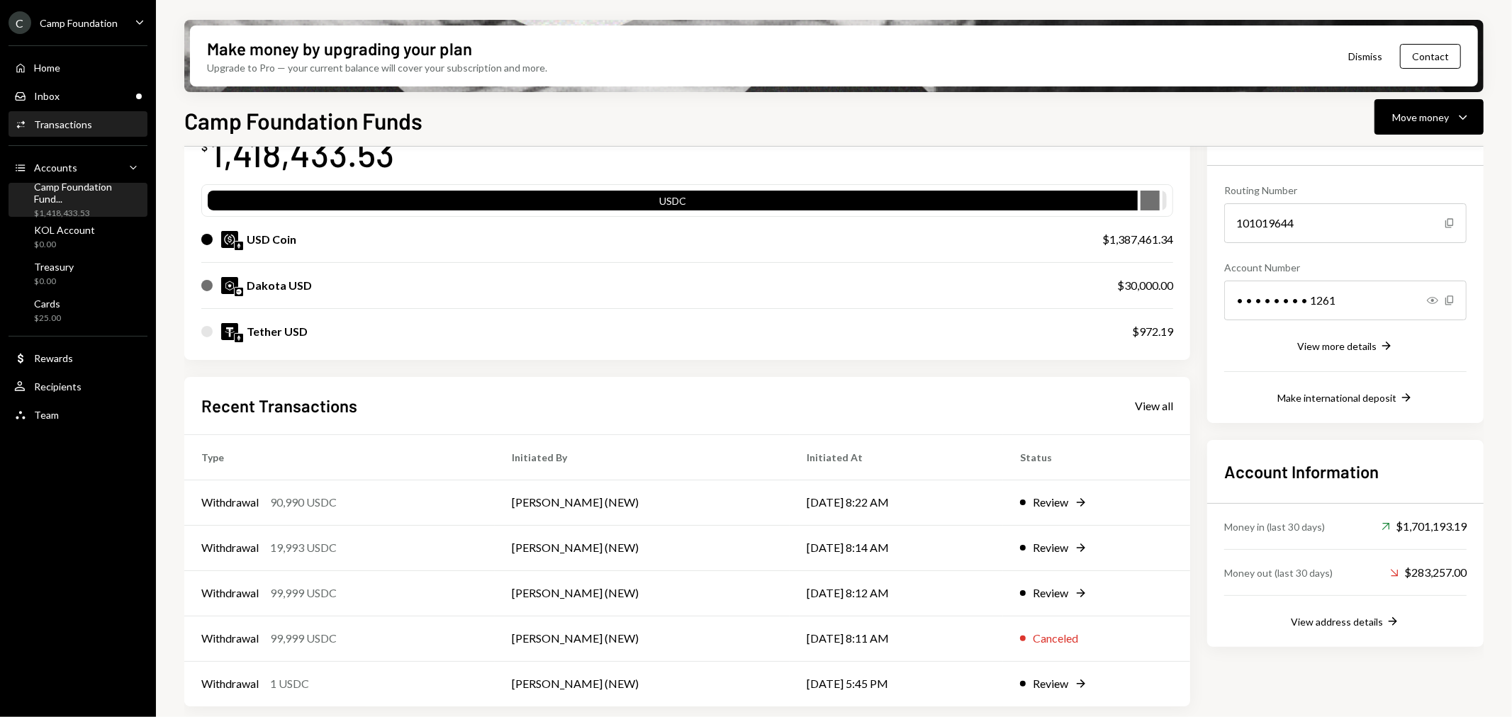
click at [62, 118] on div "Transactions" at bounding box center [63, 124] width 58 height 12
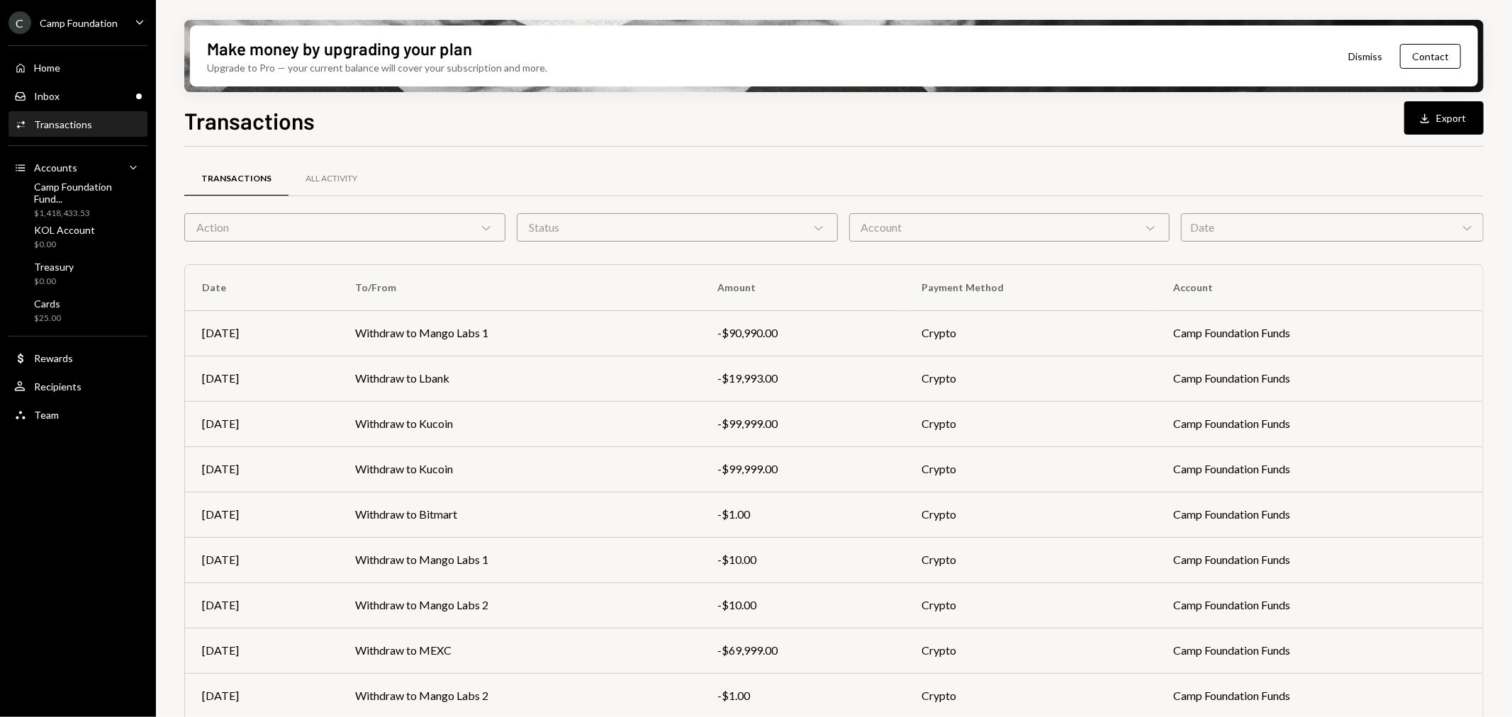
click at [761, 245] on div "Transactions All Activity Action Chevron Down Status Chevron Down Account Chevr…" at bounding box center [833, 496] width 1299 height 654
click at [766, 240] on div "Status Chevron Down" at bounding box center [677, 227] width 321 height 28
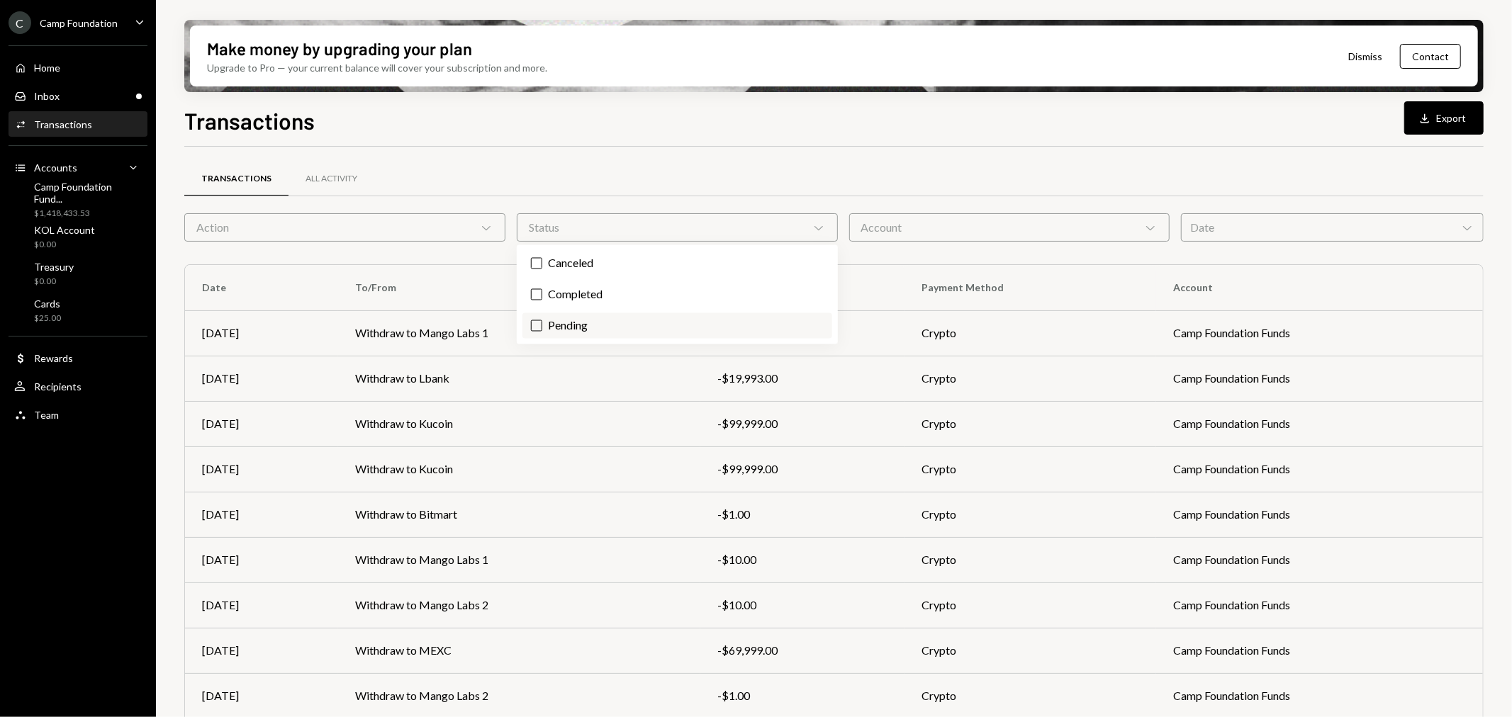
click at [679, 323] on label "Pending" at bounding box center [677, 326] width 310 height 26
click at [542, 323] on button "Pending" at bounding box center [536, 325] width 11 height 11
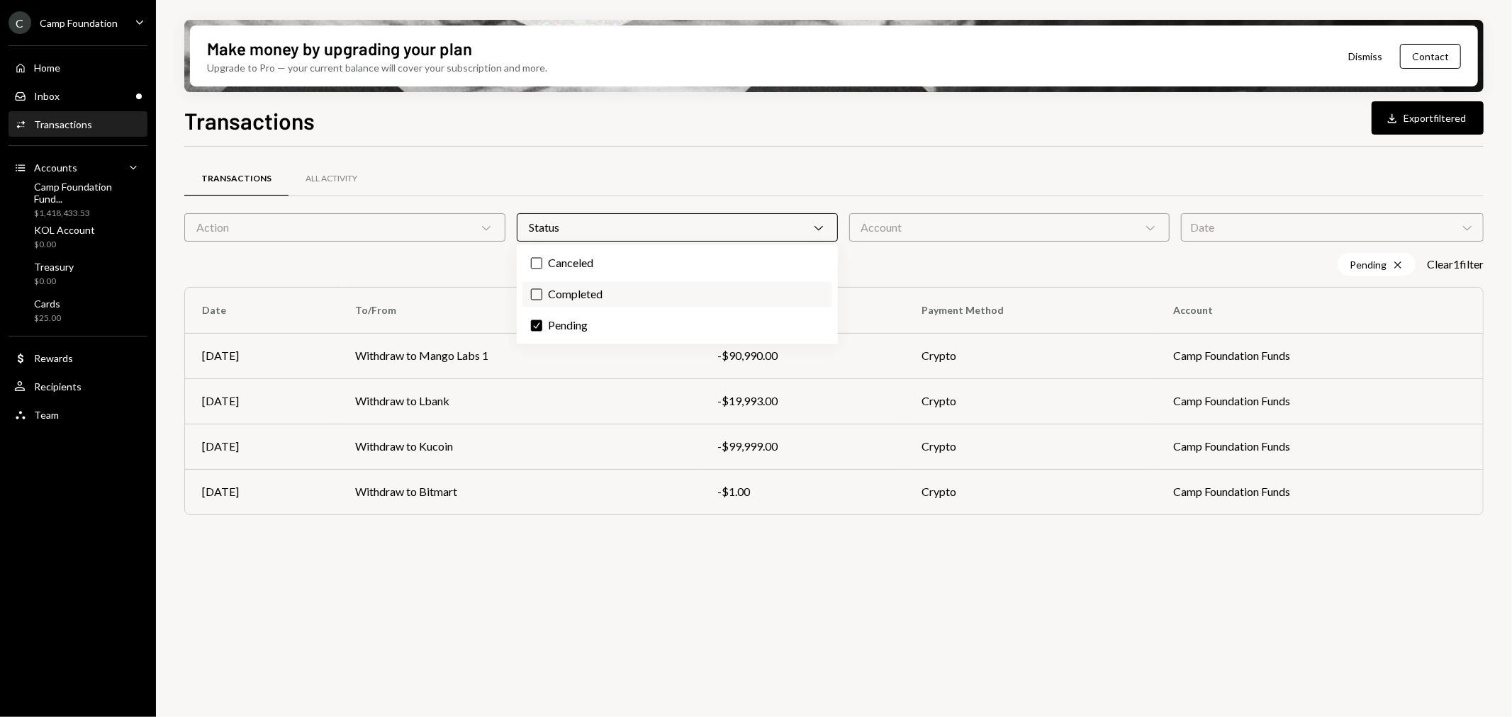
click at [587, 298] on label "Completed" at bounding box center [677, 295] width 310 height 26
click at [542, 298] on button "Completed" at bounding box center [536, 294] width 11 height 11
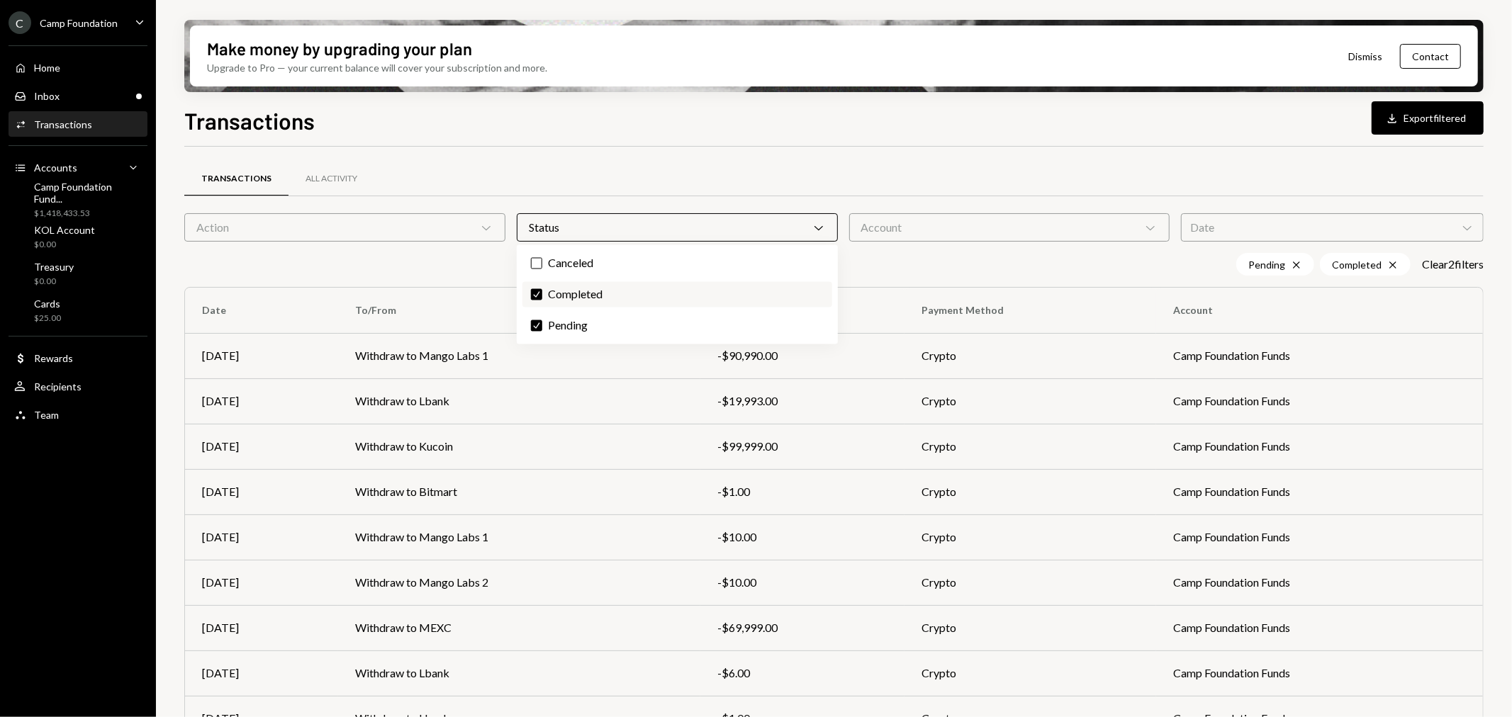
click at [567, 294] on label "Check Completed" at bounding box center [677, 295] width 310 height 26
click at [542, 294] on button "Check" at bounding box center [536, 294] width 11 height 11
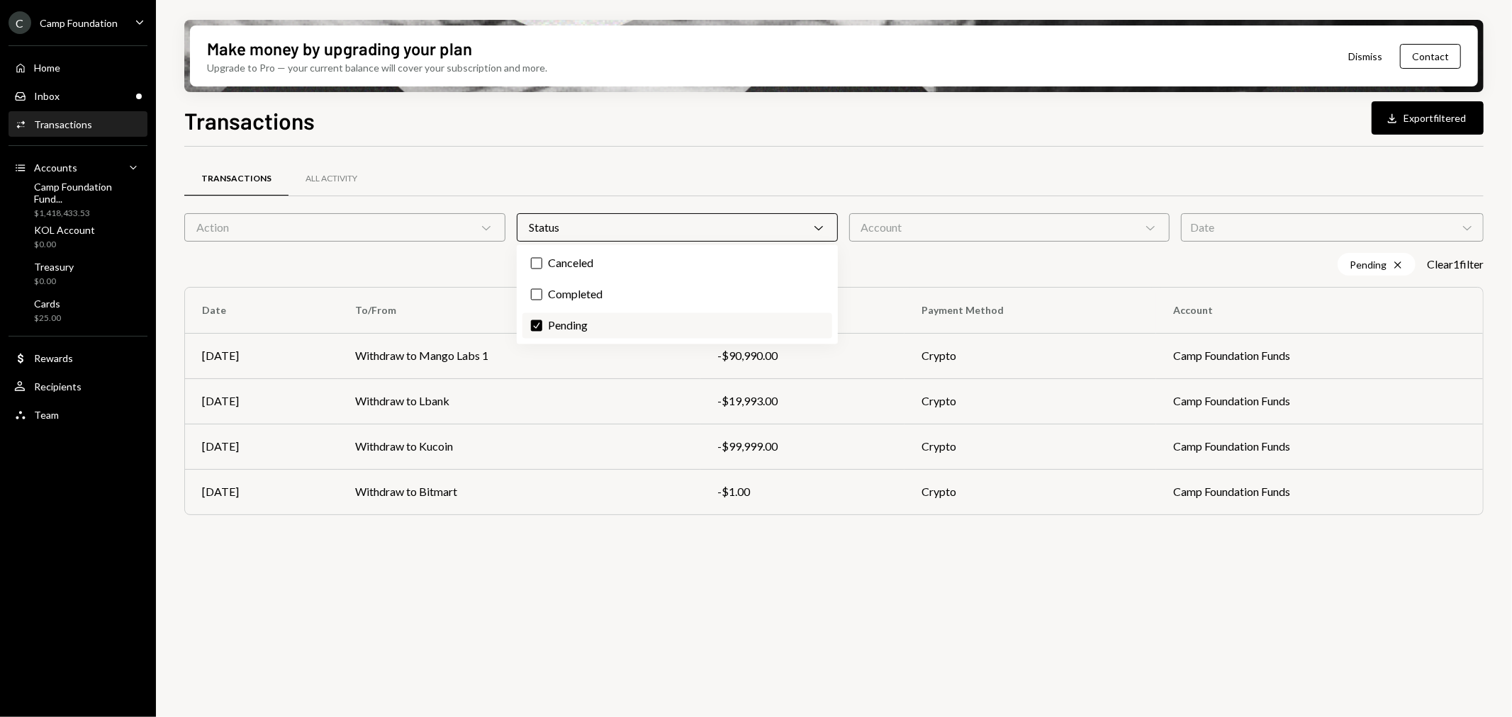
click at [561, 330] on label "Check Pending" at bounding box center [677, 326] width 310 height 26
click at [542, 330] on button "Check" at bounding box center [536, 325] width 11 height 11
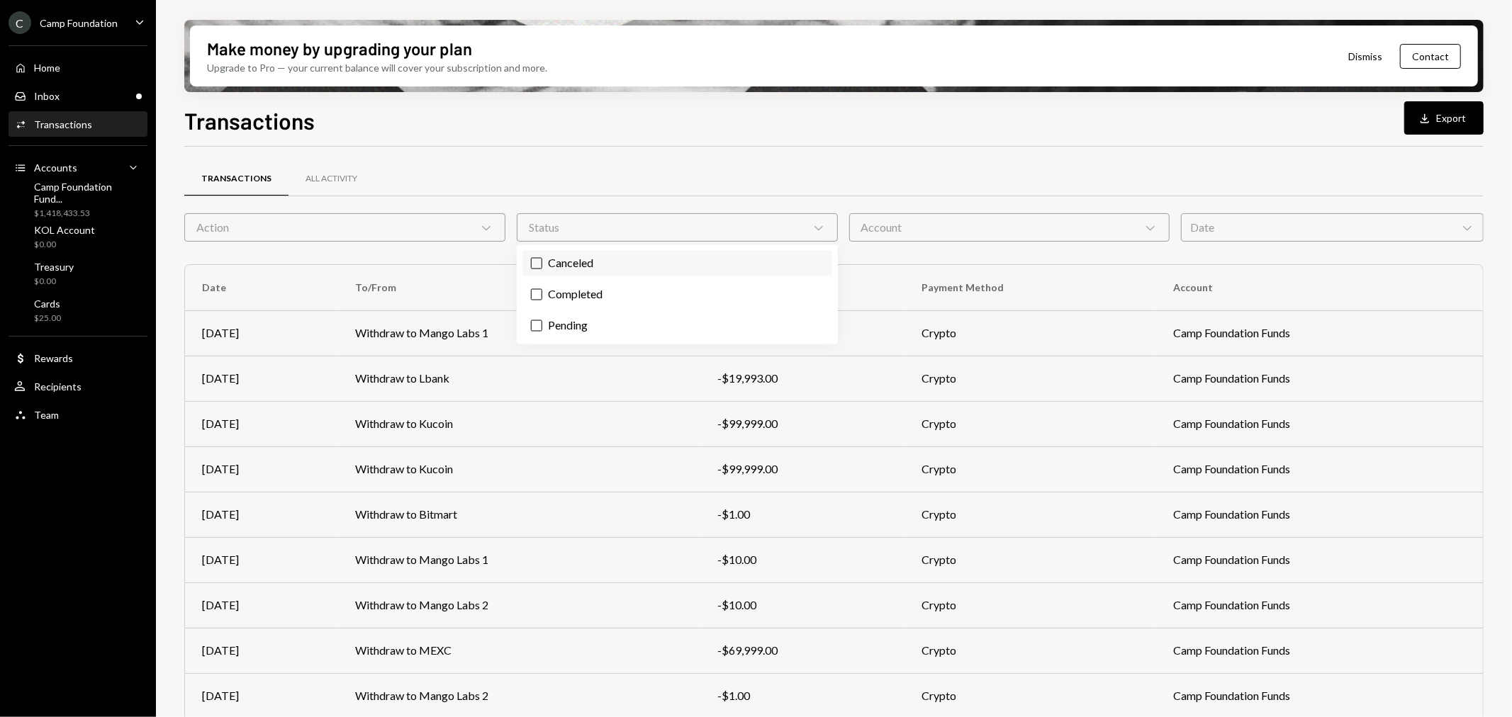
click at [571, 263] on label "Canceled" at bounding box center [677, 264] width 310 height 26
click at [542, 263] on button "Canceled" at bounding box center [536, 263] width 11 height 11
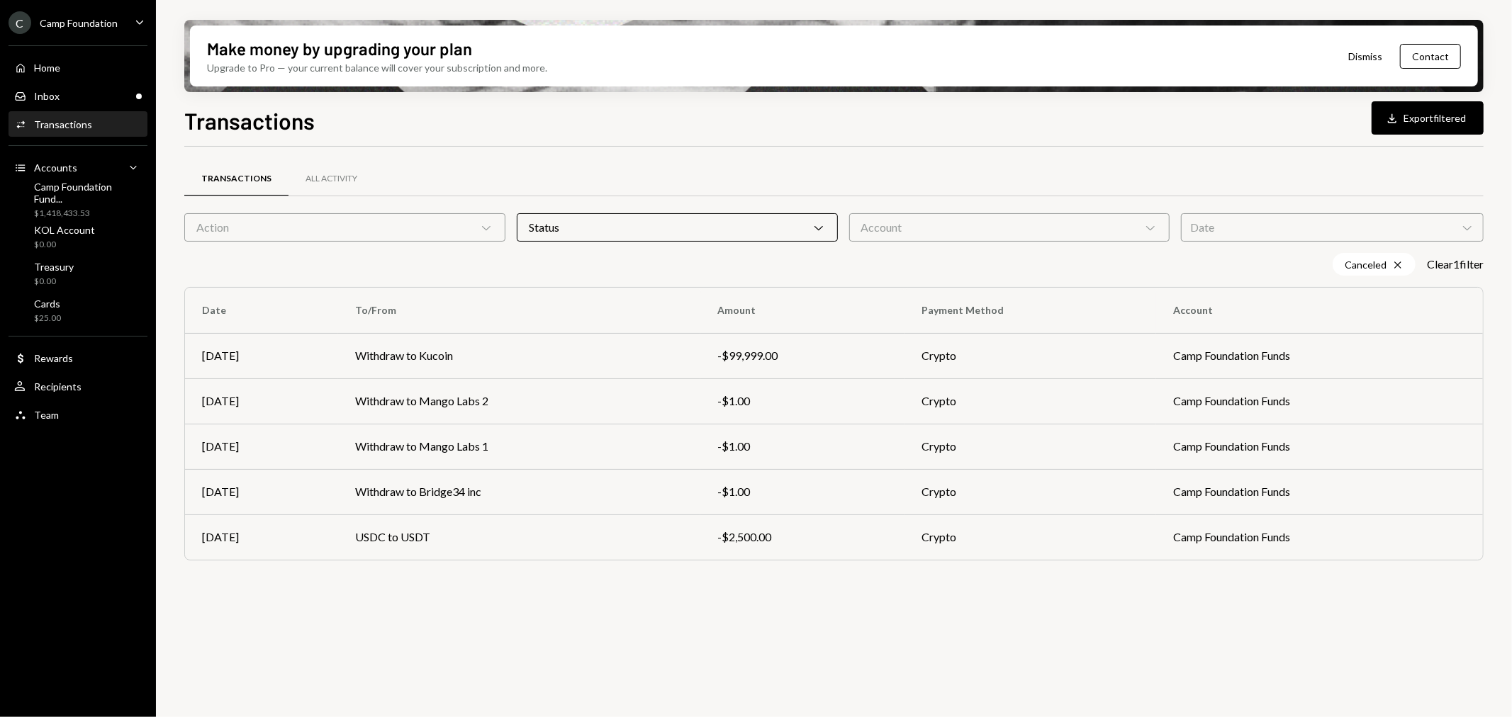
click at [442, 271] on div "Canceled Cross Clear 1 filter" at bounding box center [833, 264] width 1299 height 23
